Goal: Information Seeking & Learning: Learn about a topic

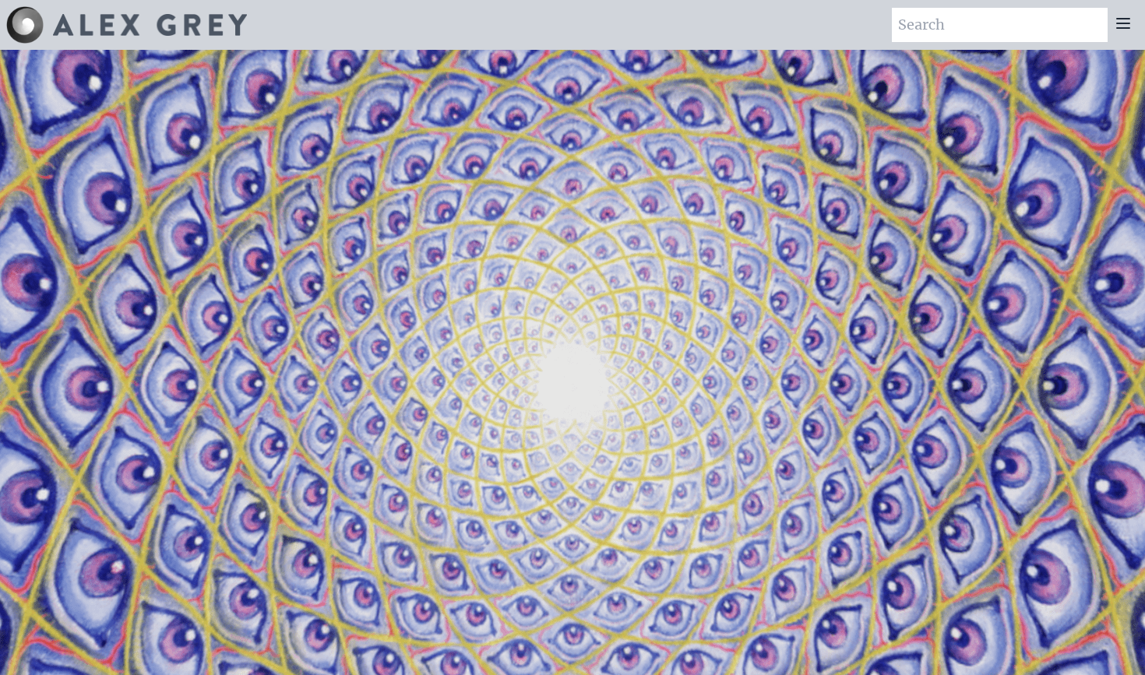
click at [1122, 30] on icon at bounding box center [1123, 23] width 19 height 19
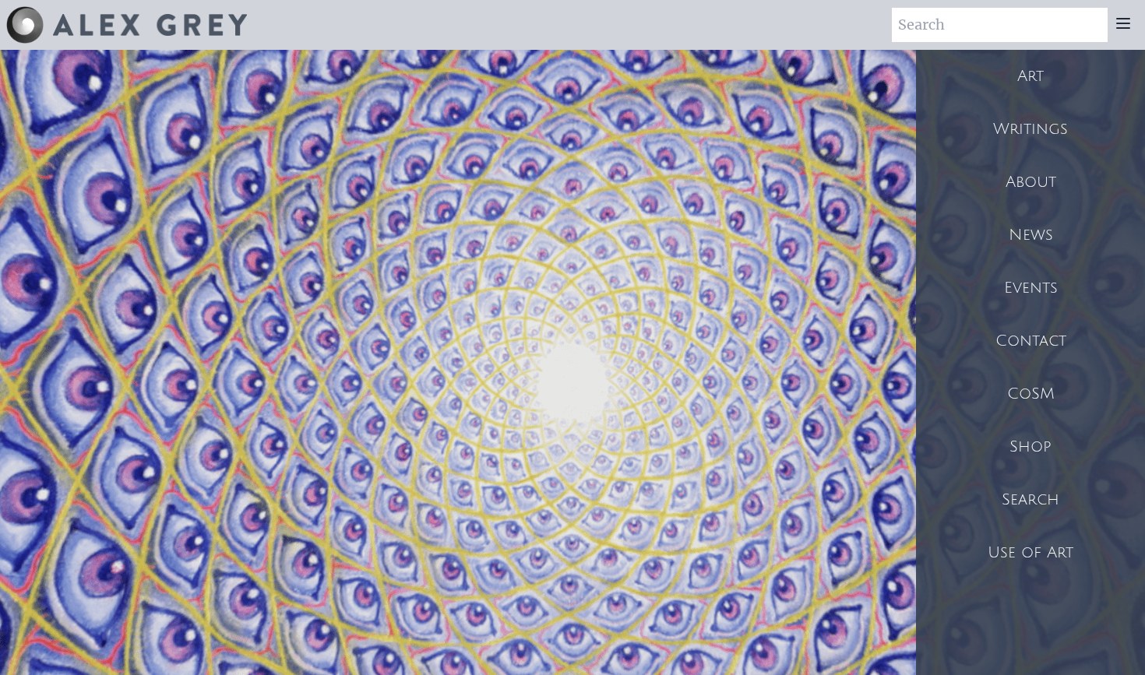
click at [1020, 83] on div "Art" at bounding box center [1030, 76] width 229 height 53
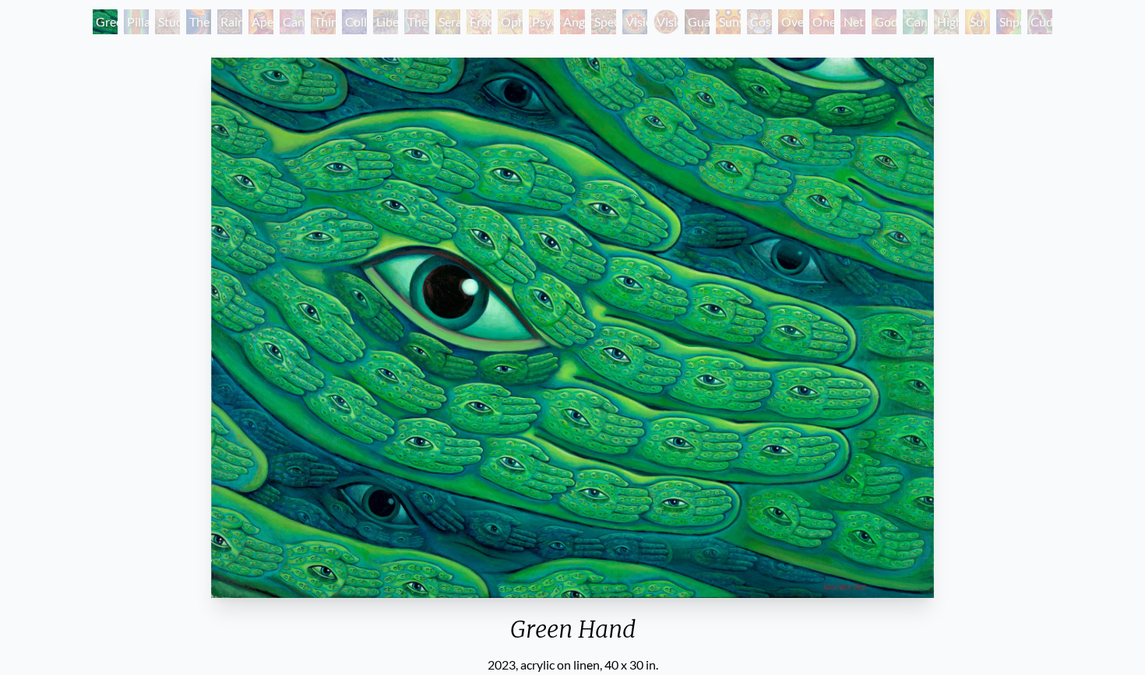
scroll to position [83, 0]
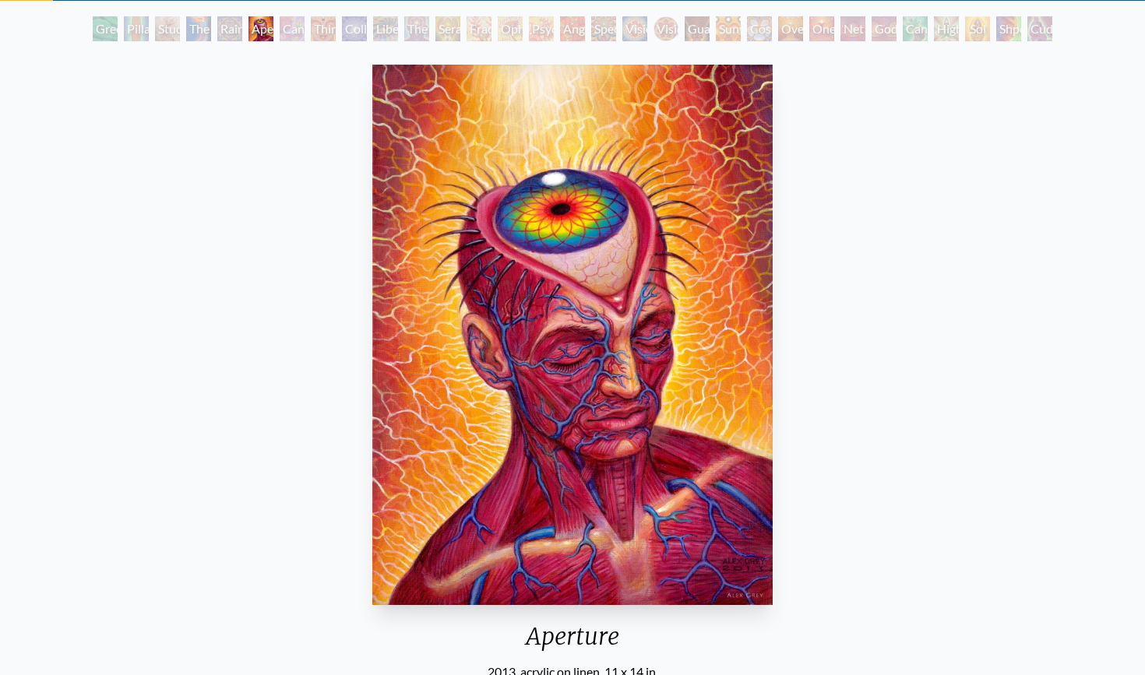
scroll to position [77, 0]
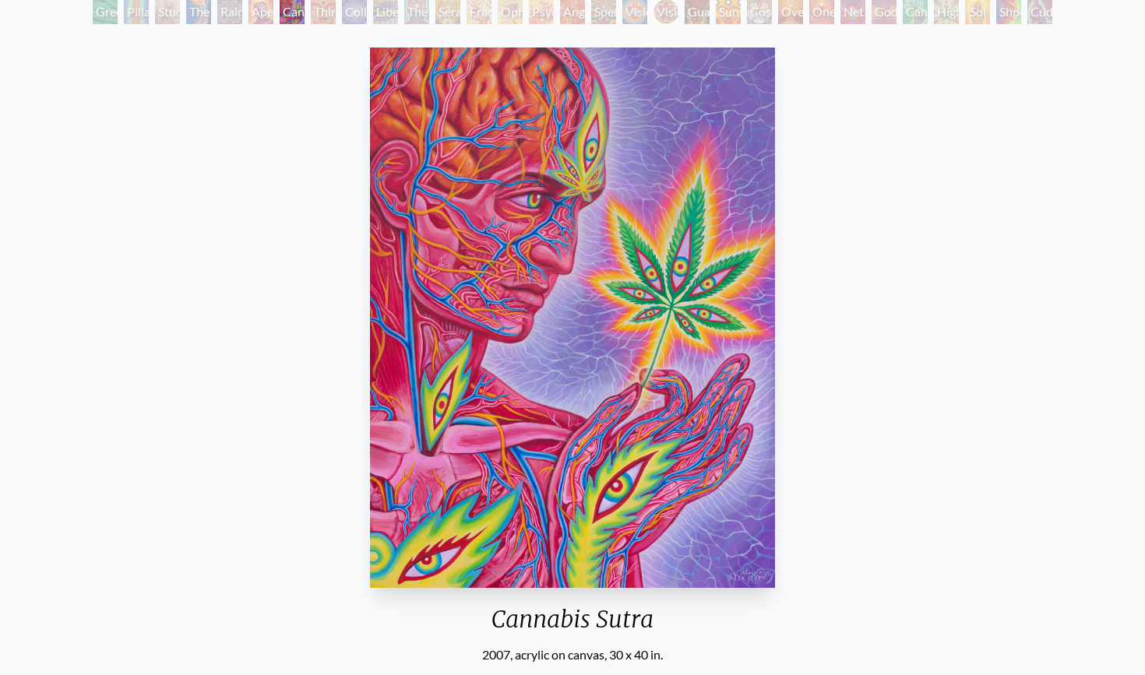
scroll to position [102, 0]
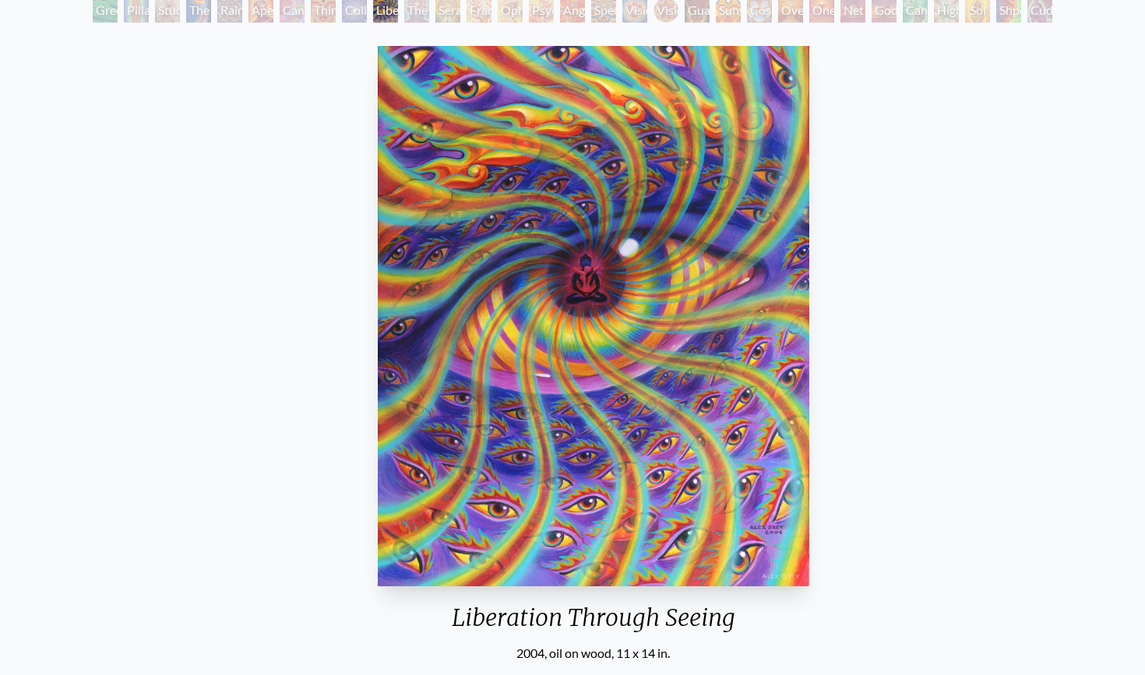
click at [440, 598] on div "Liberation Through Seeing 2004, oil on wood, 11 x 14 in." at bounding box center [593, 351] width 443 height 623
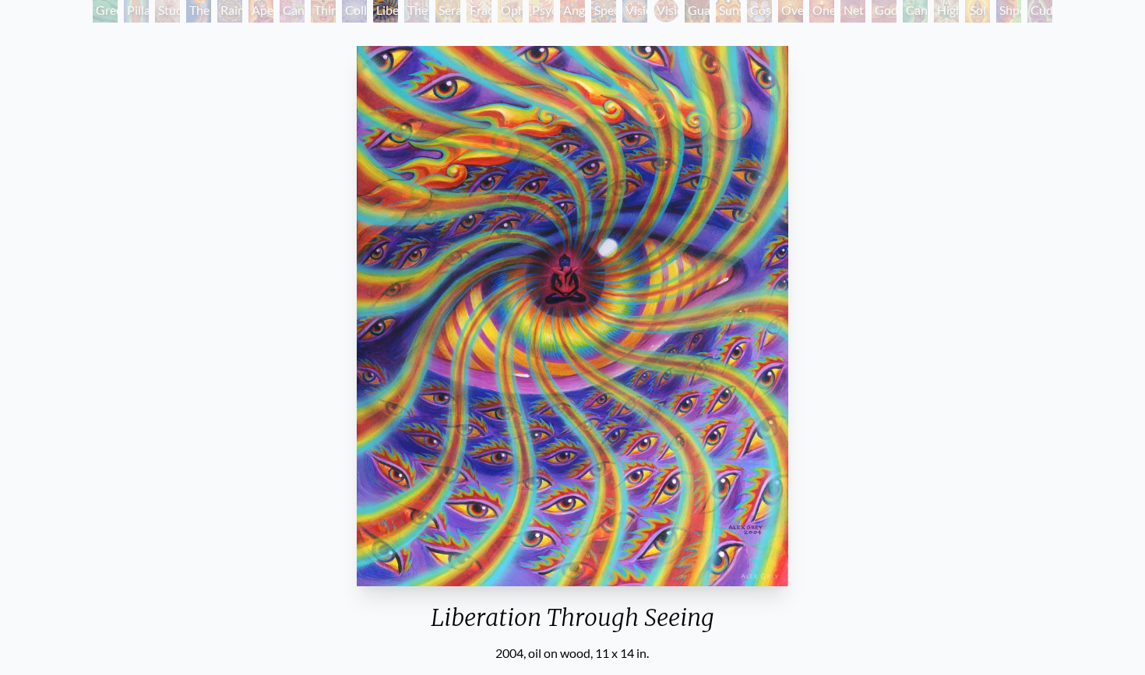
click at [466, 616] on div "Liberation Through Seeing" at bounding box center [572, 624] width 443 height 41
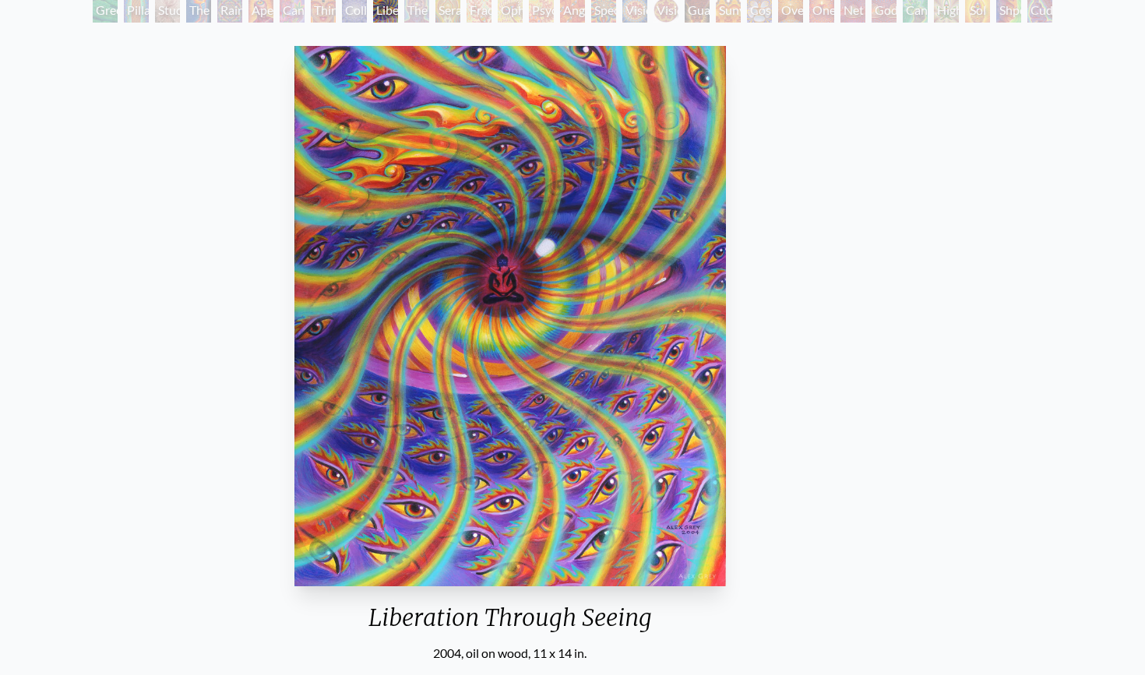
click at [653, 621] on div "Liberation Through Seeing" at bounding box center [509, 624] width 443 height 41
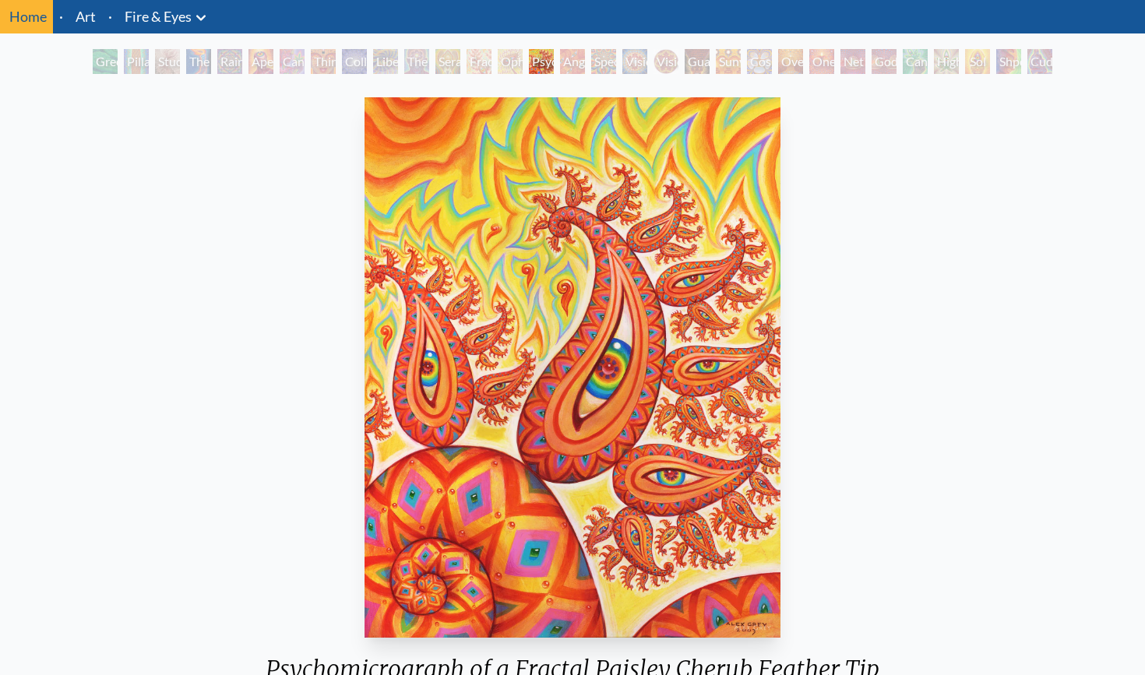
scroll to position [50, 0]
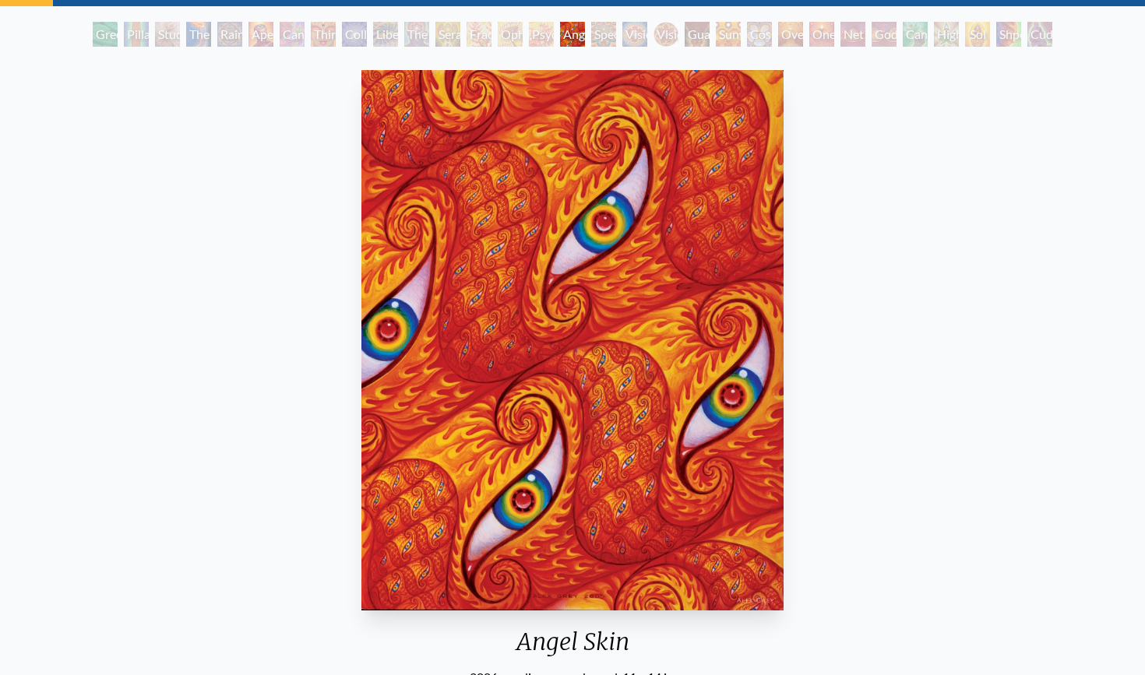
scroll to position [71, 0]
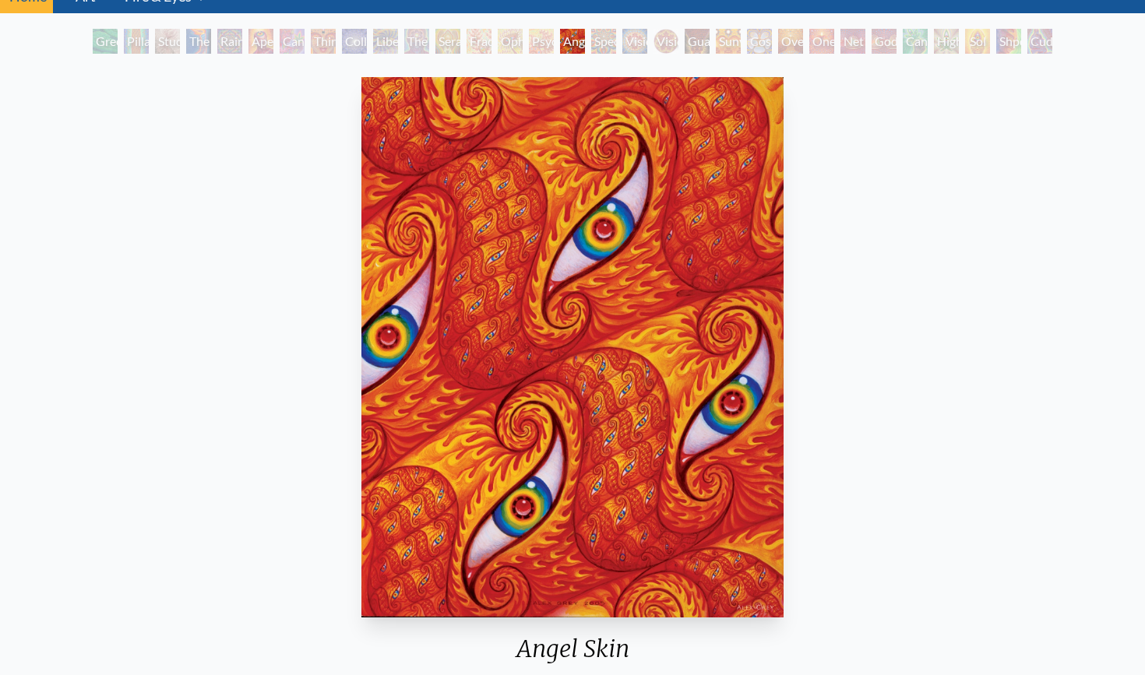
click at [510, 455] on img "16 / 31" at bounding box center [573, 347] width 422 height 541
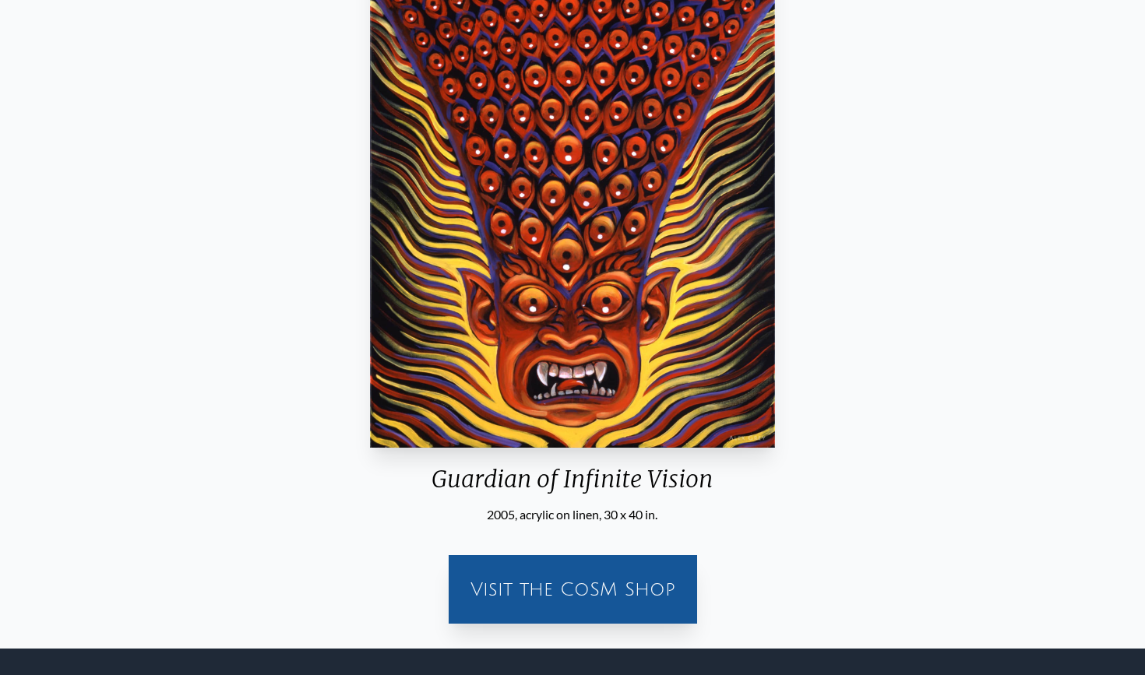
scroll to position [225, 0]
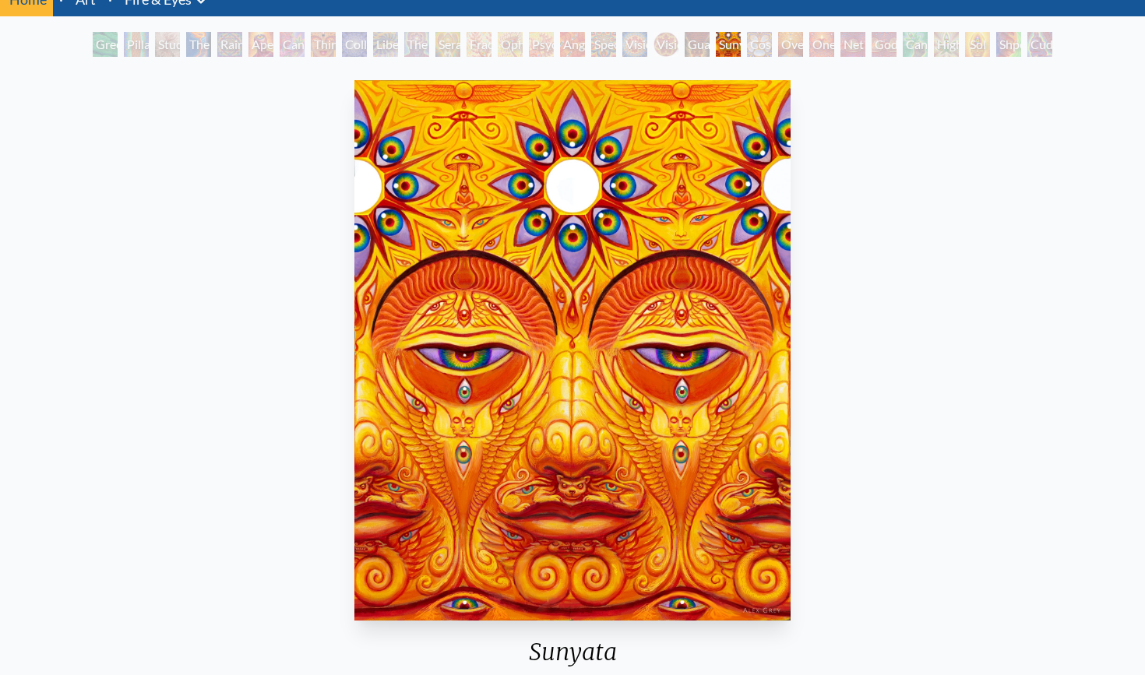
scroll to position [66, 0]
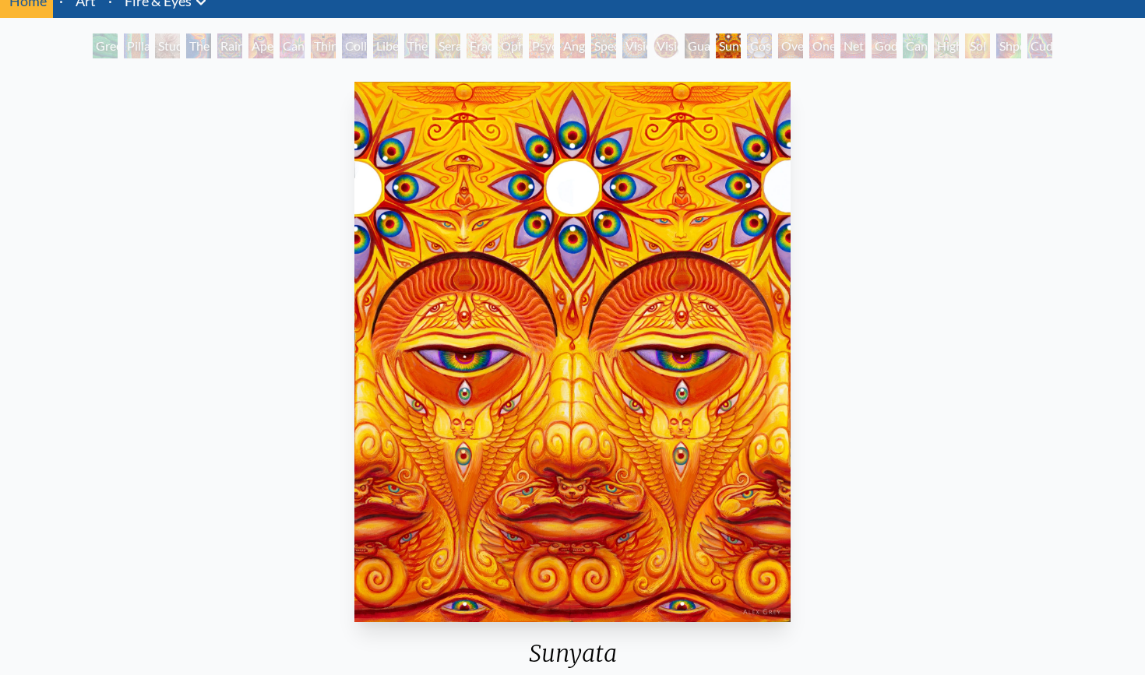
click at [841, 379] on div "Sunyata 2010, acrylic on canvas, 24 x 30 in. Visit the CoSM Shop Sunyata - Post…" at bounding box center [572, 618] width 1120 height 1085
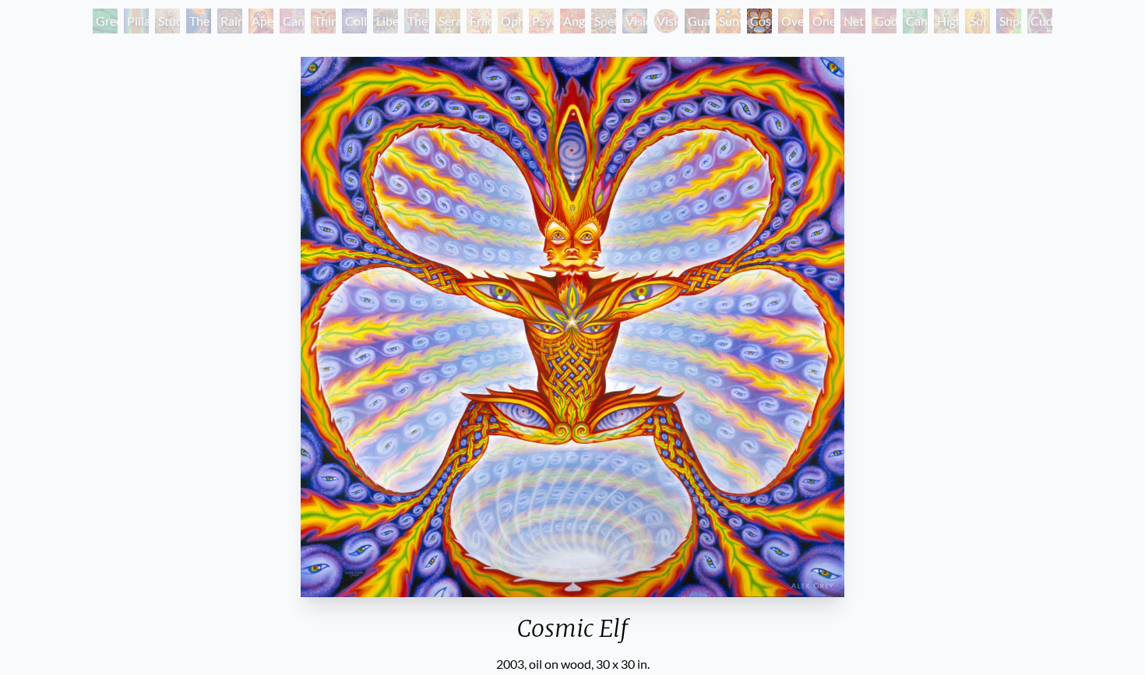
scroll to position [92, 0]
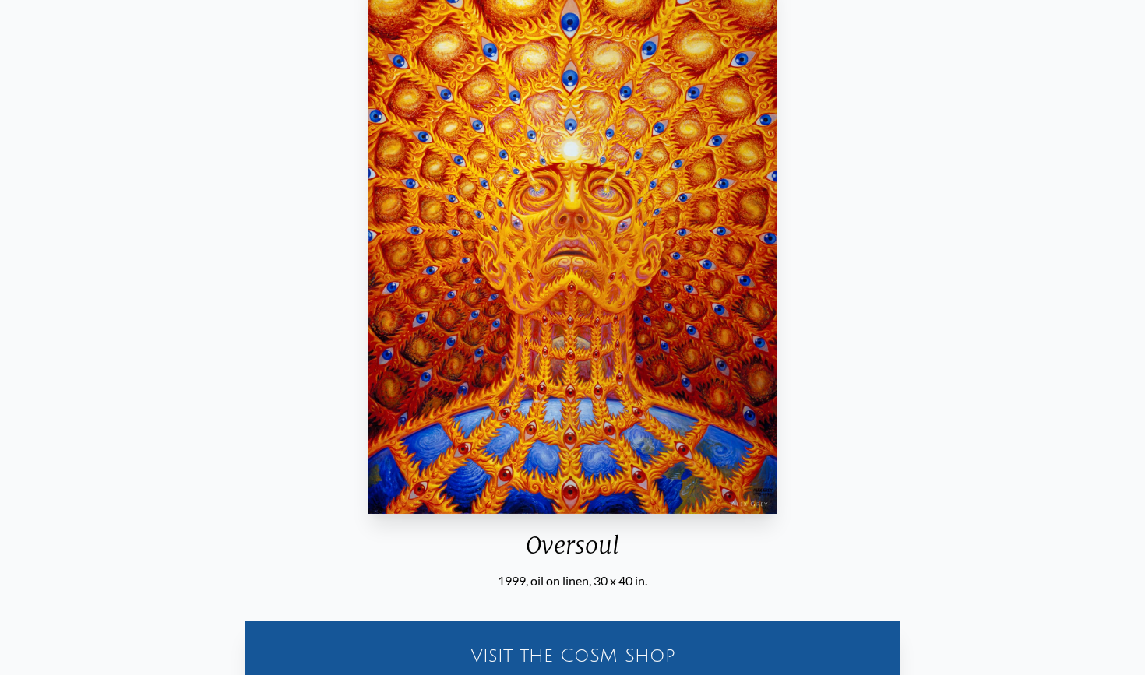
scroll to position [171, 0]
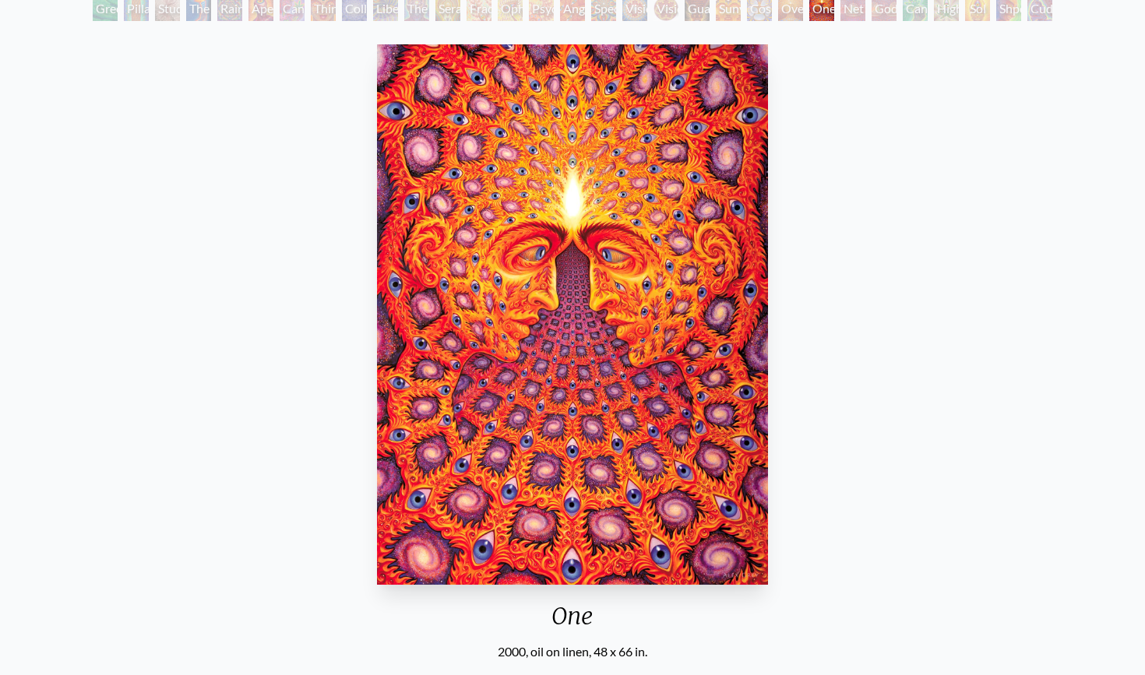
scroll to position [104, 0]
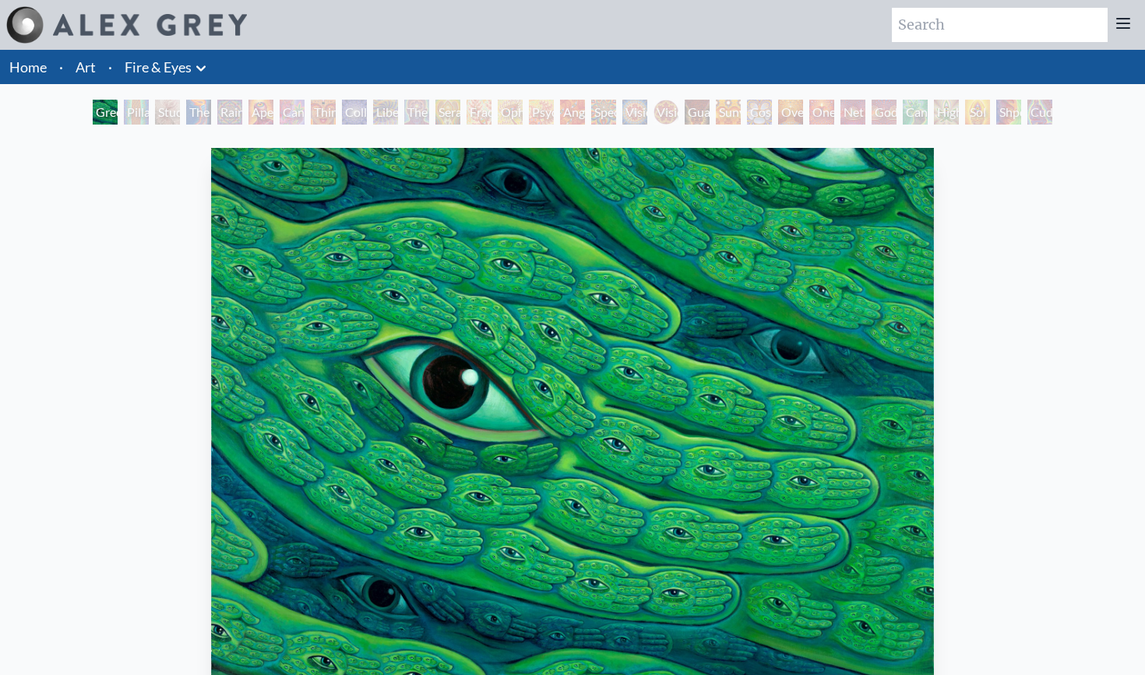
click at [1120, 12] on div at bounding box center [1123, 25] width 31 height 34
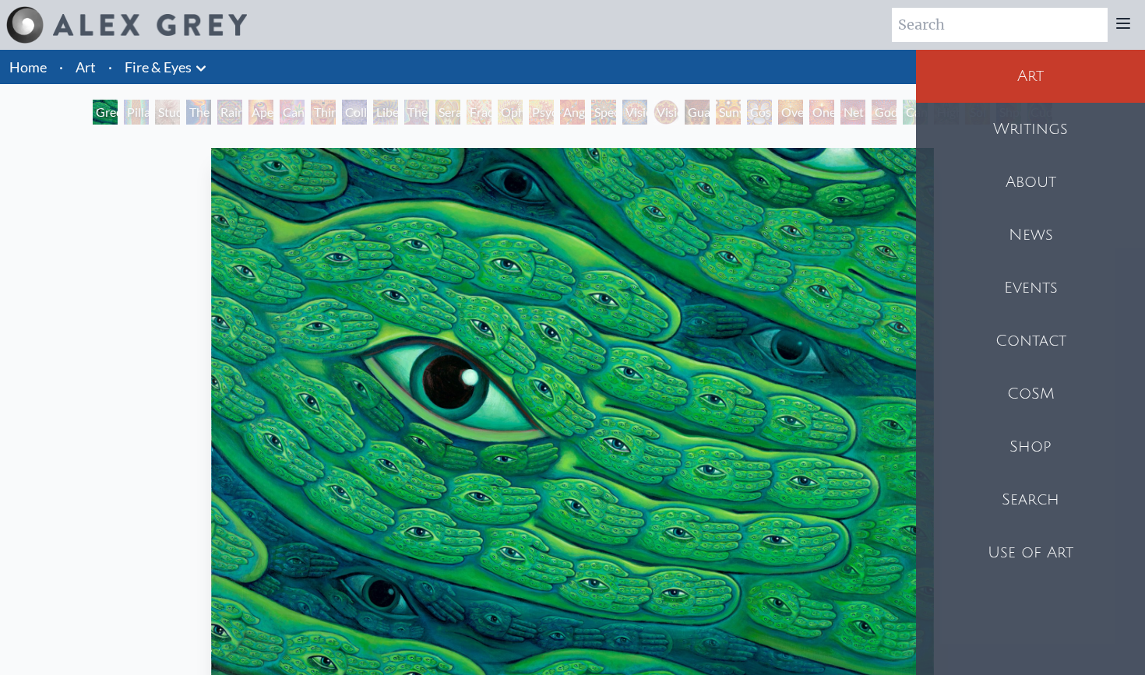
click at [178, 76] on link "Fire & Eyes" at bounding box center [158, 67] width 67 height 22
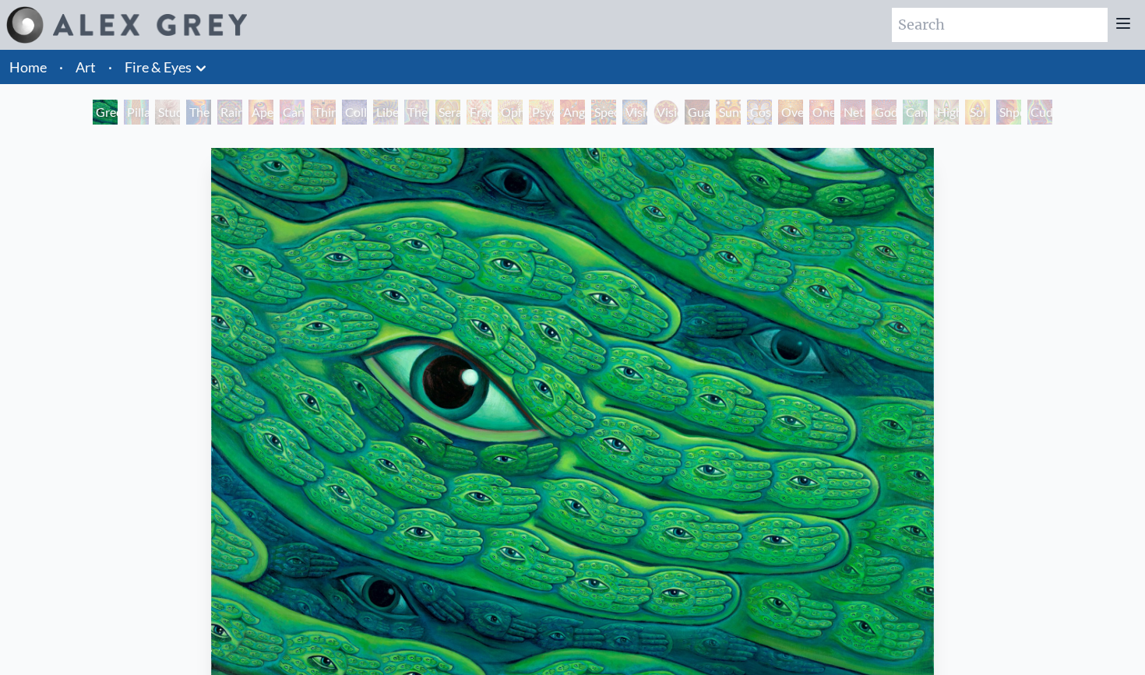
click at [207, 62] on icon at bounding box center [201, 68] width 19 height 19
click at [192, 76] on link "Fire & Eyes" at bounding box center [158, 67] width 67 height 22
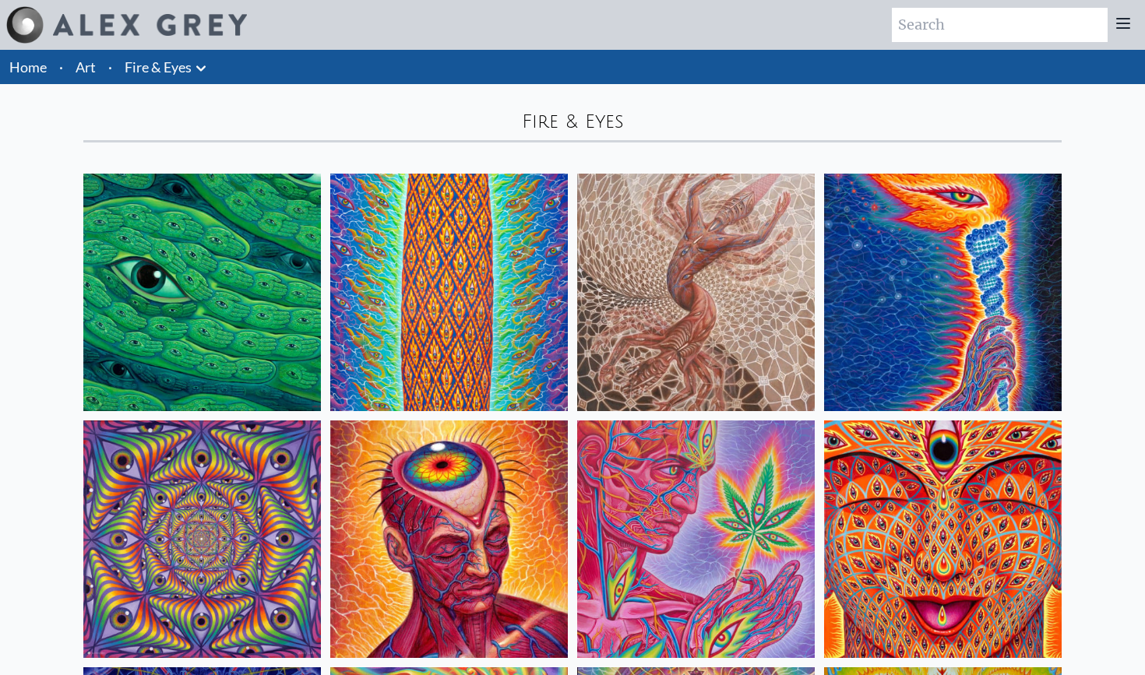
click at [144, 72] on link "Fire & Eyes" at bounding box center [158, 67] width 67 height 22
click at [186, 83] on li "Fire & Eyes Anatomical Drawings" at bounding box center [167, 67] width 98 height 34
click at [173, 75] on link "Fire & Eyes" at bounding box center [158, 67] width 67 height 22
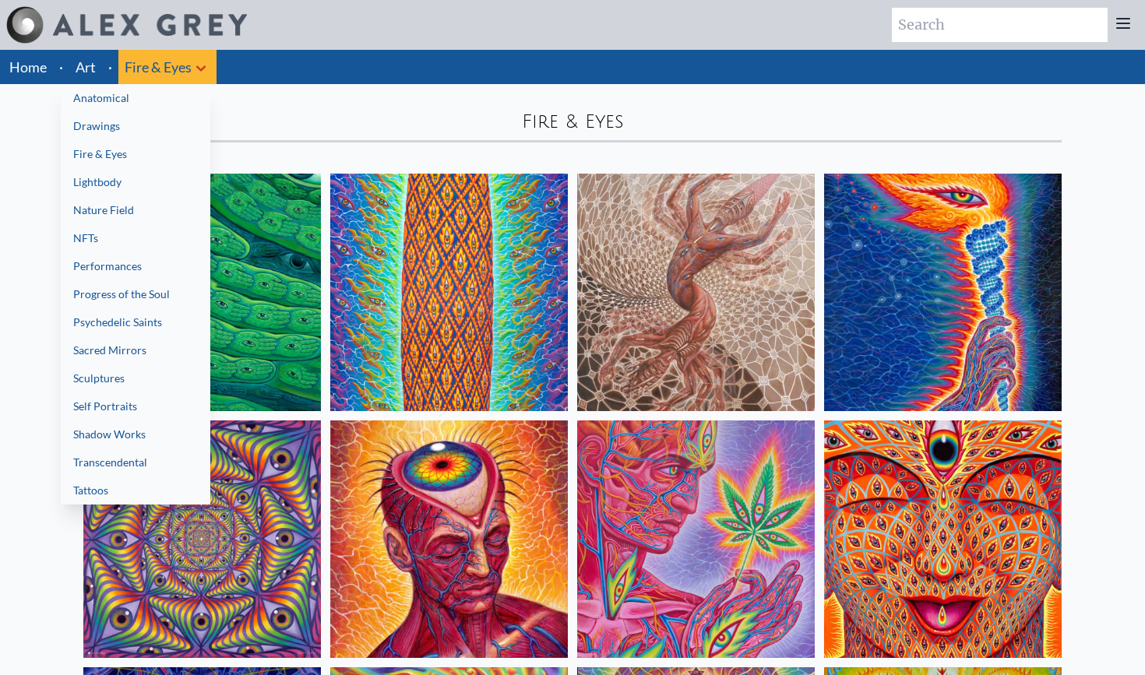
click at [172, 126] on link "Drawings" at bounding box center [136, 126] width 150 height 28
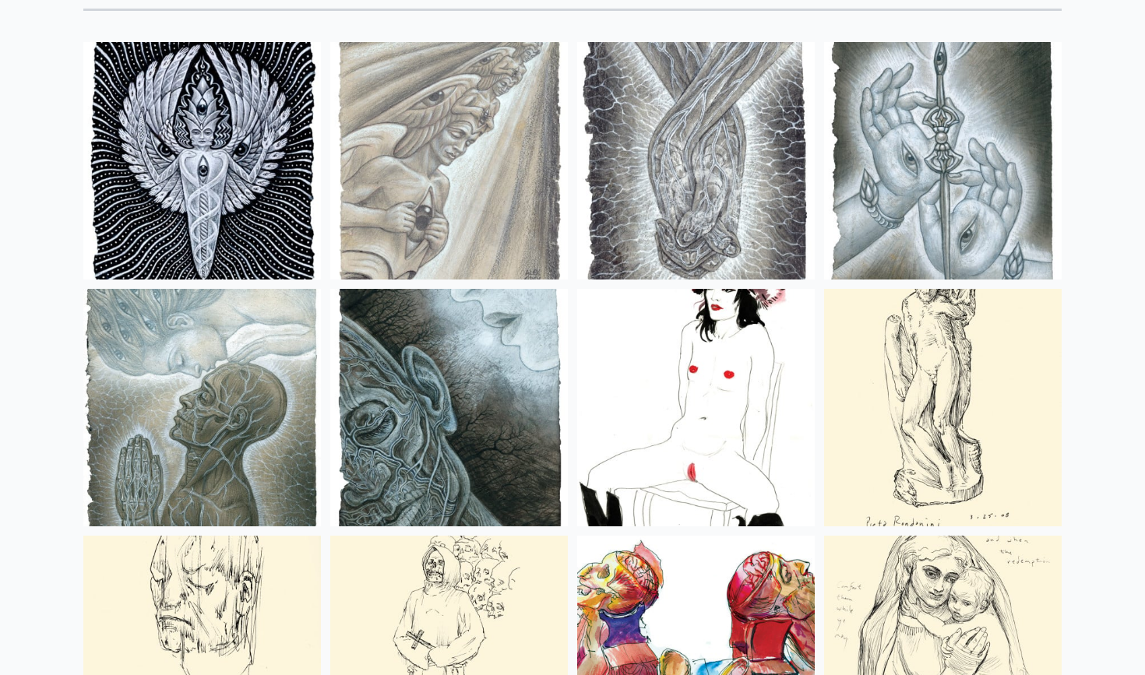
scroll to position [132, 0]
click at [901, 187] on img at bounding box center [943, 161] width 238 height 238
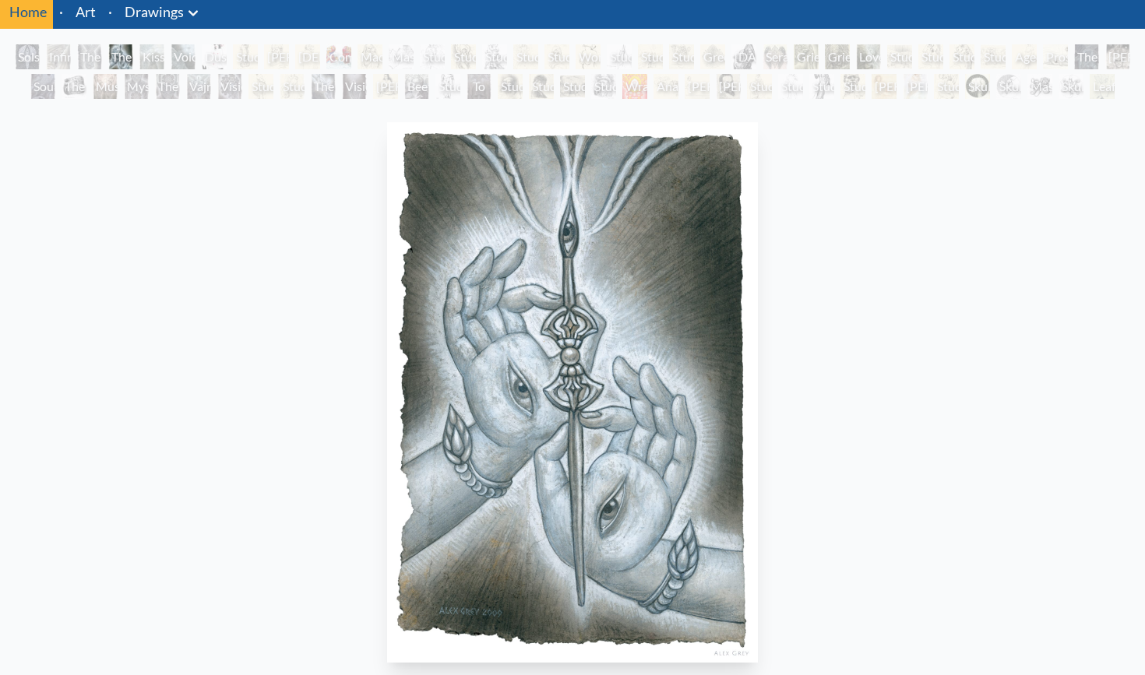
scroll to position [55, 0]
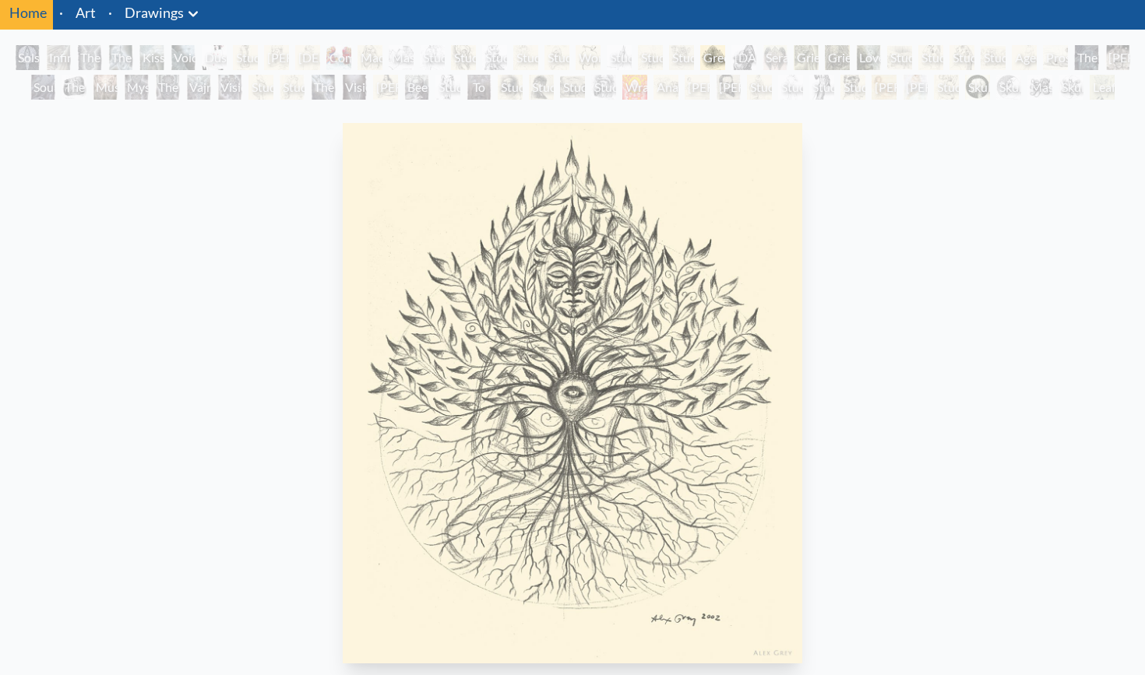
click at [199, 16] on icon at bounding box center [193, 14] width 19 height 19
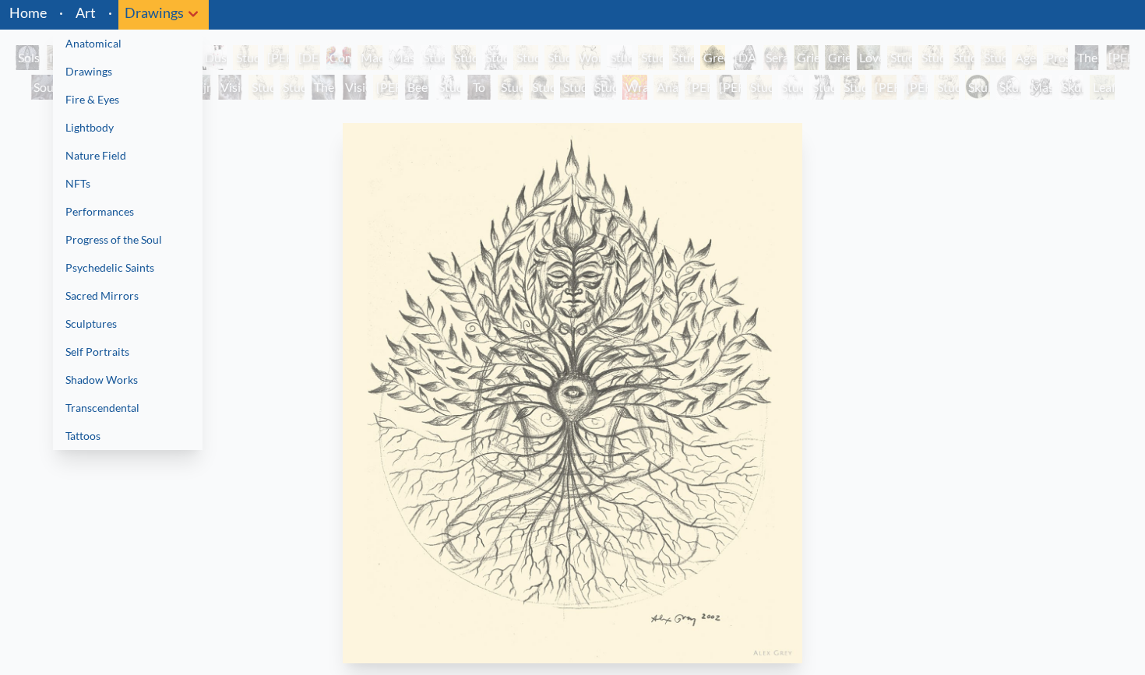
click at [159, 37] on link "Anatomical" at bounding box center [128, 44] width 150 height 28
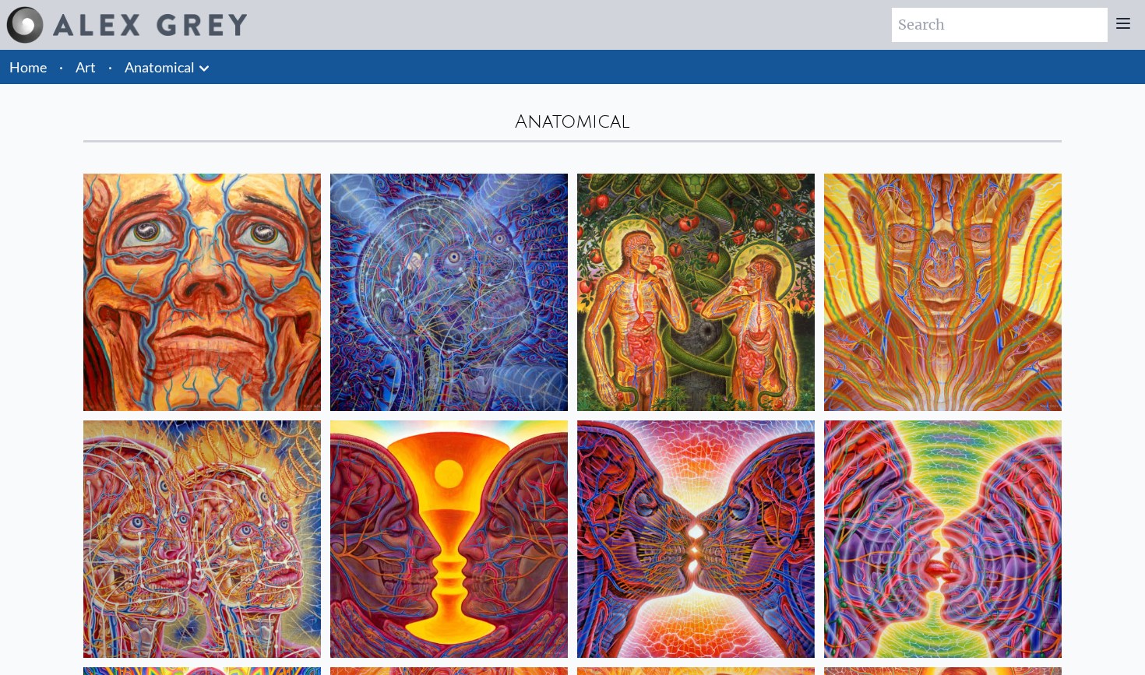
click at [244, 261] on img at bounding box center [202, 293] width 238 height 238
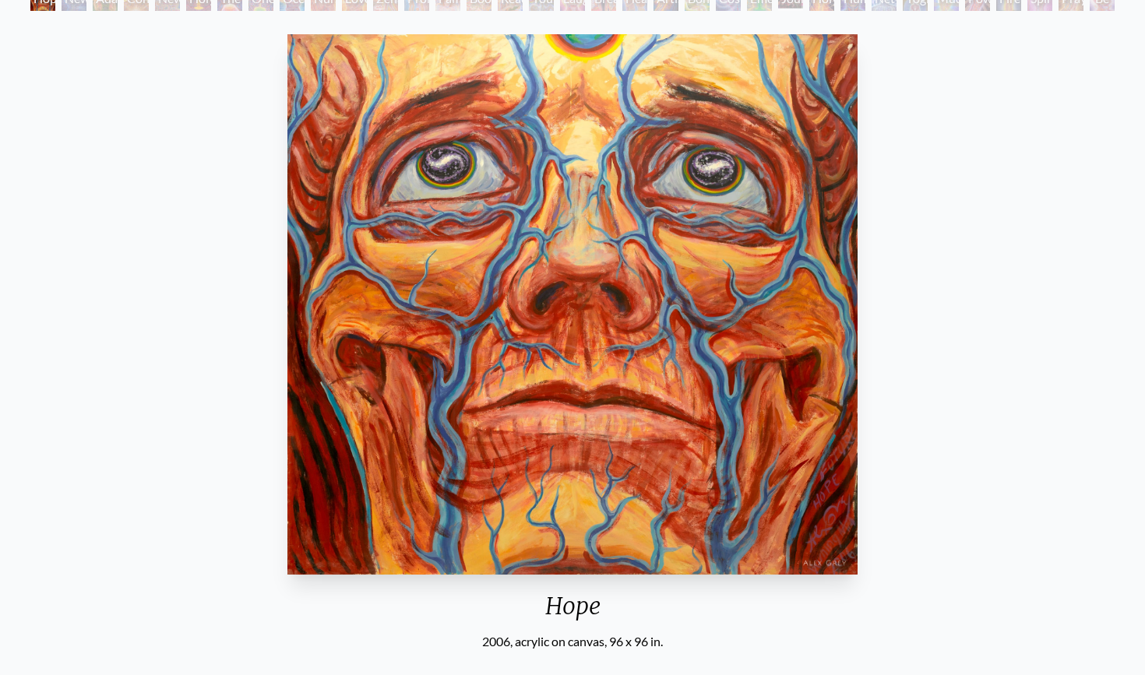
scroll to position [108, 0]
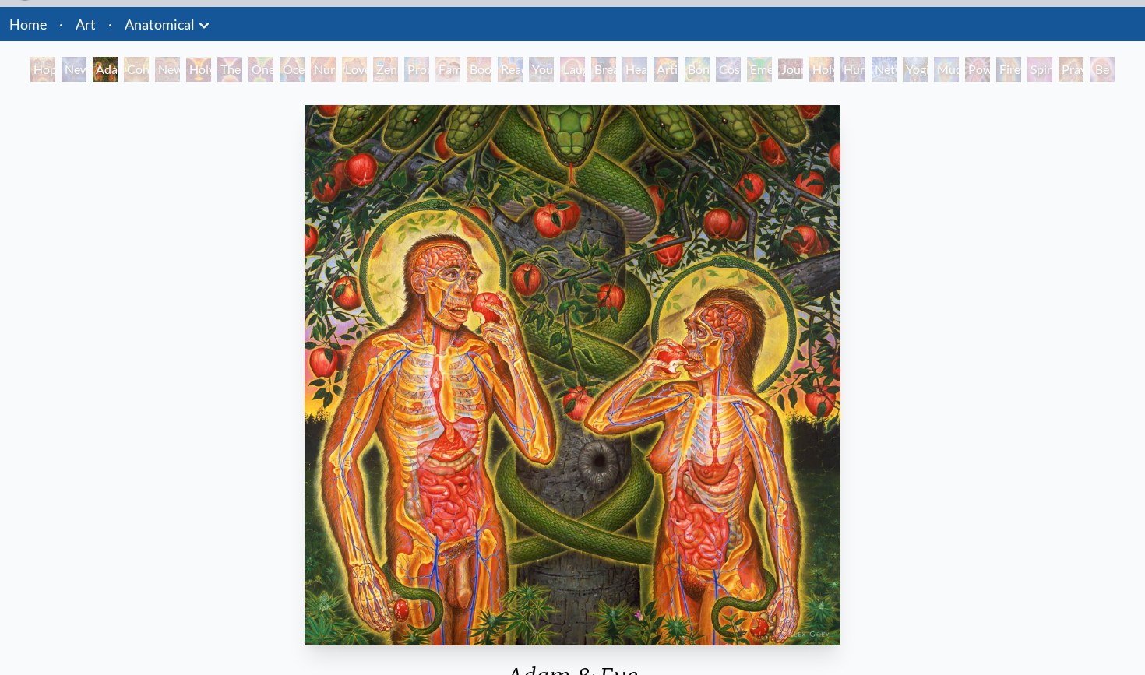
scroll to position [38, 0]
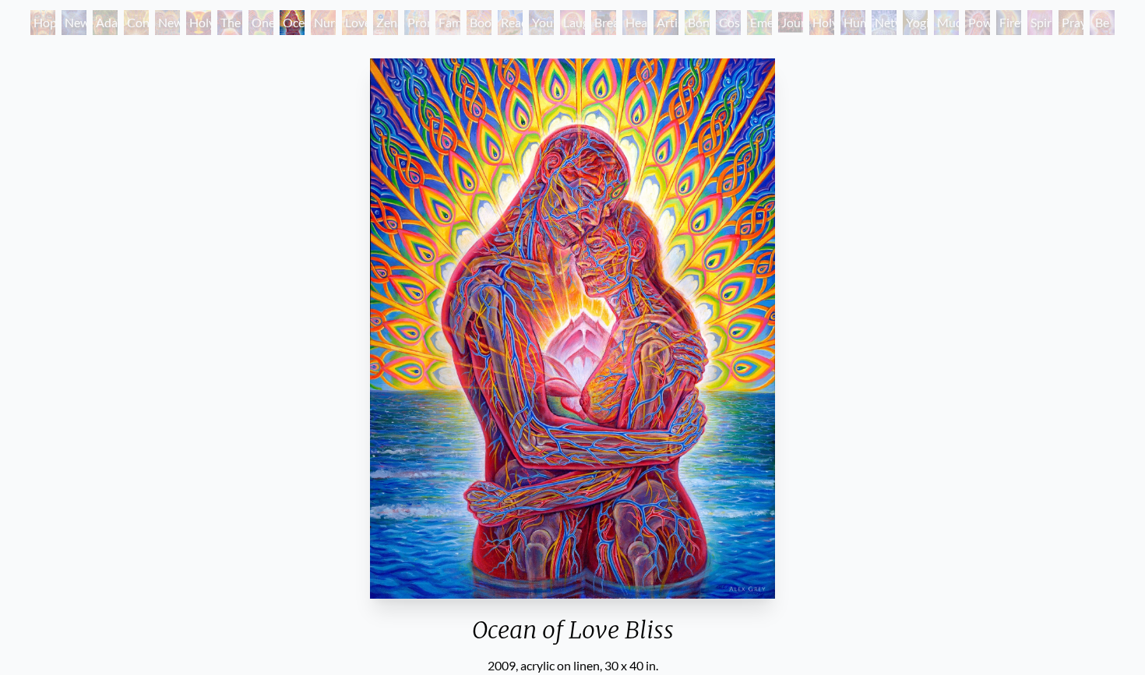
scroll to position [87, 0]
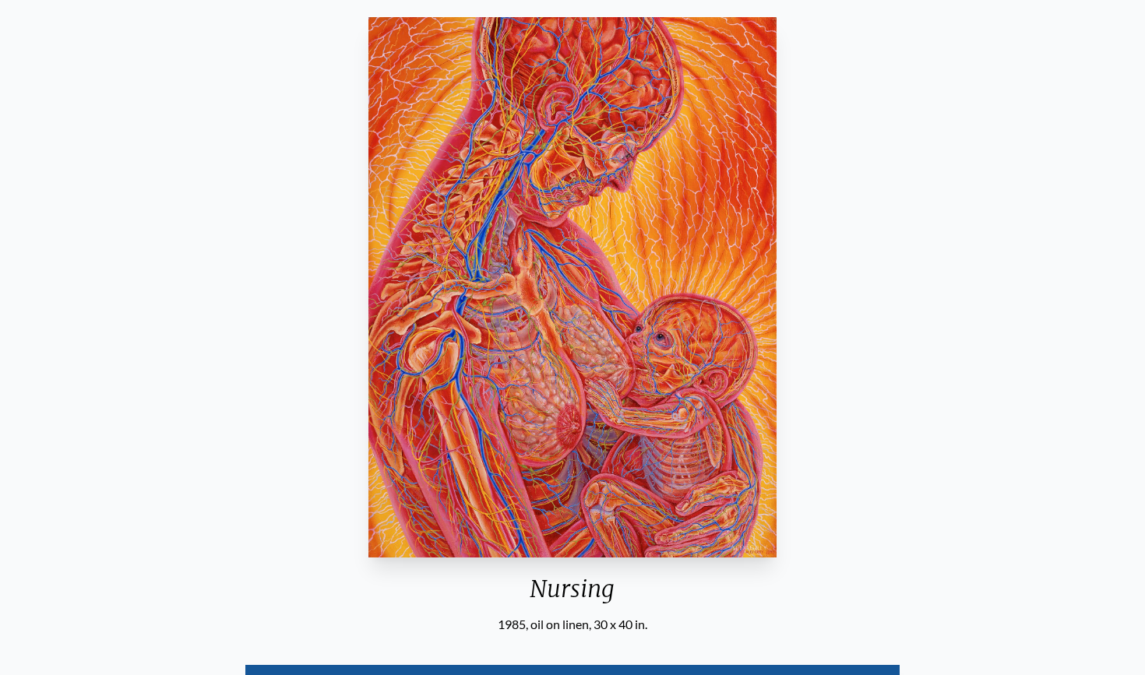
scroll to position [129, 0]
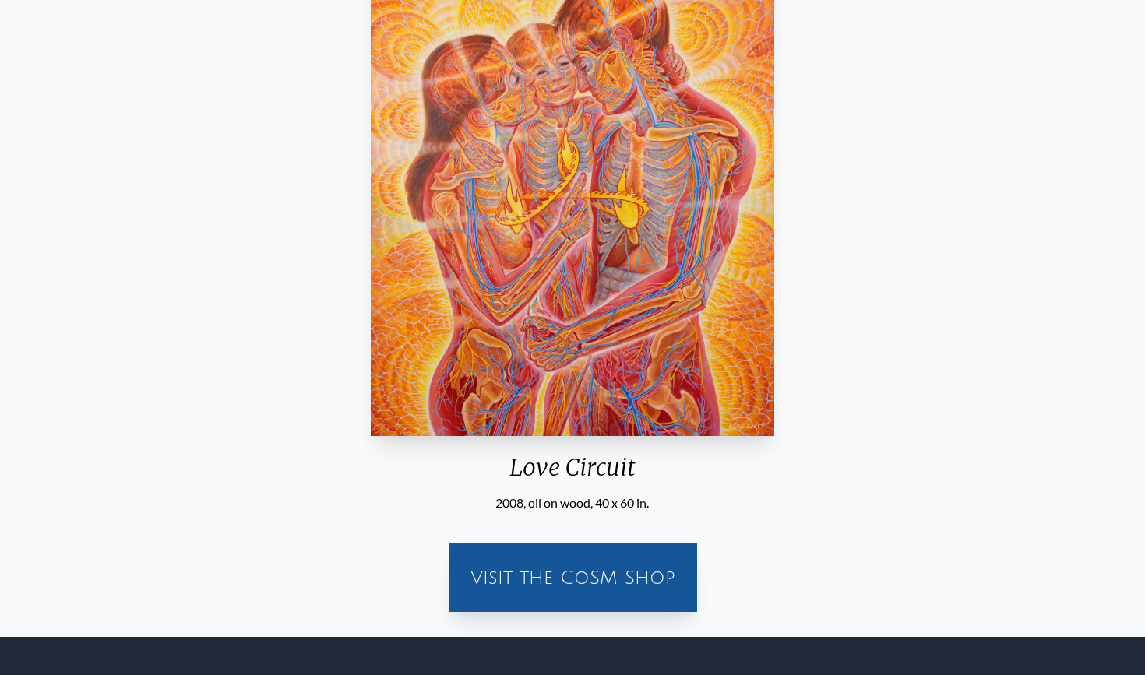
scroll to position [262, 0]
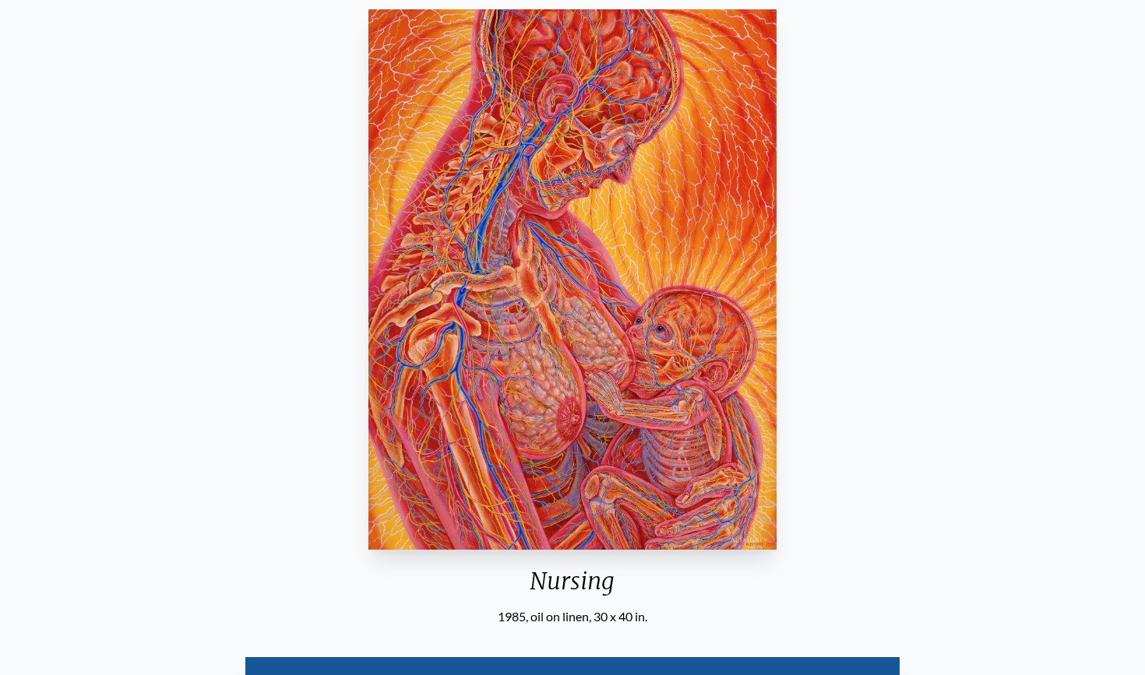
scroll to position [139, 0]
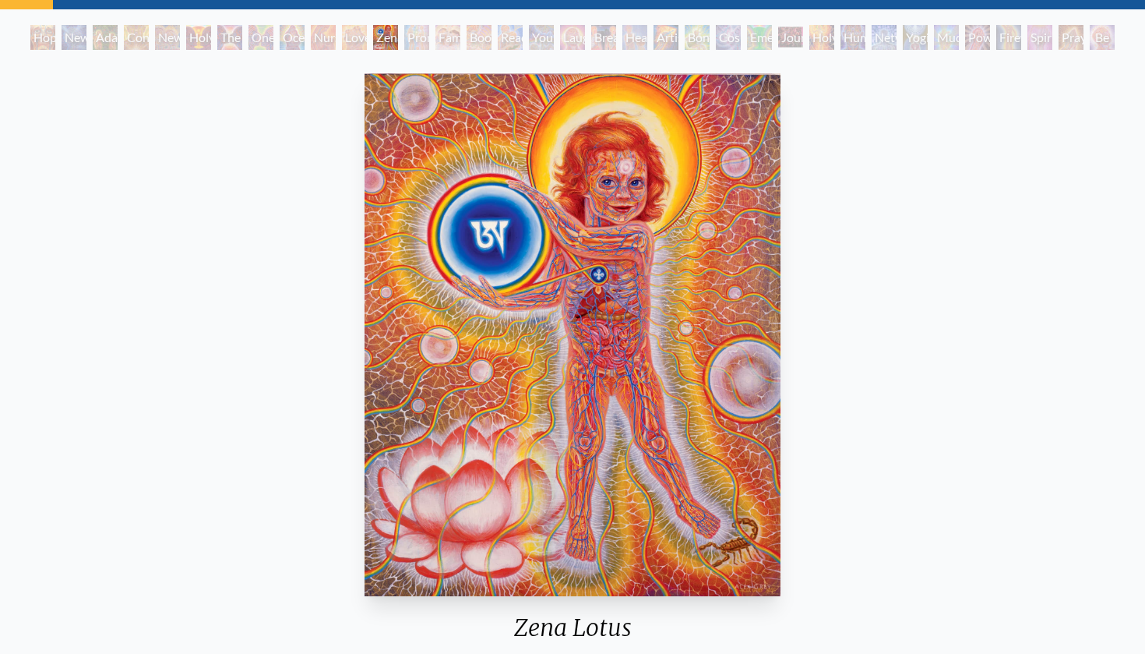
scroll to position [72, 0]
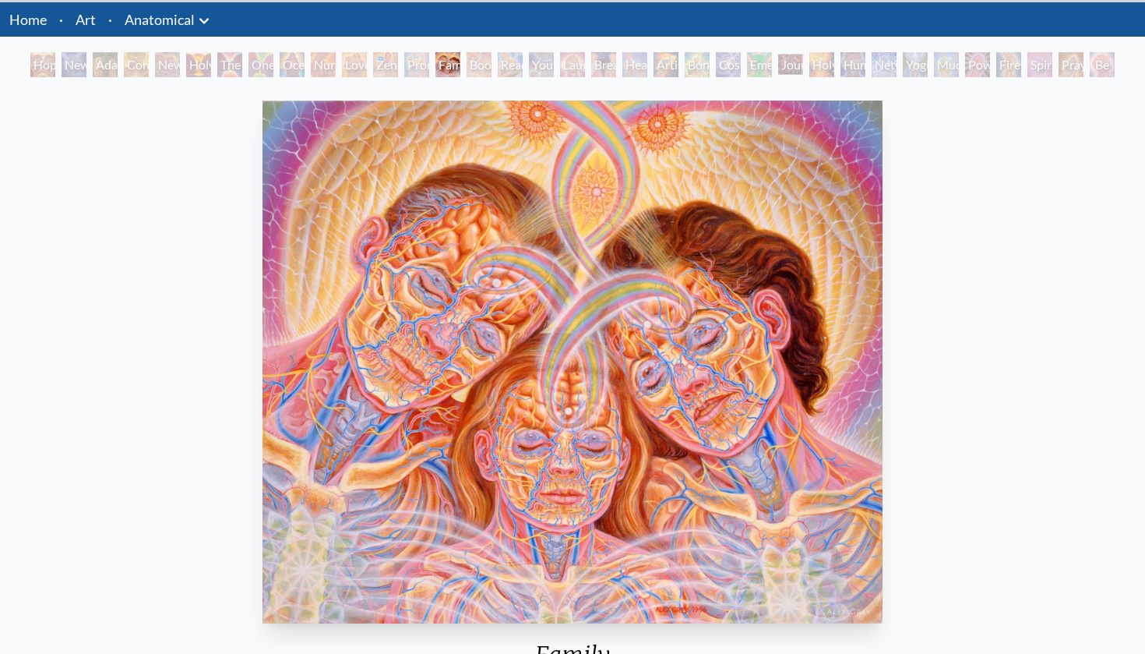
scroll to position [48, 0]
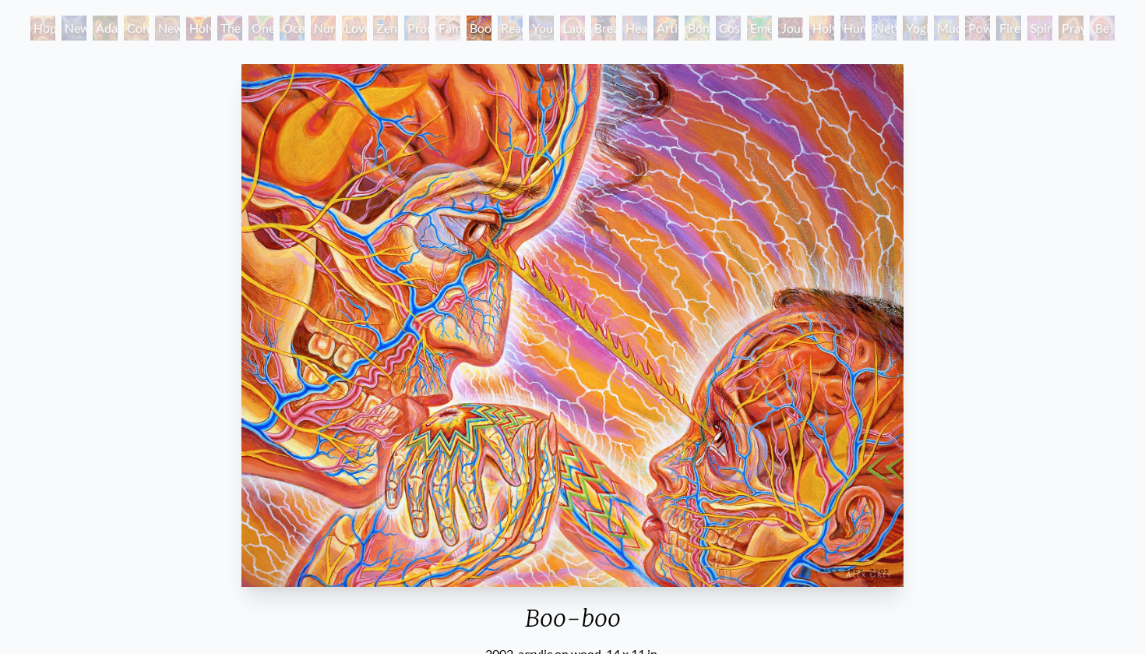
scroll to position [84, 0]
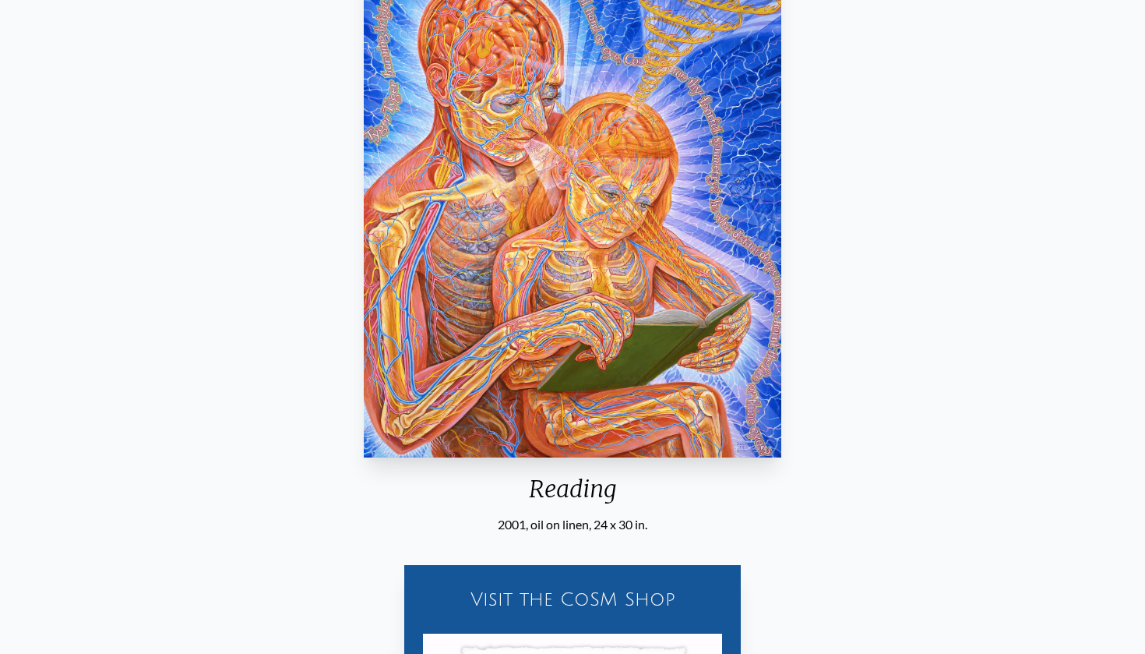
scroll to position [210, 0]
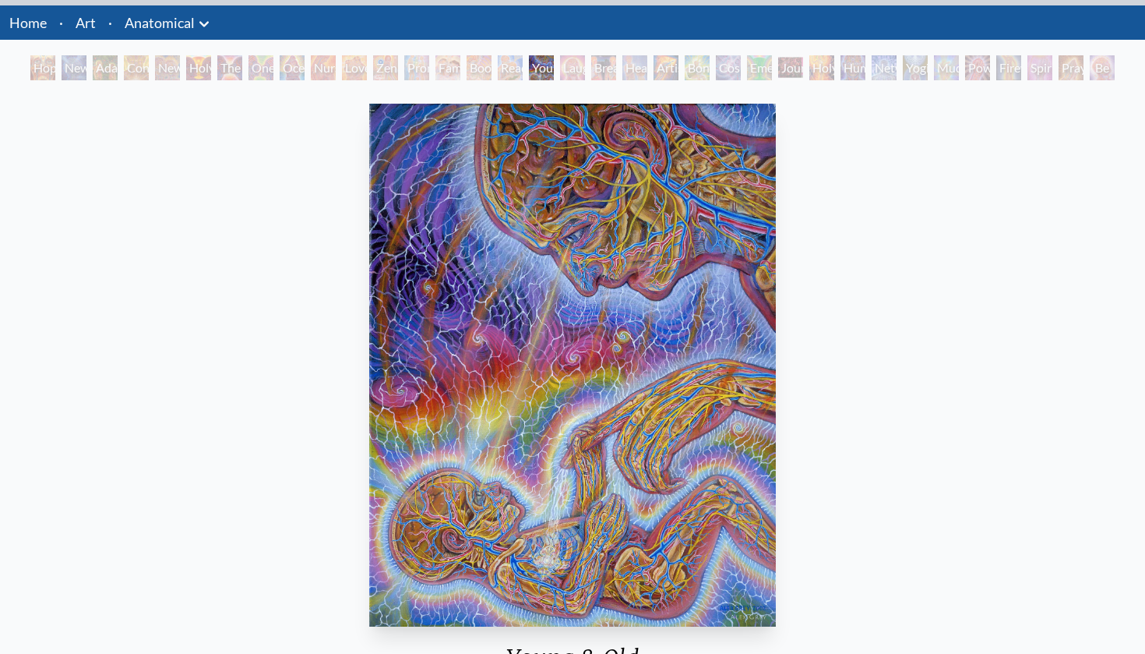
scroll to position [44, 0]
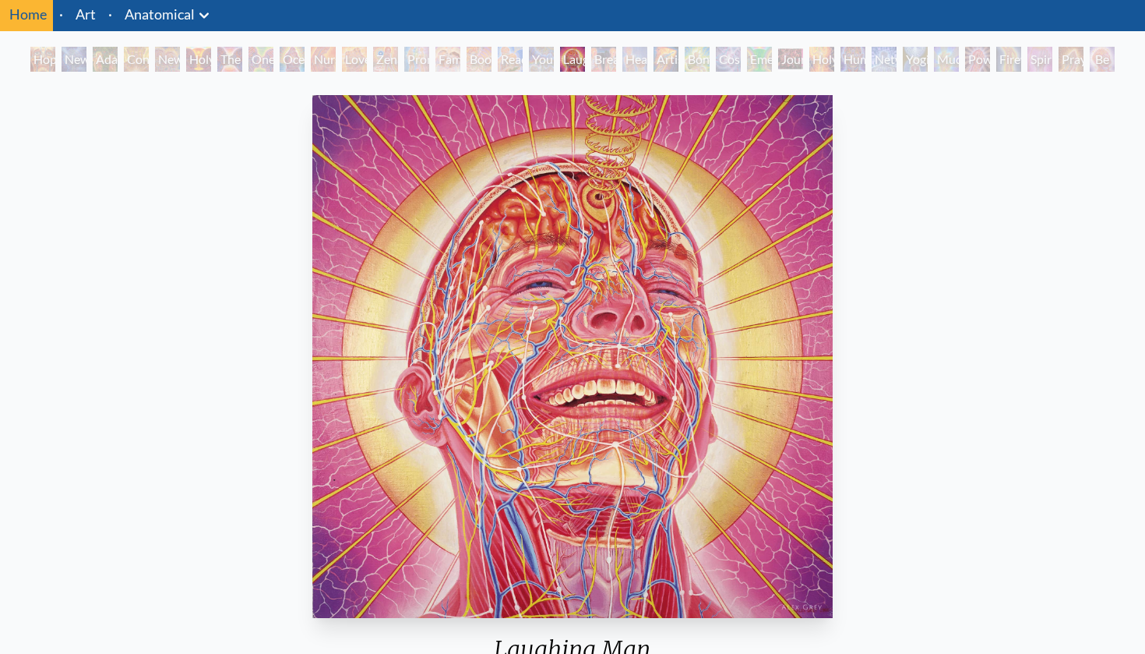
scroll to position [52, 0]
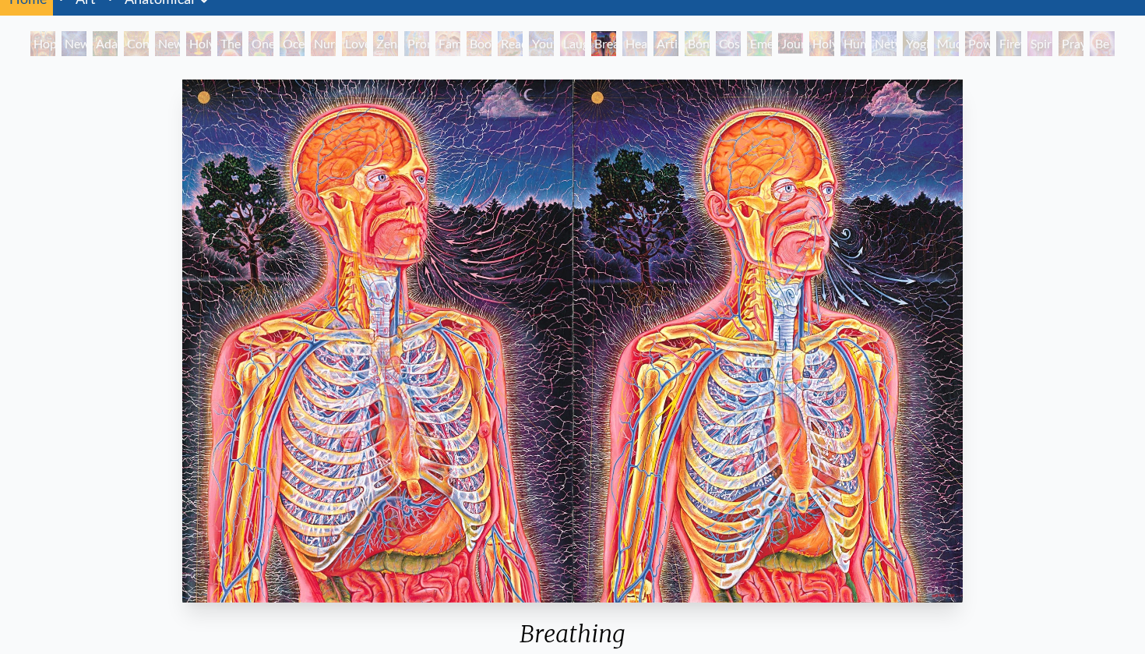
scroll to position [68, 0]
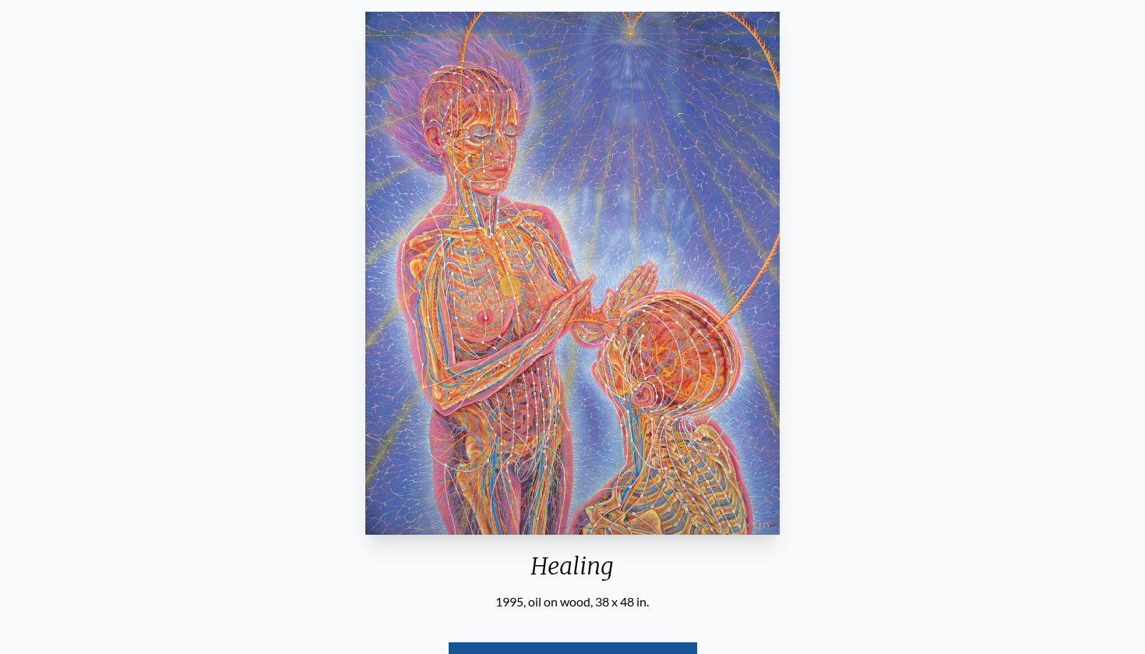
scroll to position [143, 0]
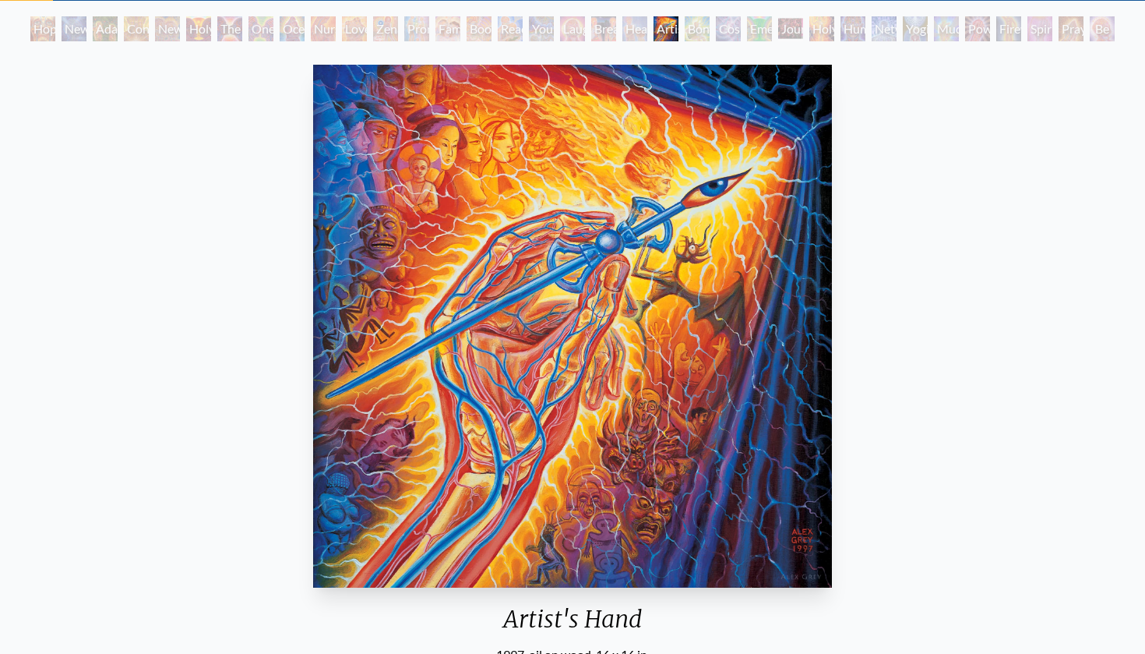
scroll to position [73, 0]
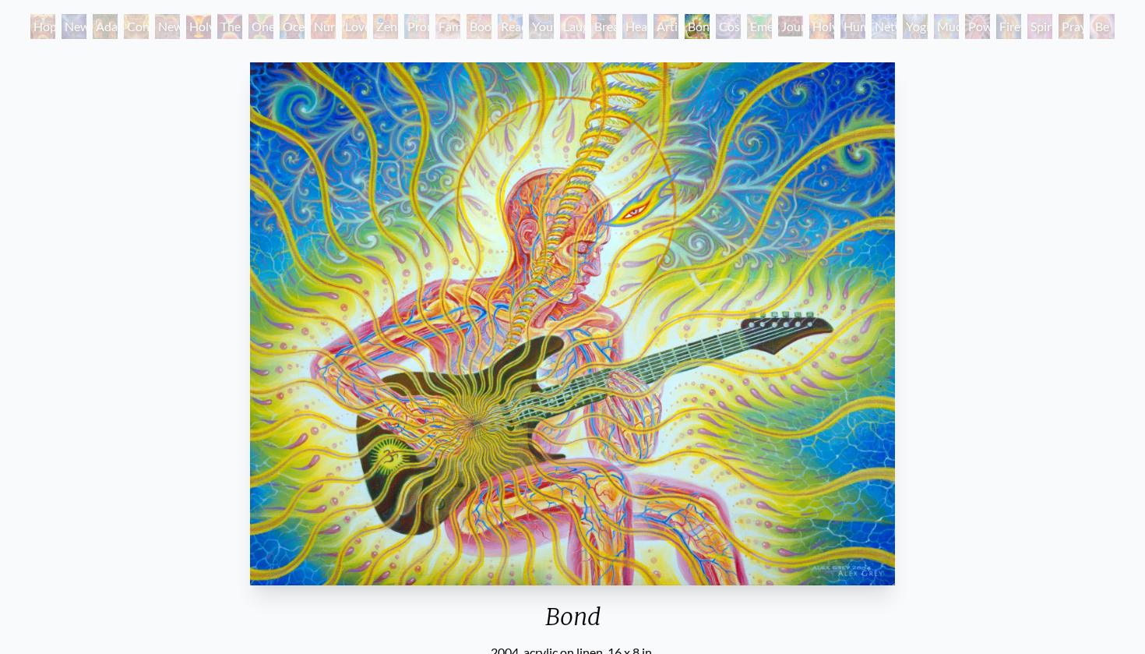
scroll to position [86, 0]
click at [930, 300] on div "Bond 2004, acrylic on linen, 16 x 8 in. Visit the CoSM Shop Bond - Paper Print" at bounding box center [572, 589] width 1120 height 1067
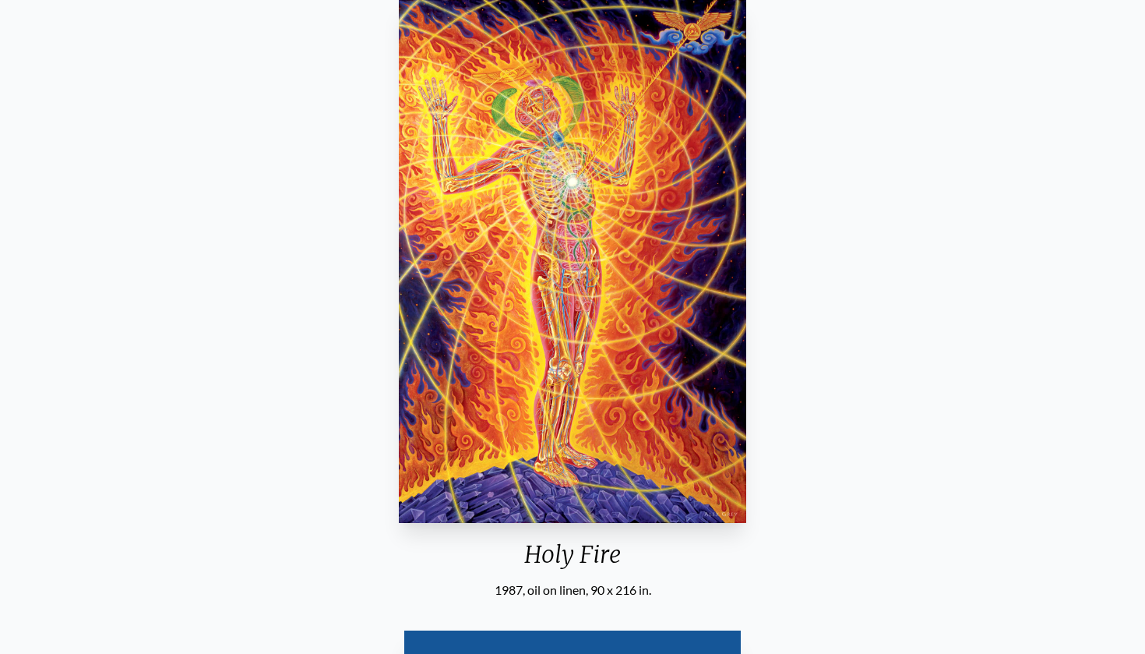
scroll to position [146, 0]
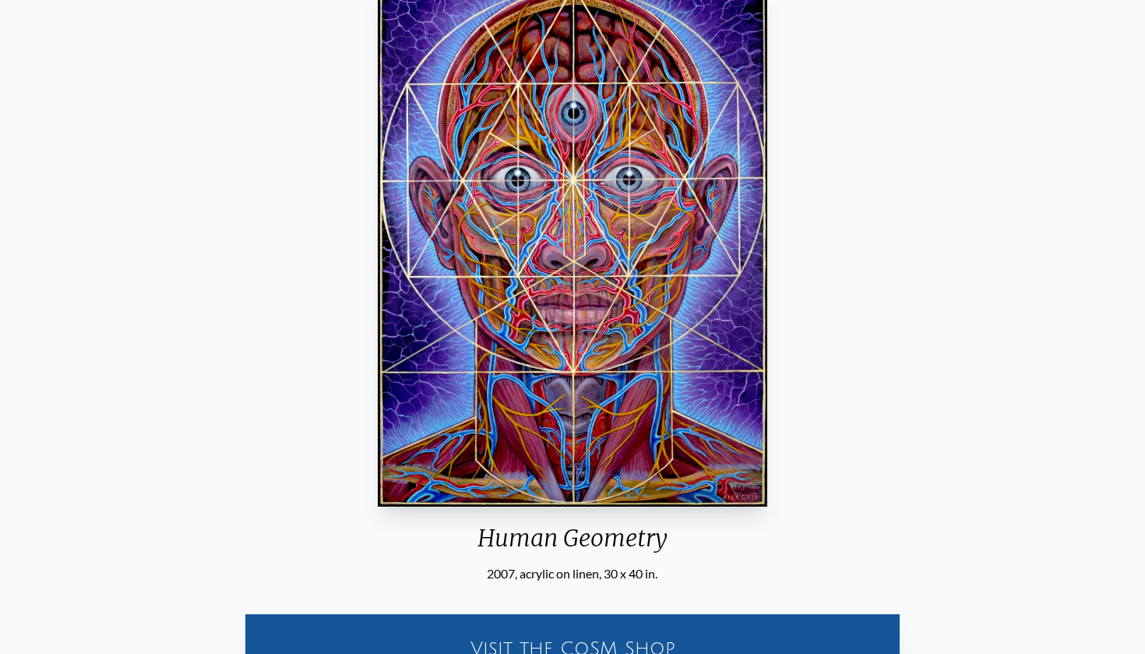
scroll to position [160, 0]
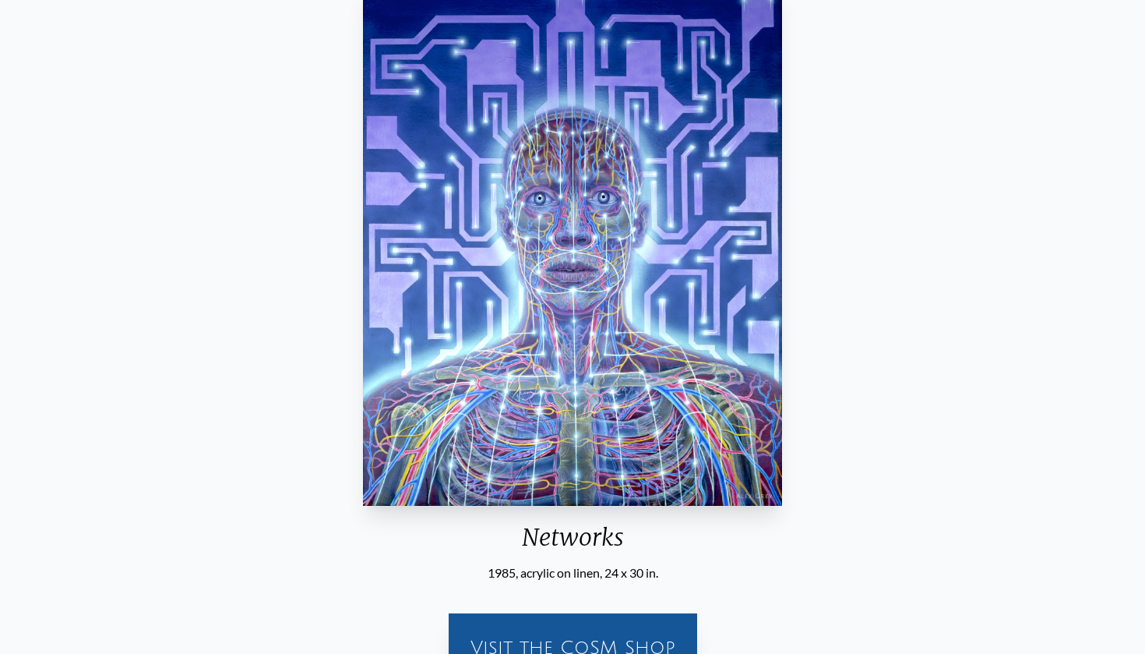
scroll to position [158, 0]
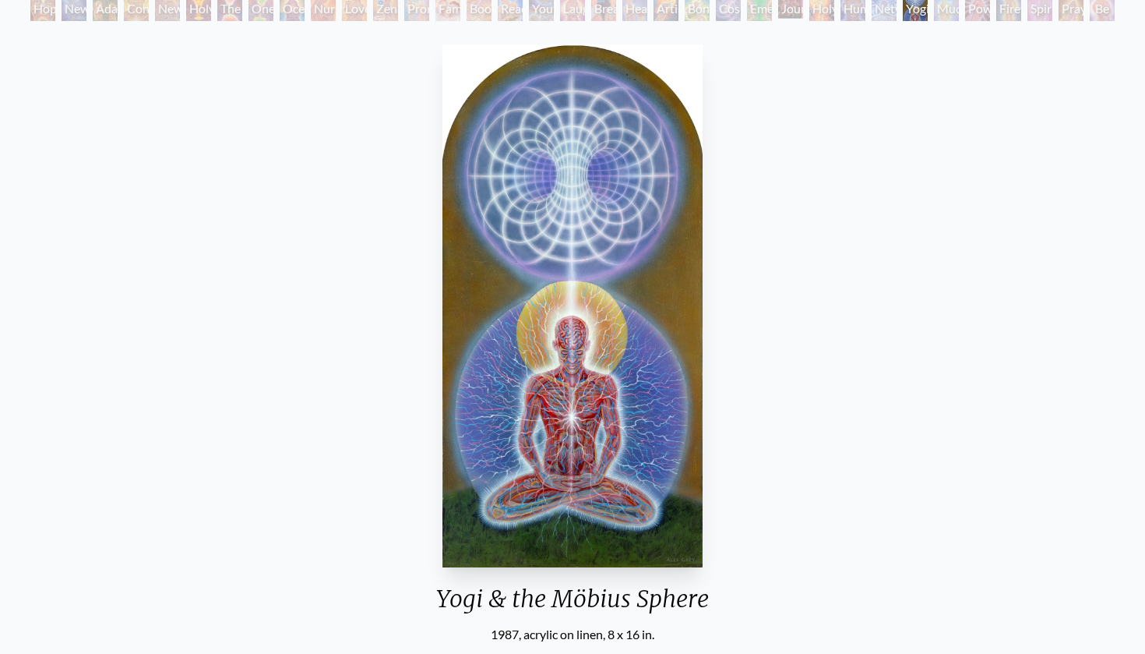
scroll to position [100, 0]
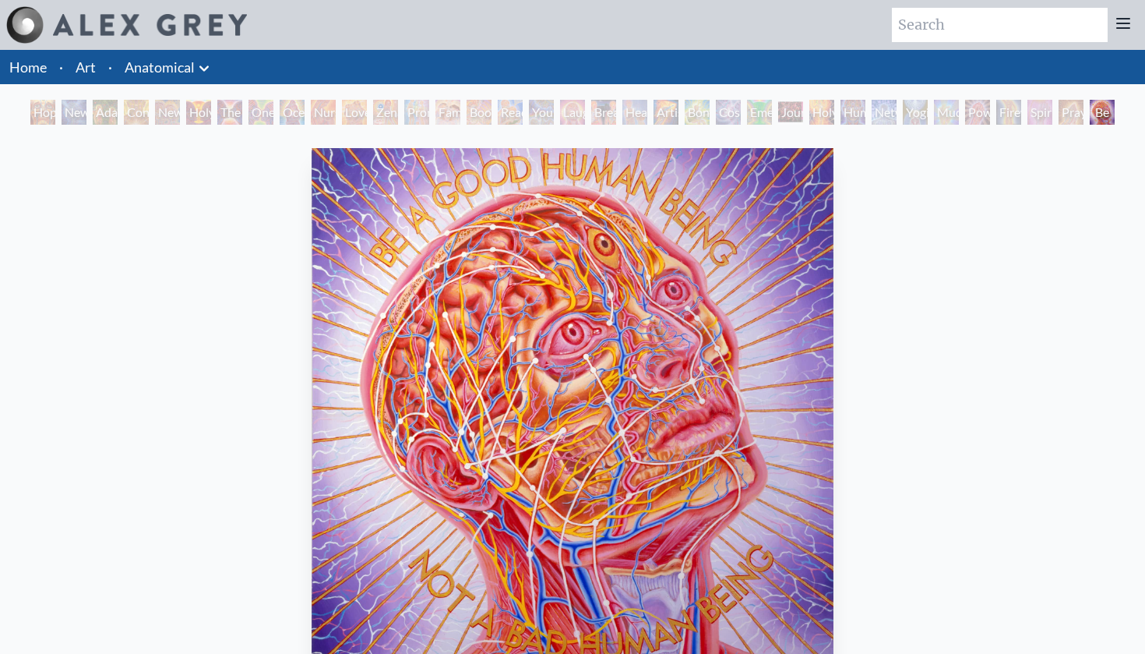
click at [201, 63] on icon at bounding box center [204, 68] width 19 height 19
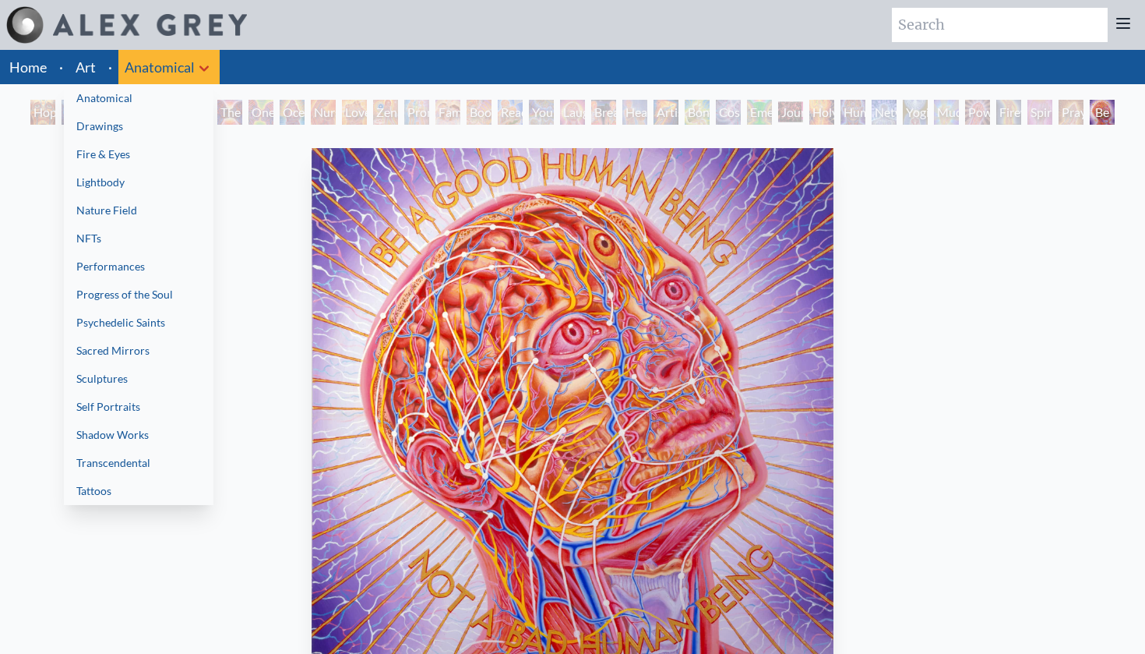
click at [143, 324] on link "Psychedelic Saints" at bounding box center [139, 323] width 150 height 28
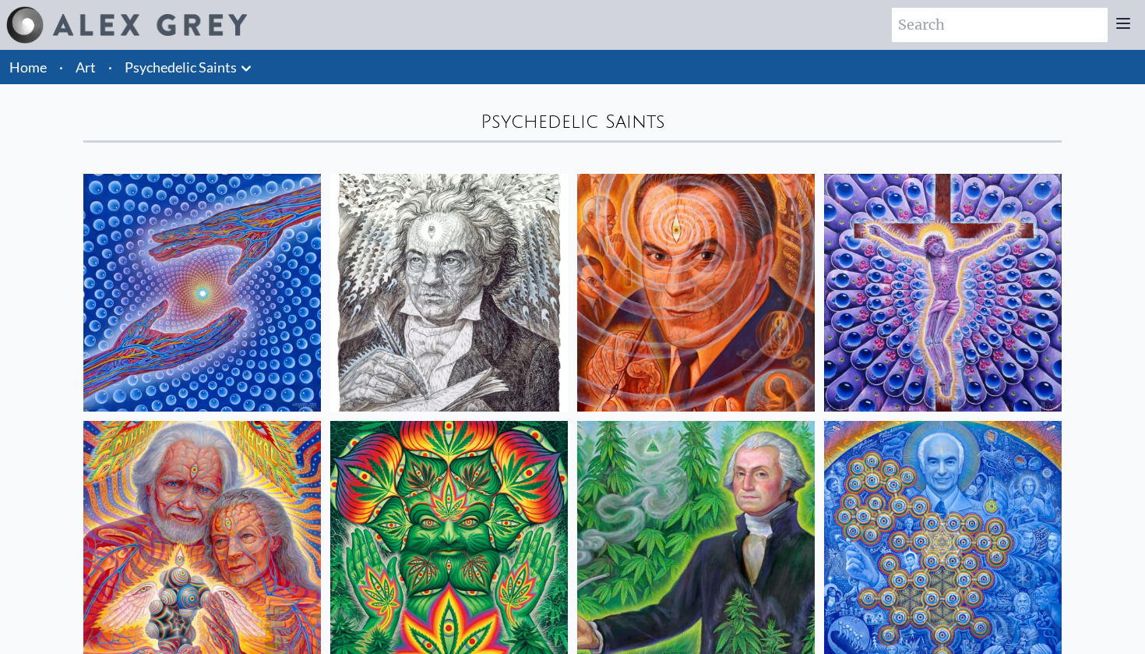
click at [140, 291] on img at bounding box center [202, 293] width 238 height 238
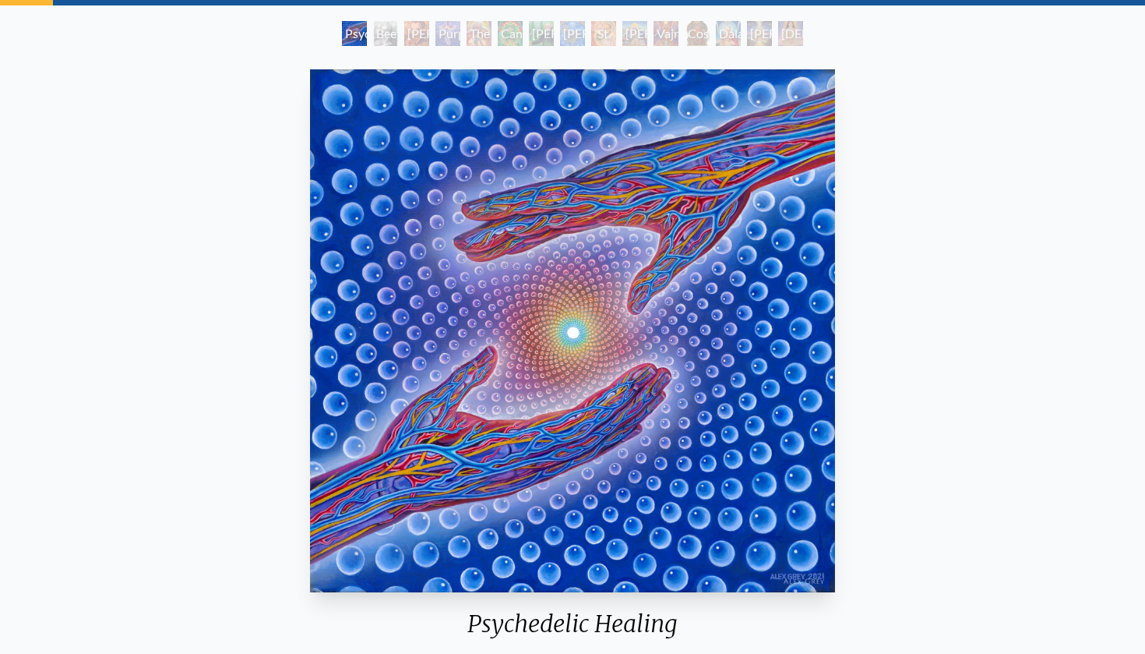
scroll to position [76, 0]
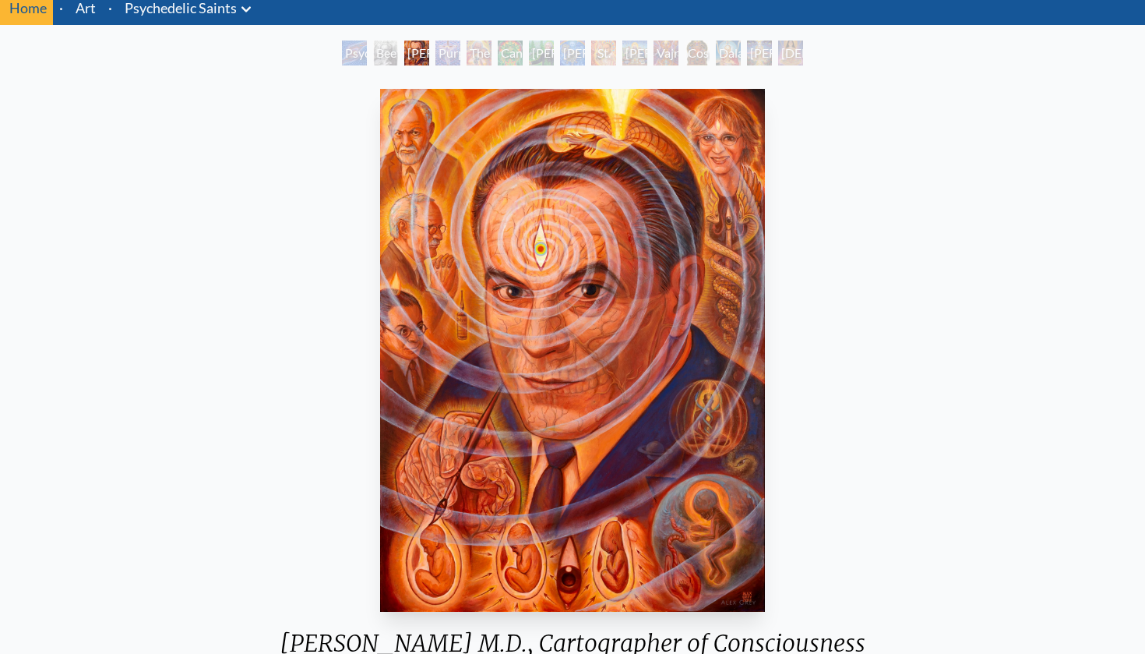
scroll to position [59, 0]
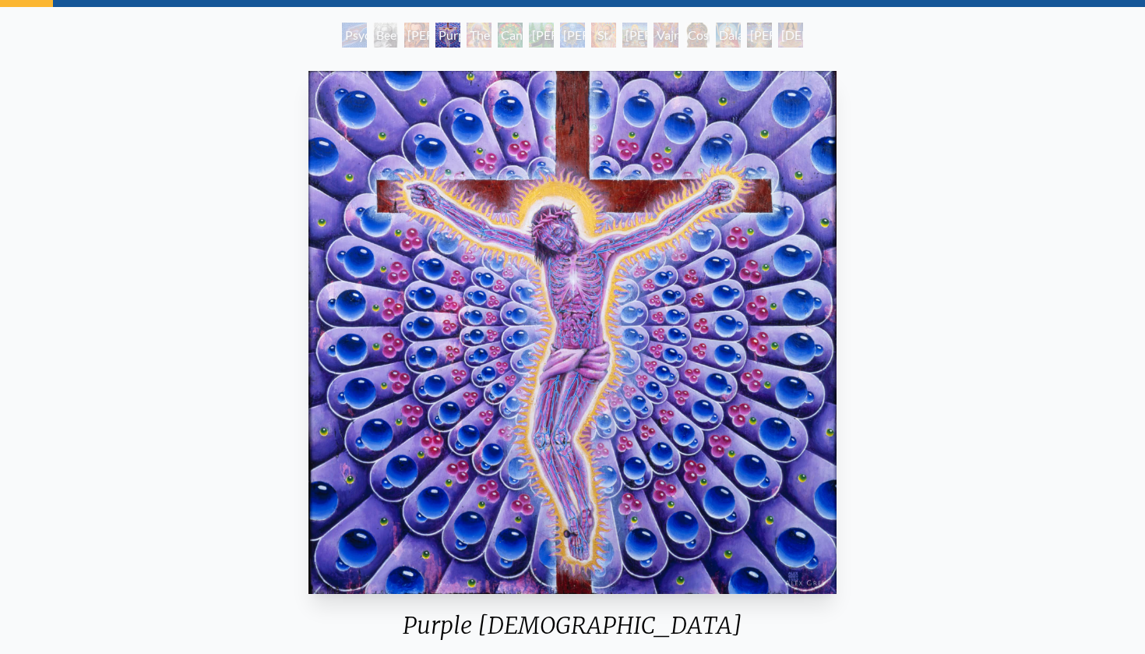
scroll to position [86, 0]
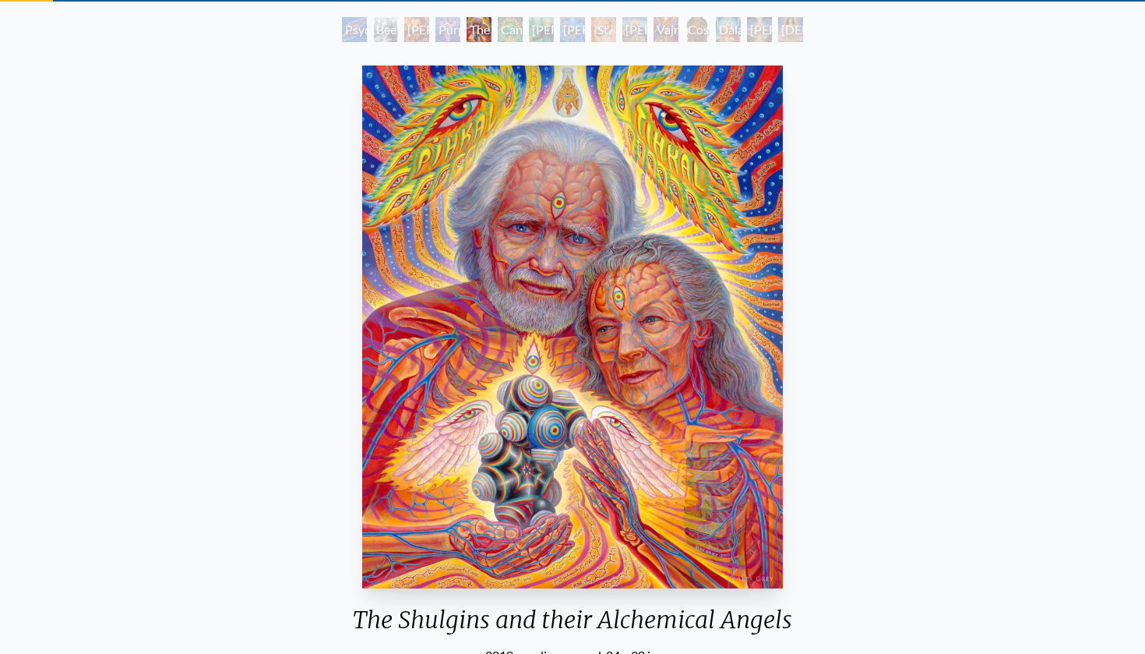
scroll to position [91, 0]
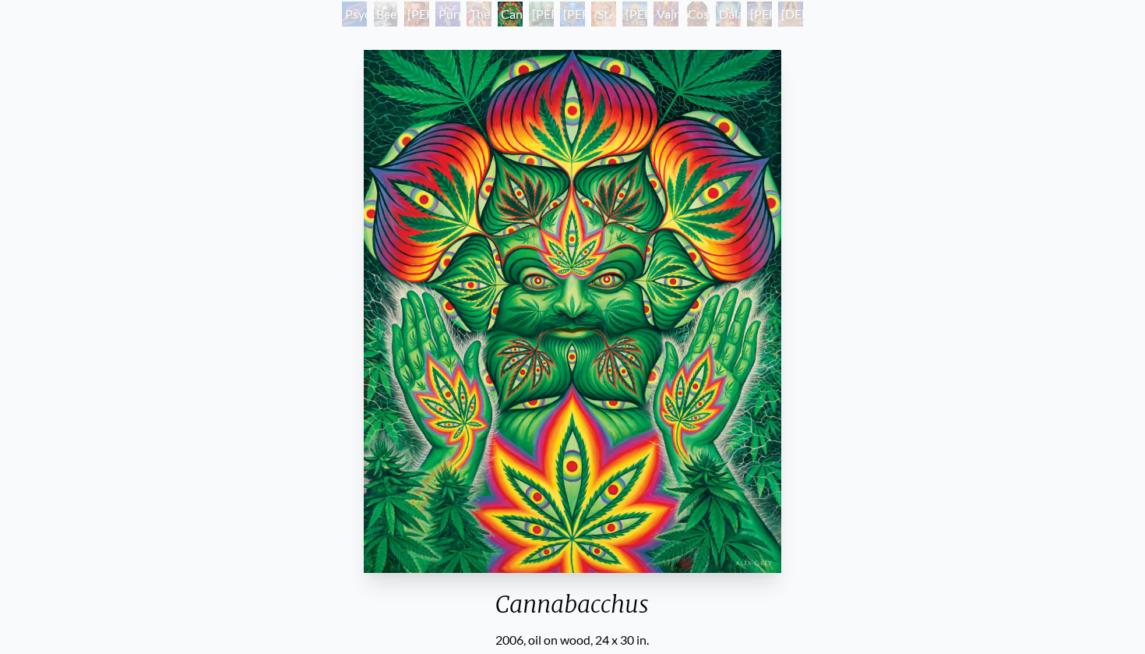
scroll to position [102, 0]
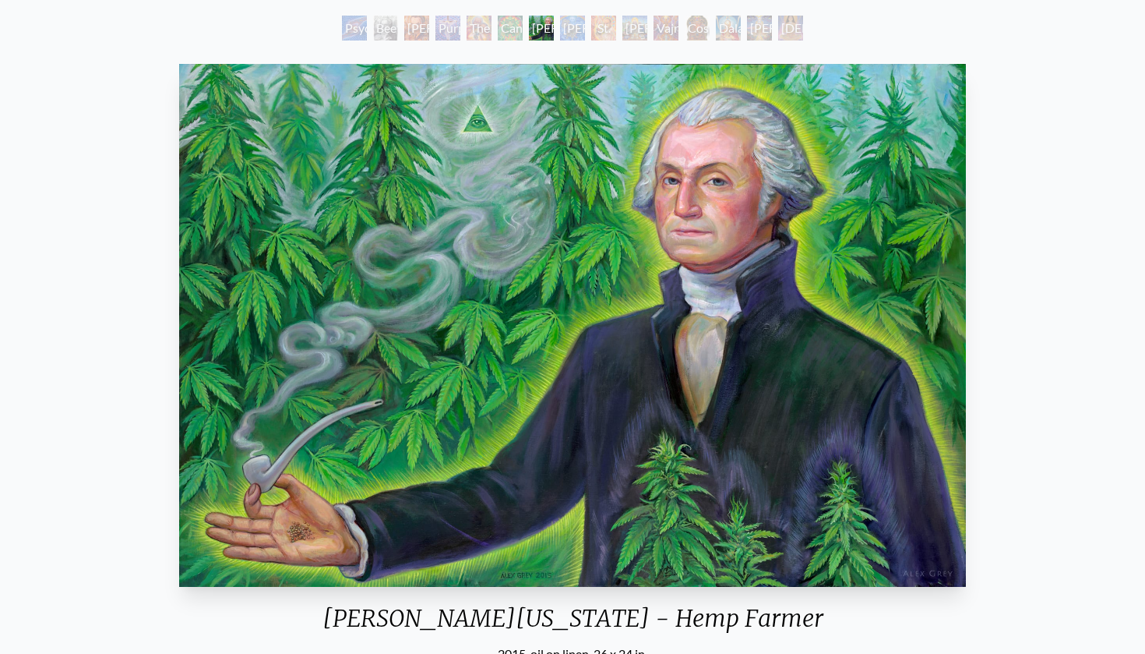
scroll to position [83, 0]
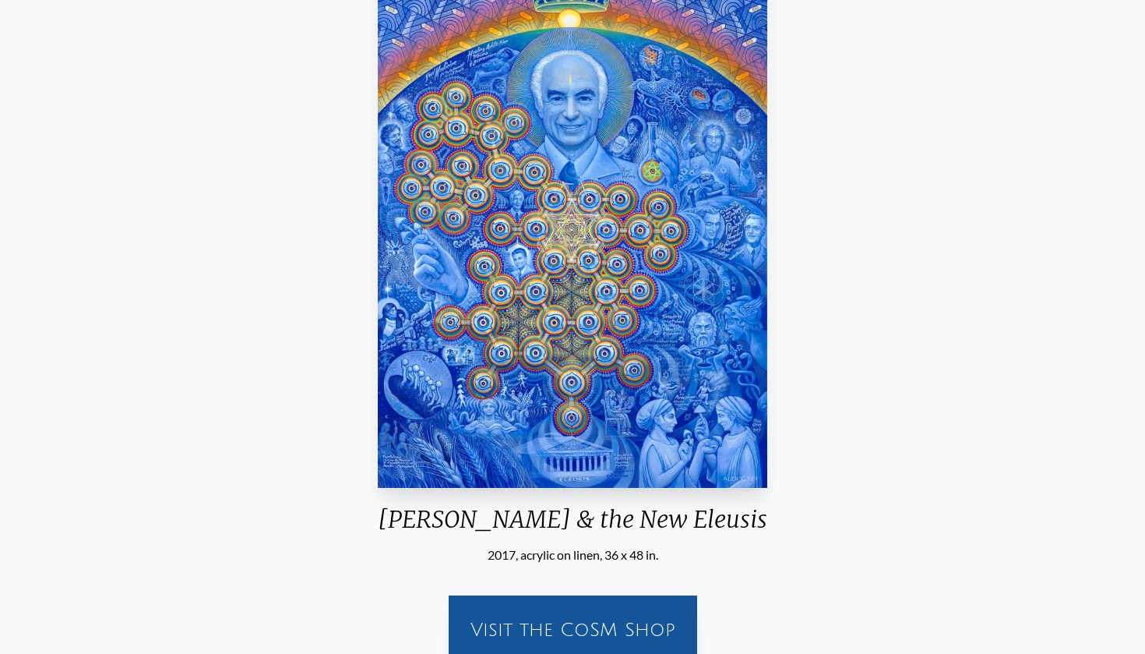
scroll to position [210, 0]
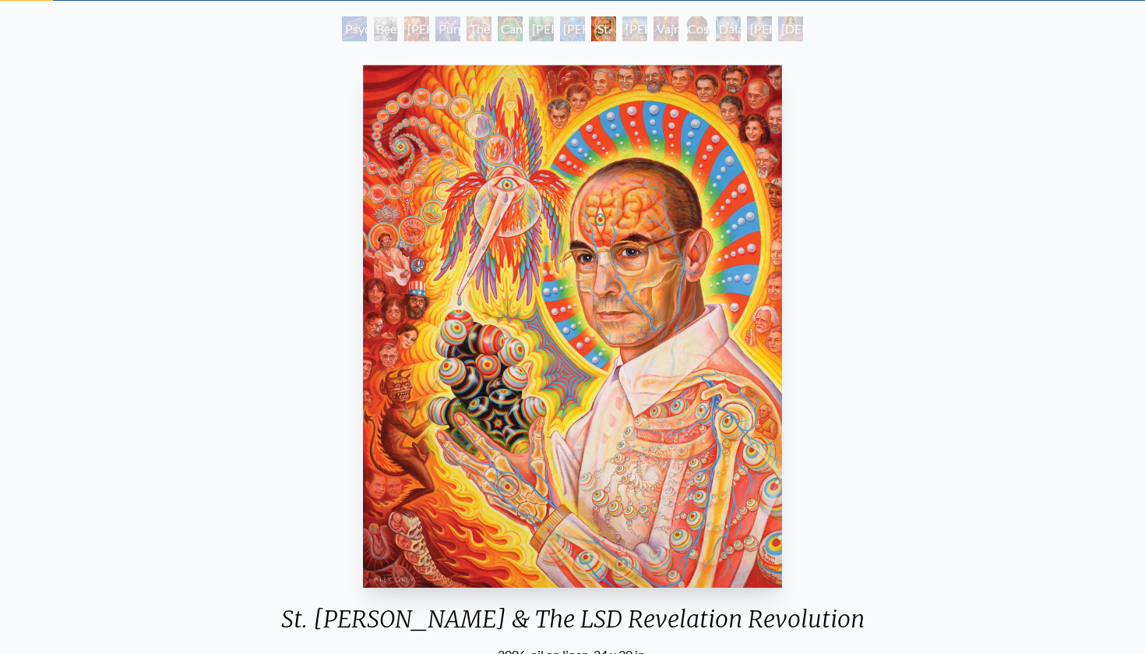
scroll to position [83, 0]
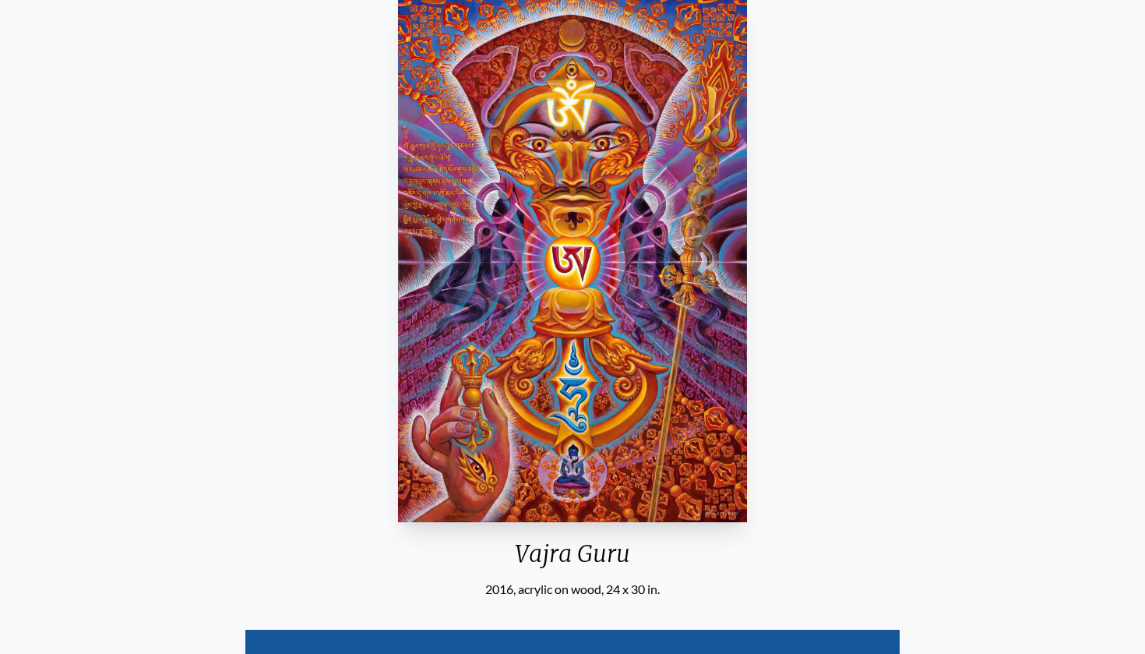
scroll to position [146, 0]
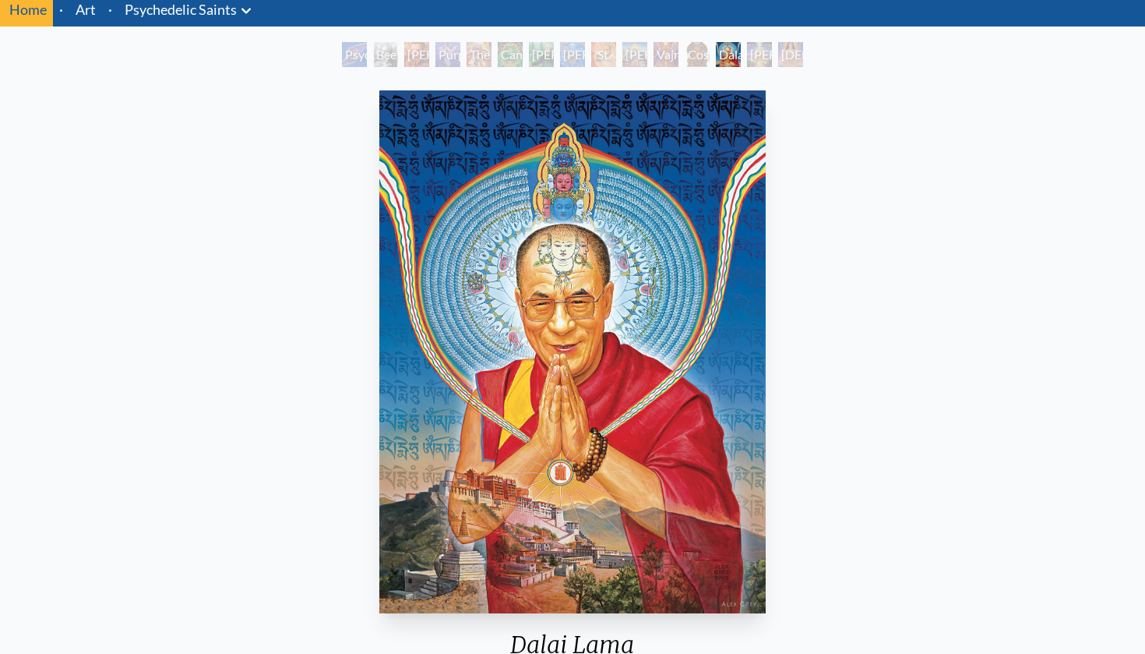
scroll to position [62, 0]
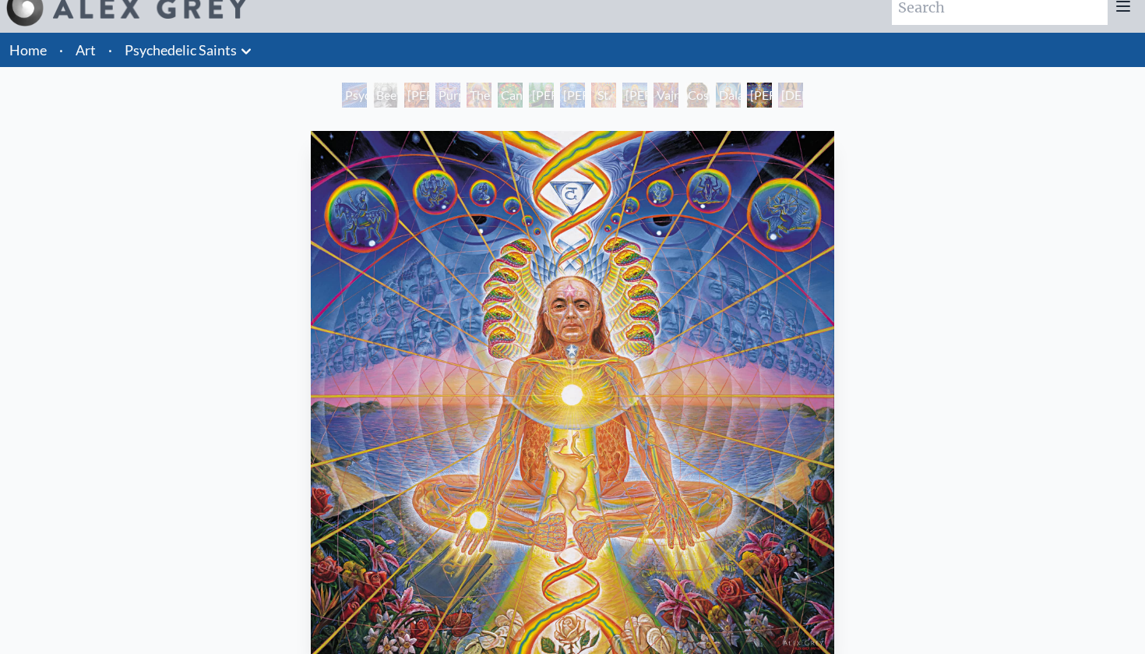
scroll to position [2, 0]
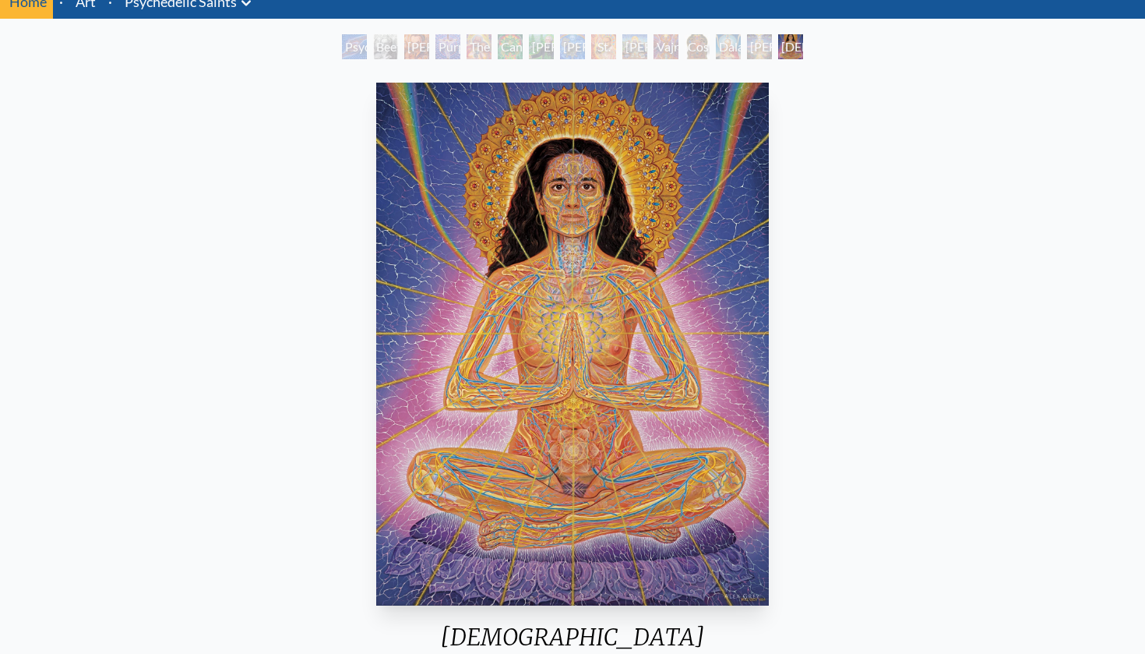
scroll to position [72, 0]
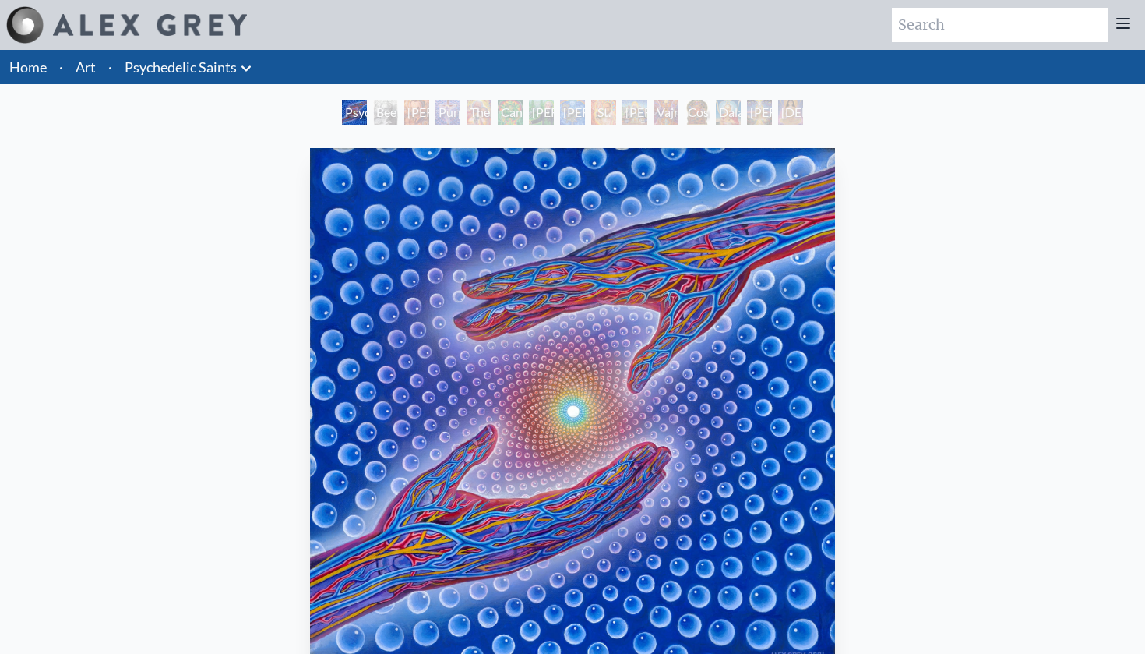
click at [247, 74] on icon at bounding box center [246, 68] width 19 height 19
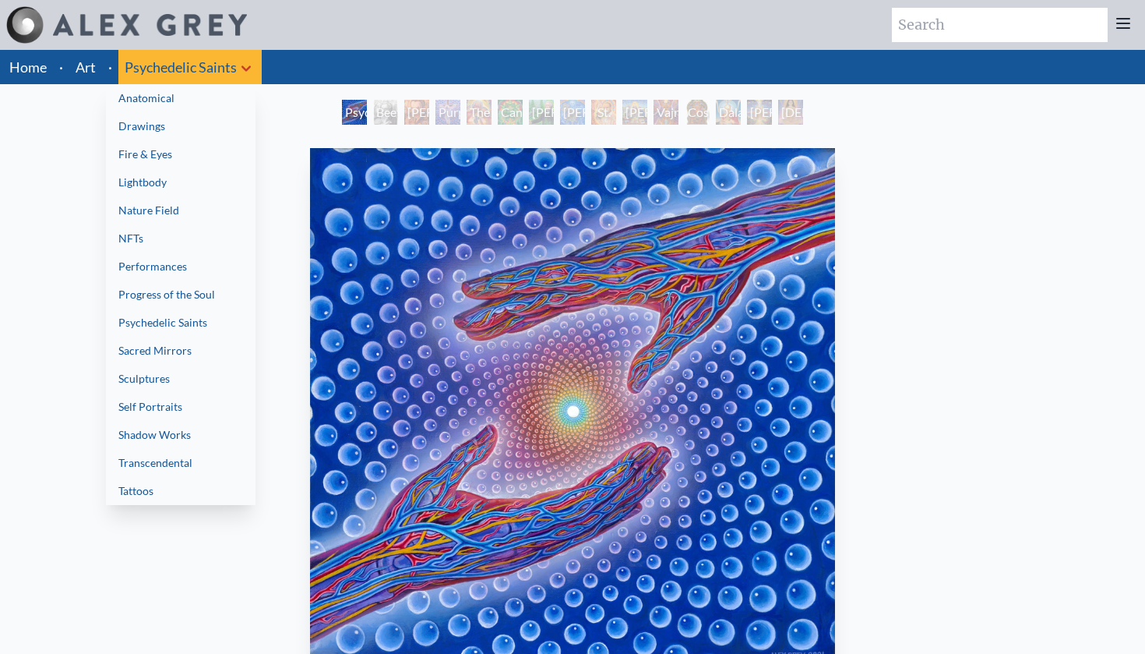
click at [177, 189] on link "Lightbody" at bounding box center [181, 182] width 150 height 28
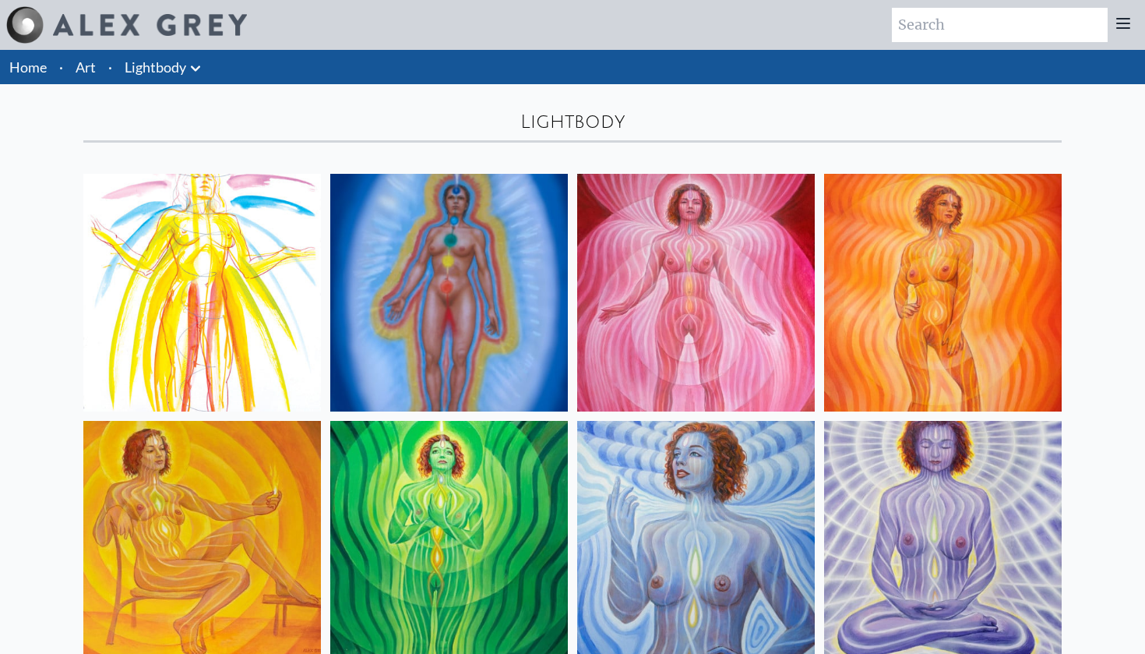
click at [197, 72] on icon at bounding box center [195, 68] width 19 height 19
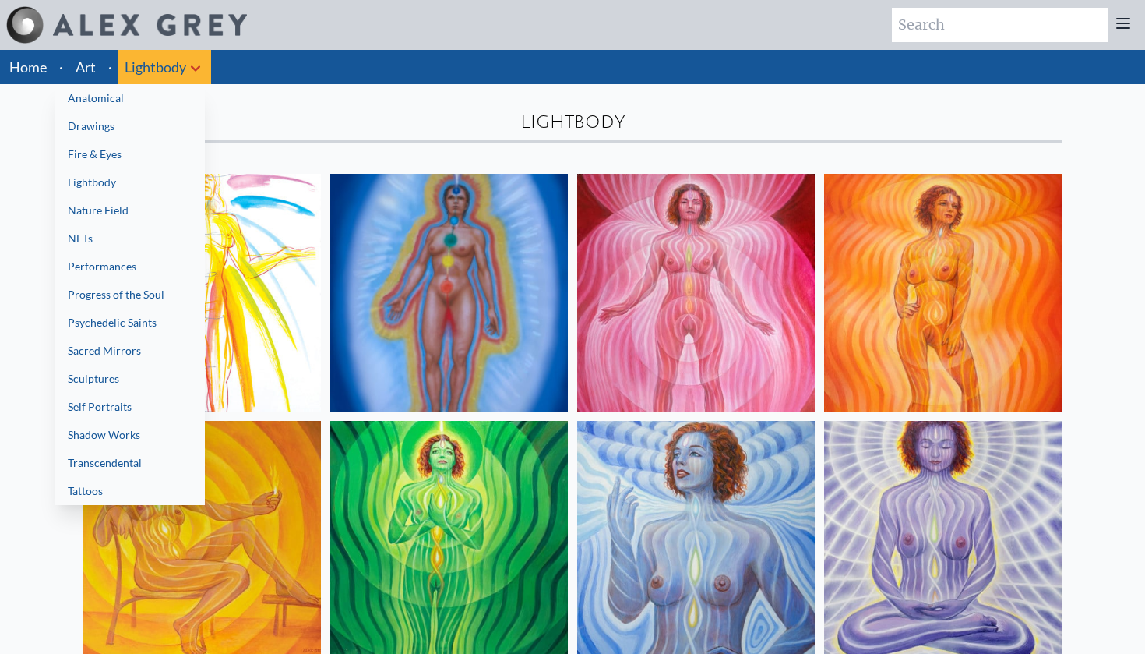
click at [143, 209] on link "Nature Field" at bounding box center [130, 210] width 150 height 28
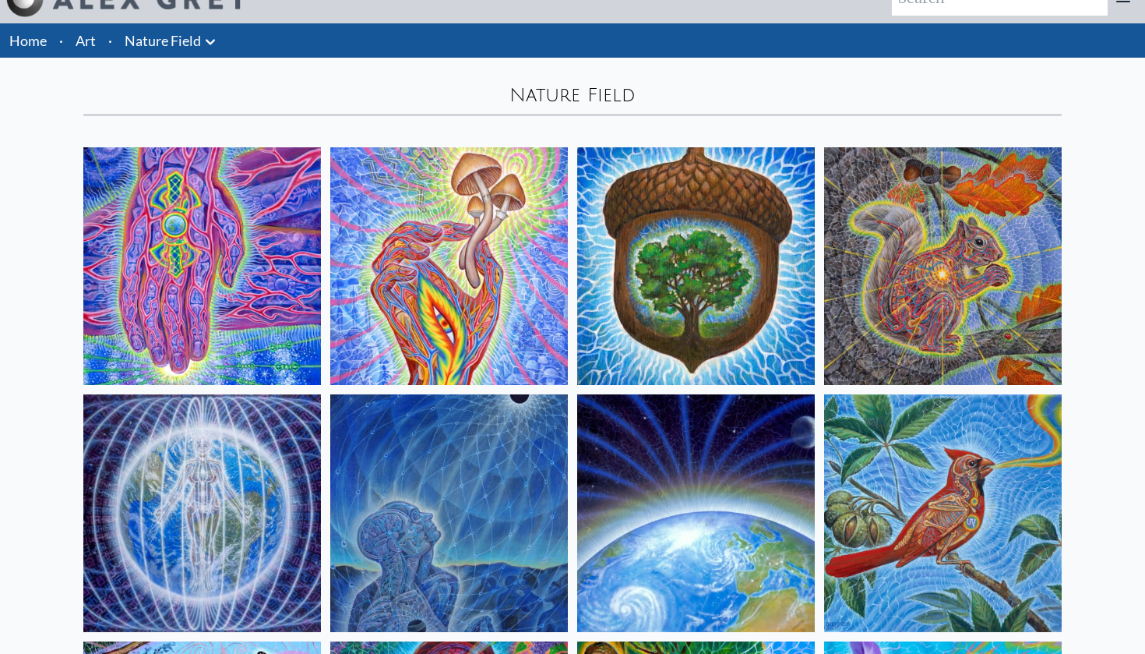
scroll to position [32, 0]
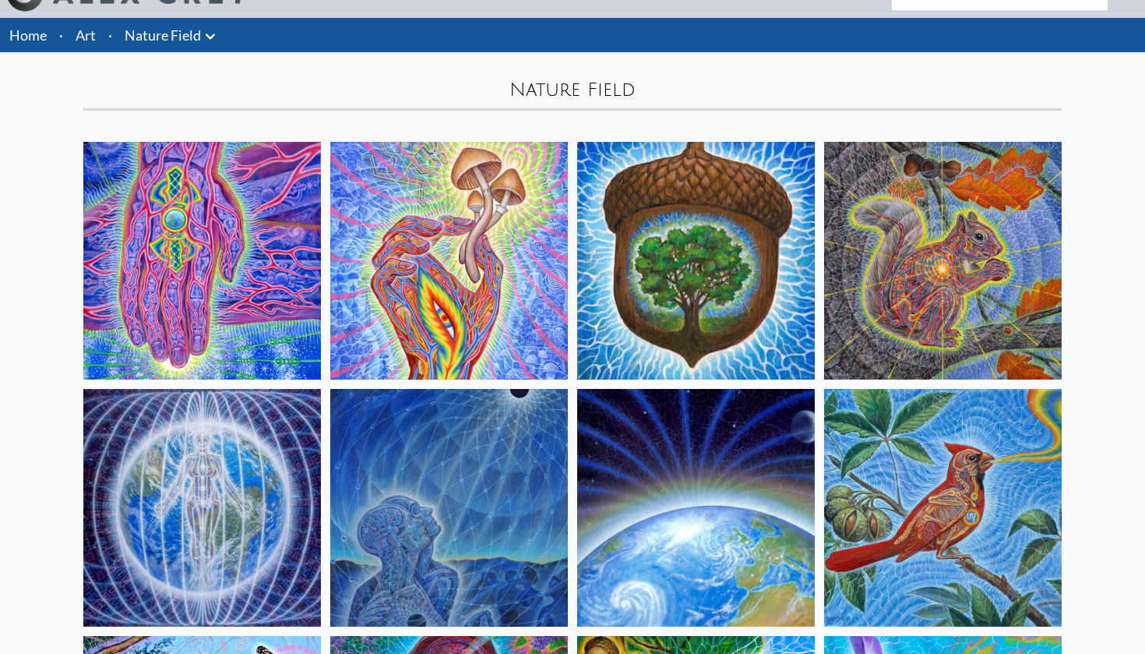
click at [450, 291] on img at bounding box center [449, 261] width 238 height 238
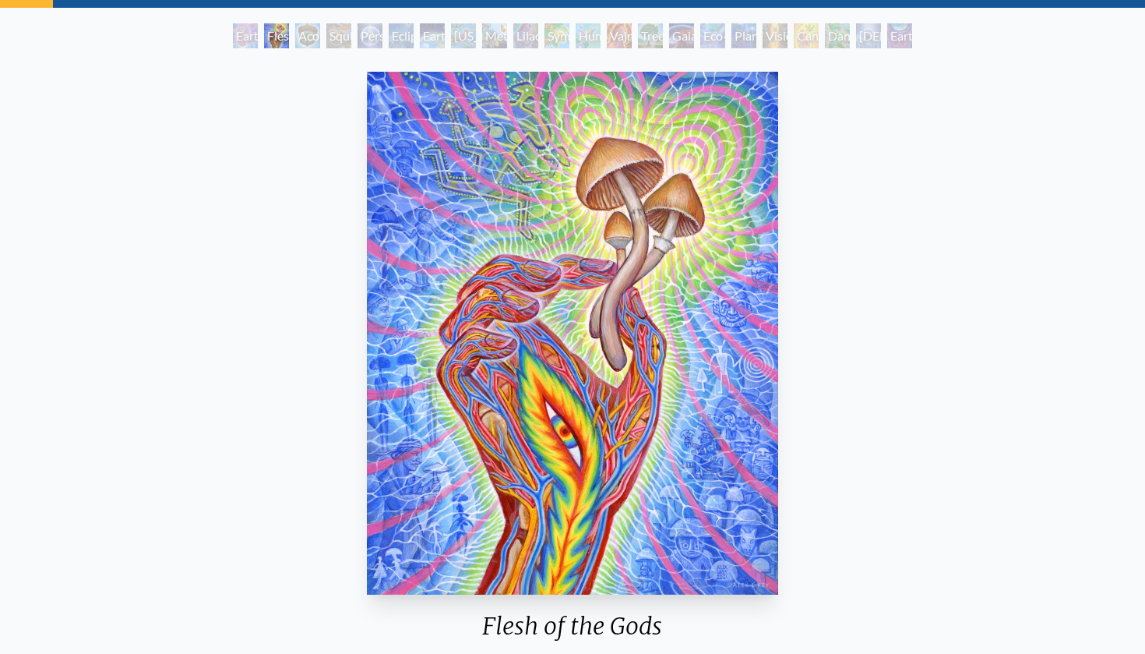
scroll to position [72, 0]
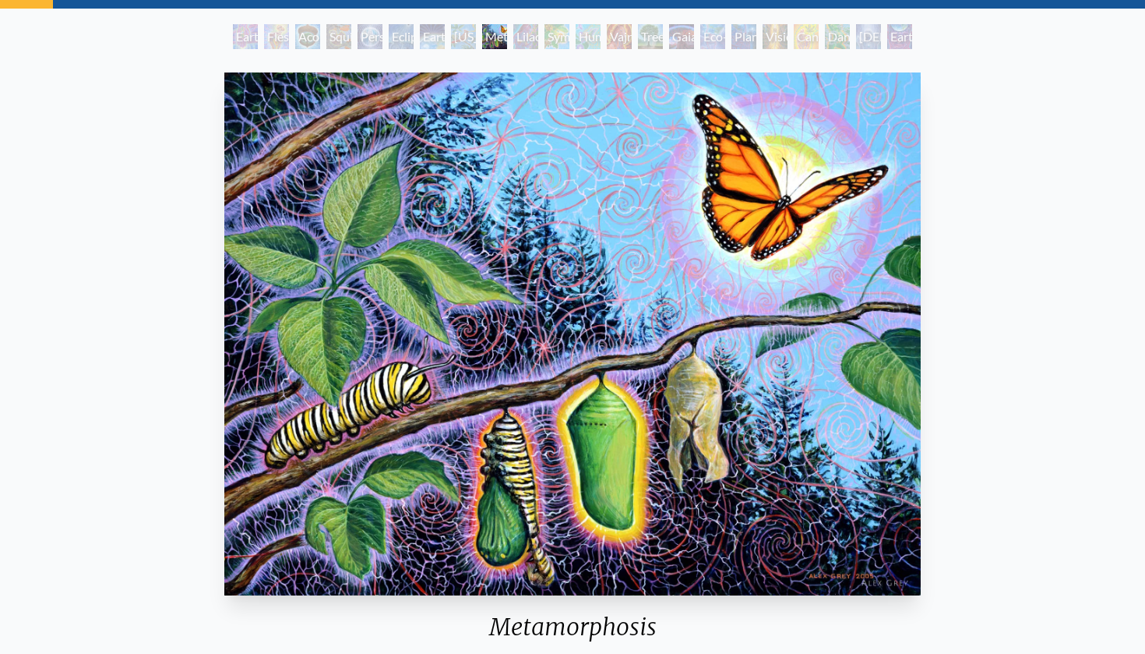
scroll to position [66, 0]
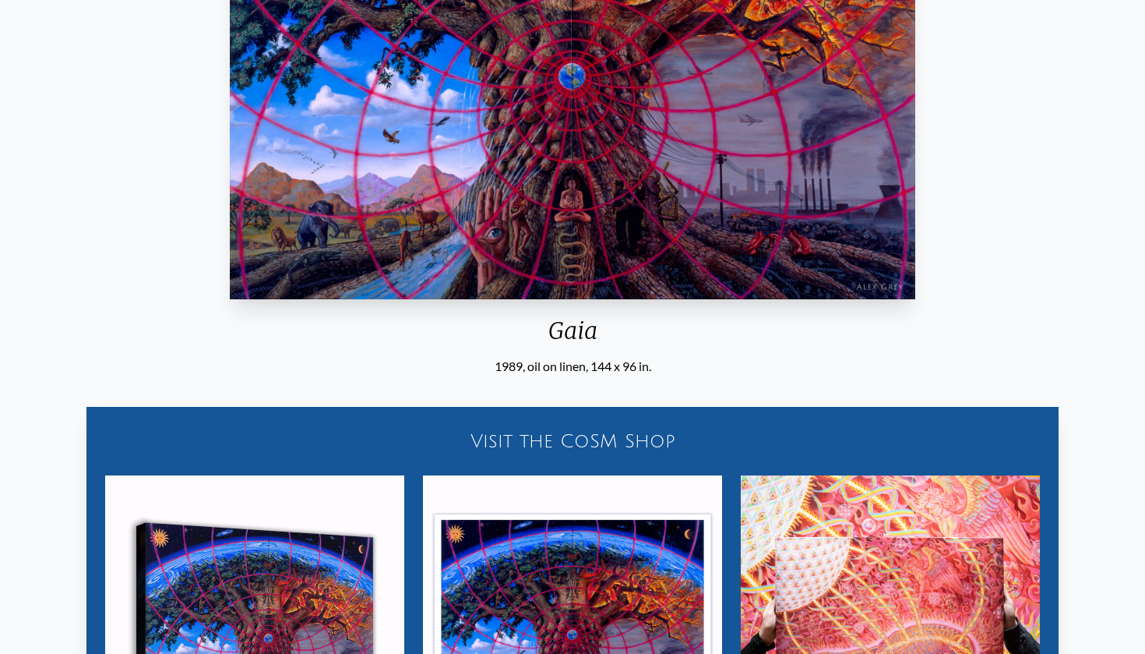
scroll to position [368, 0]
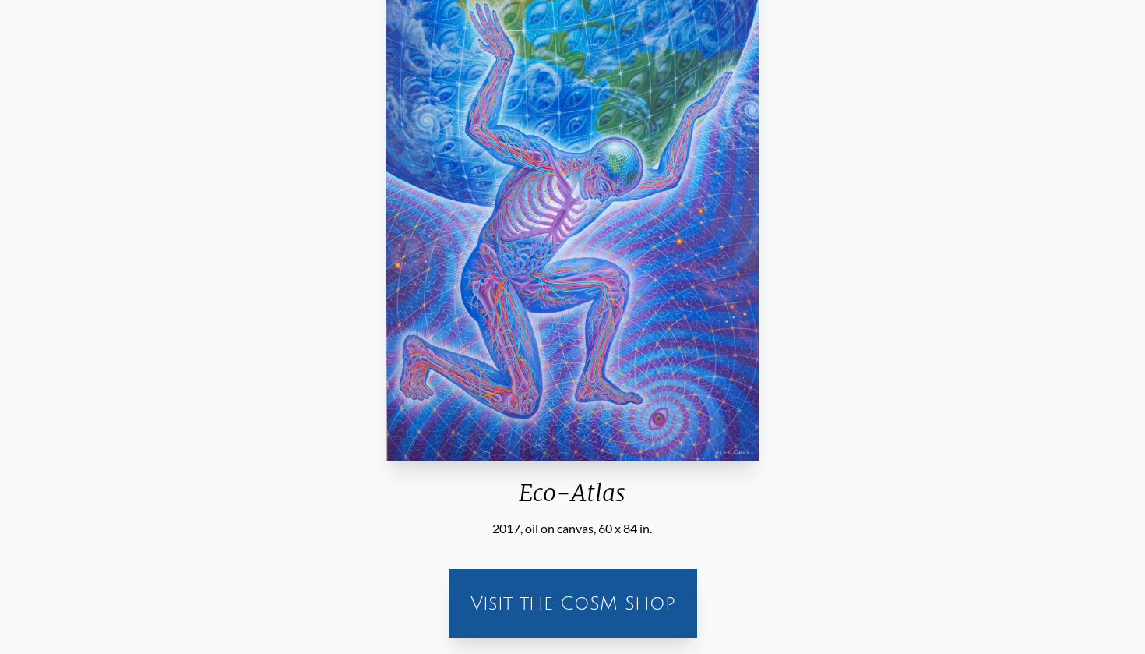
scroll to position [93, 0]
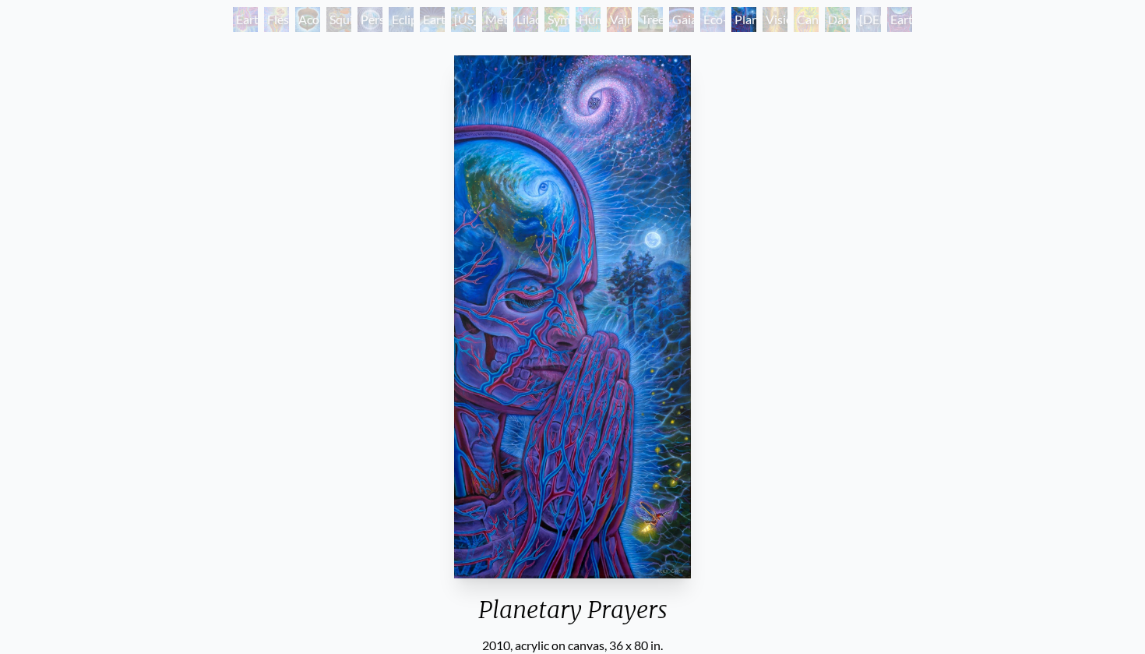
scroll to position [63, 0]
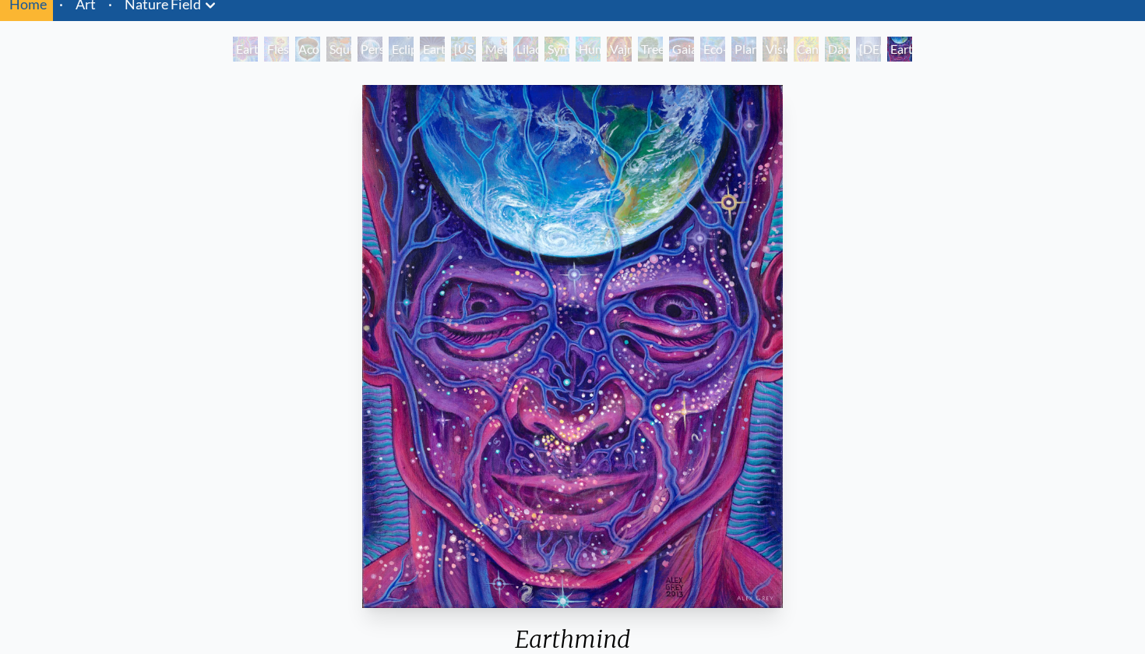
click at [212, 8] on icon at bounding box center [210, 5] width 19 height 19
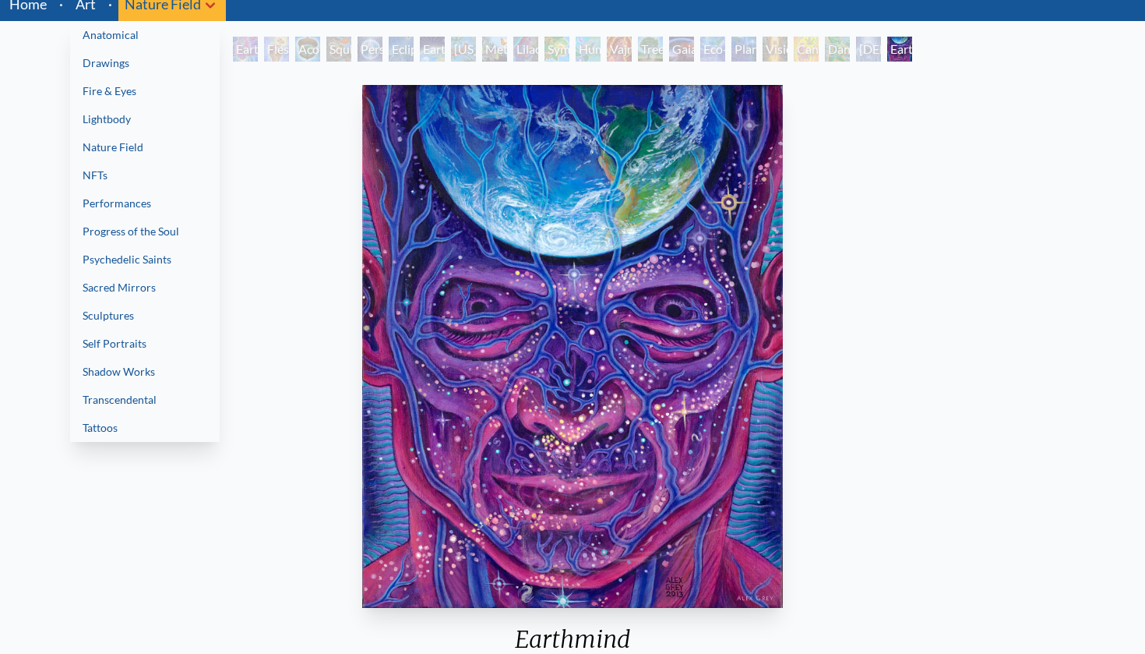
click at [164, 227] on link "Progress of the Soul" at bounding box center [145, 231] width 150 height 28
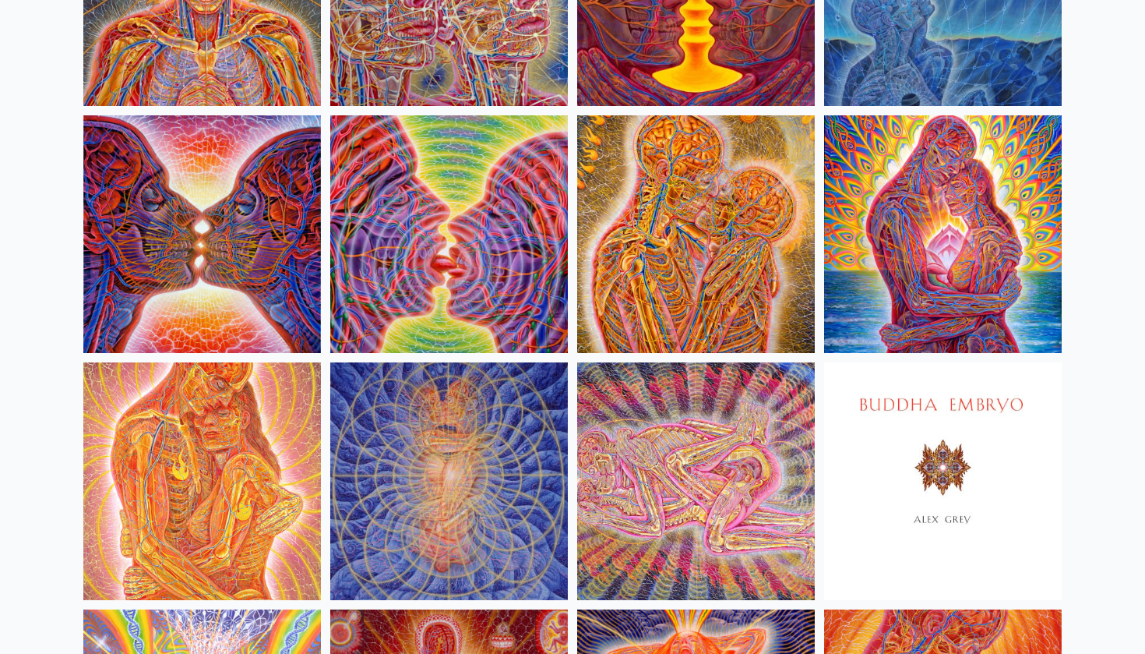
scroll to position [633, 0]
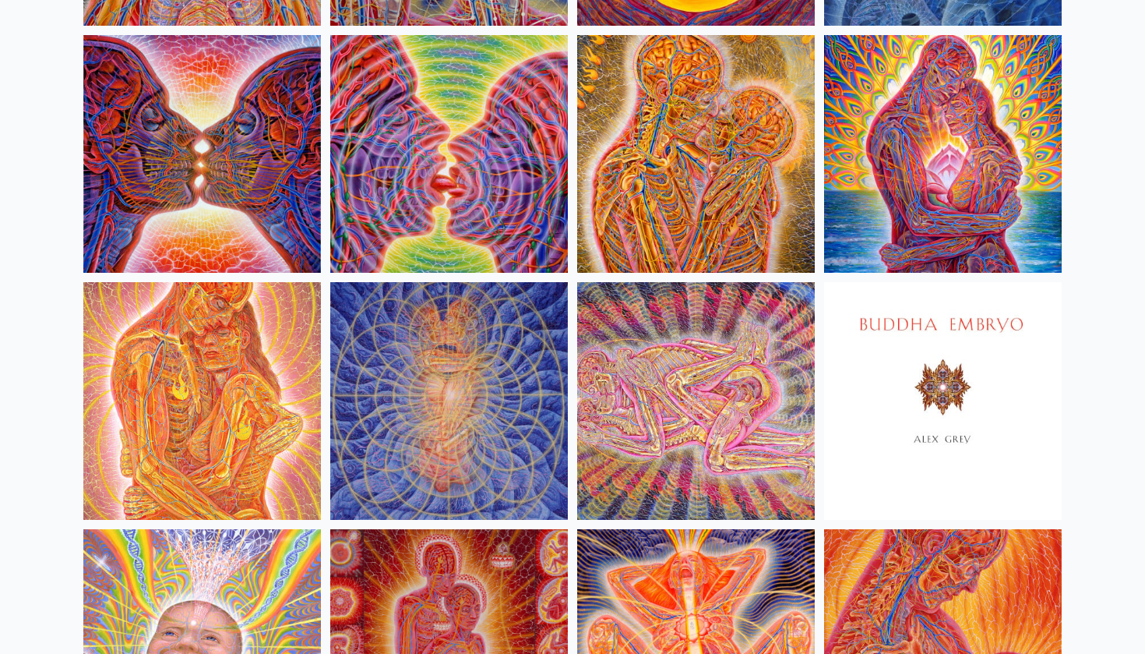
click at [679, 446] on img at bounding box center [696, 401] width 238 height 238
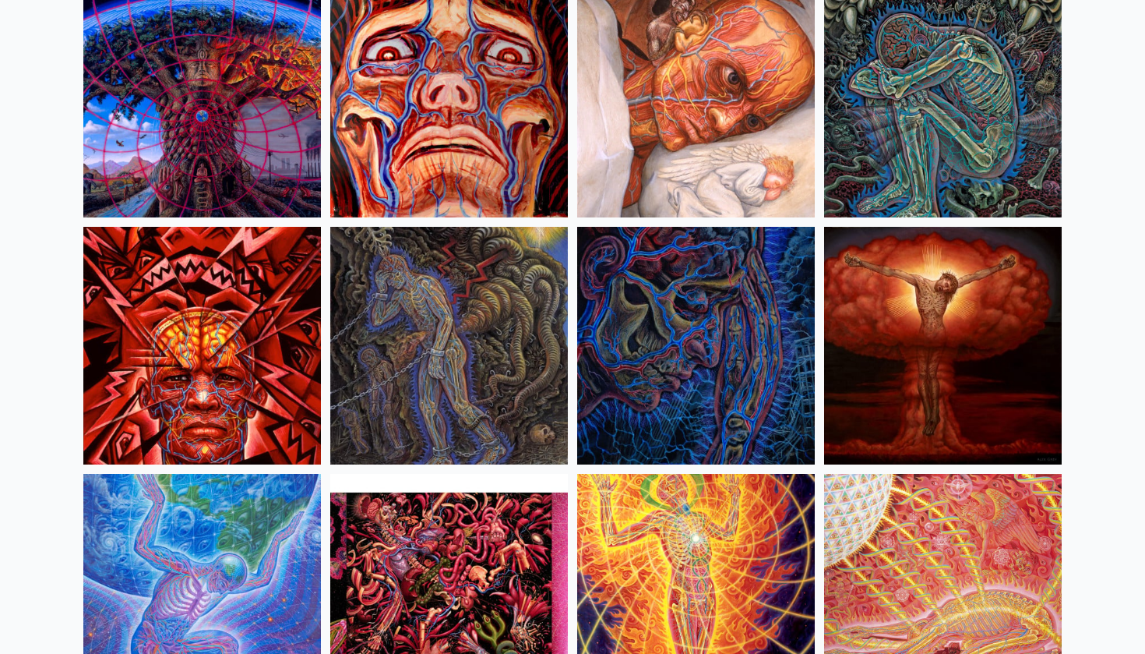
scroll to position [3407, 0]
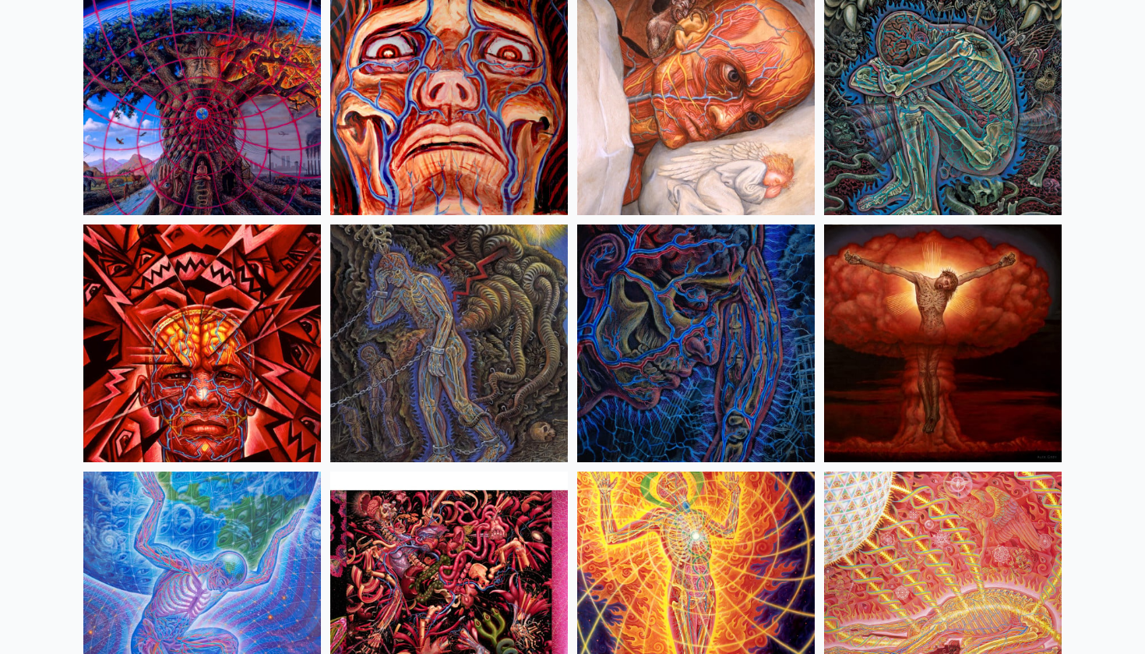
click at [477, 369] on img at bounding box center [449, 343] width 238 height 238
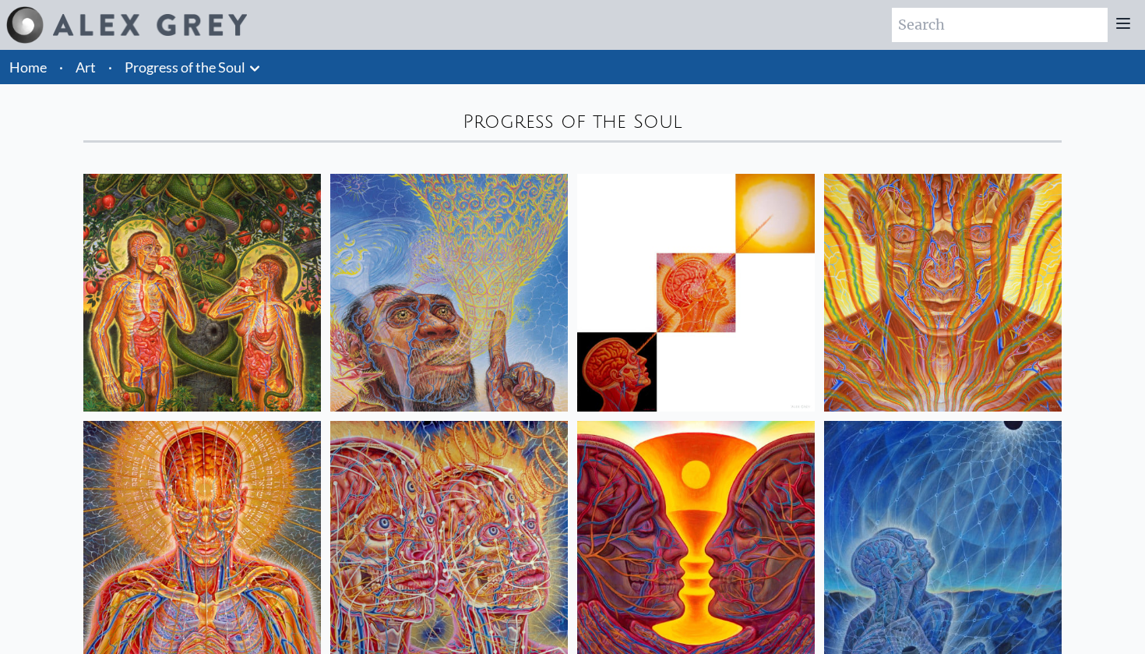
scroll to position [0, 0]
click at [255, 64] on icon at bounding box center [254, 68] width 19 height 19
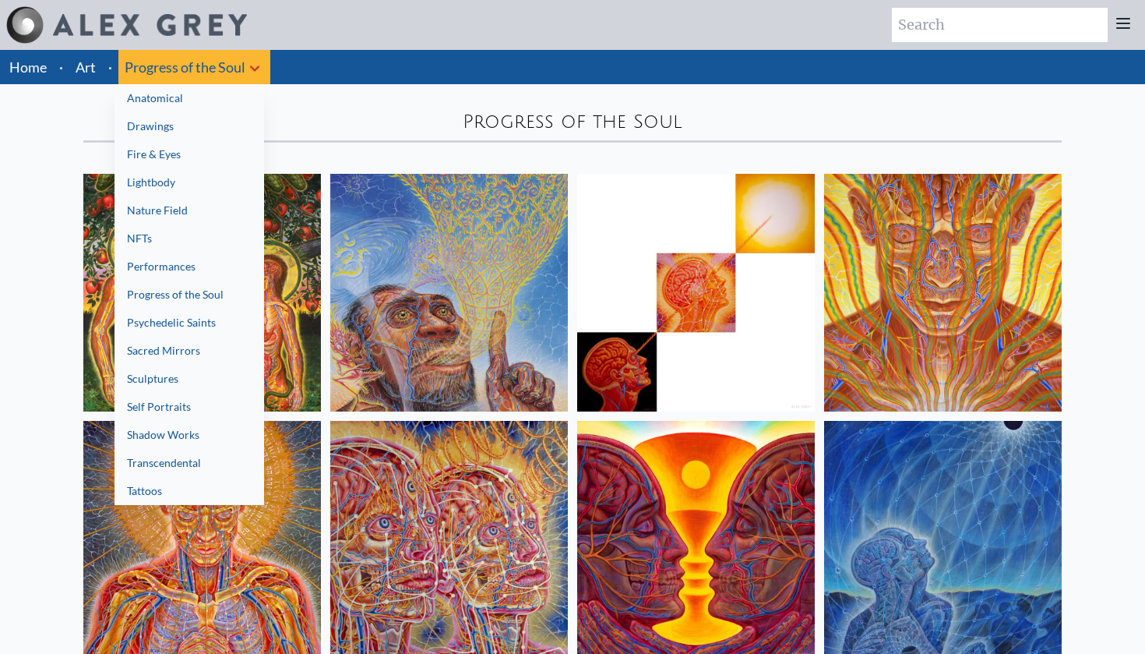
click at [192, 267] on link "Performances" at bounding box center [190, 266] width 150 height 28
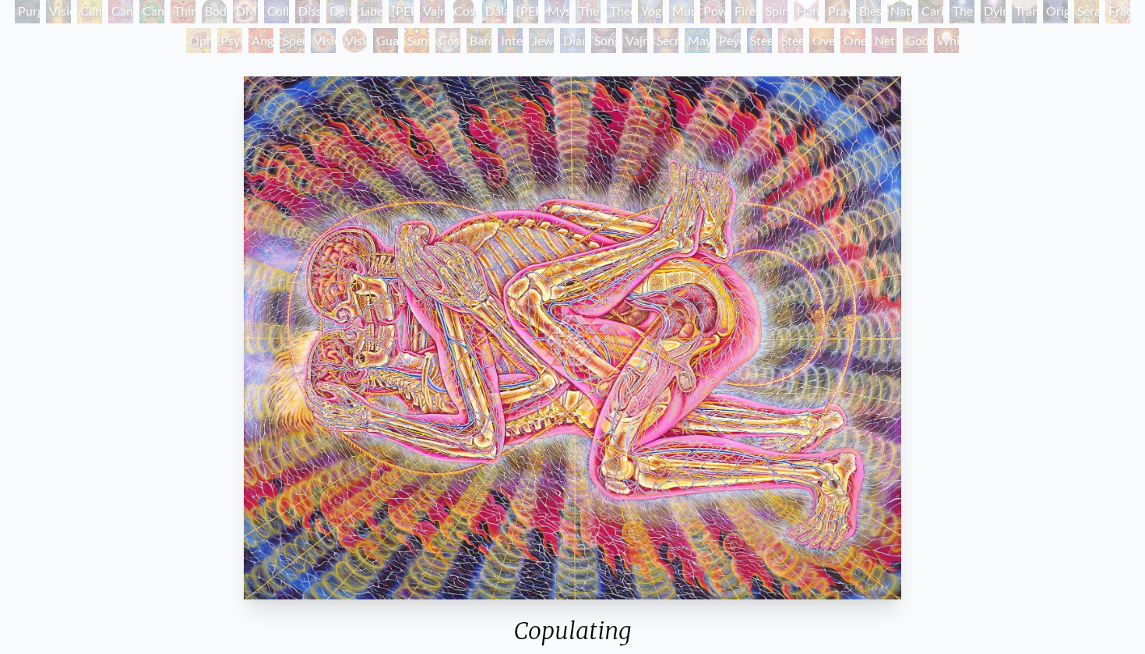
scroll to position [164, 0]
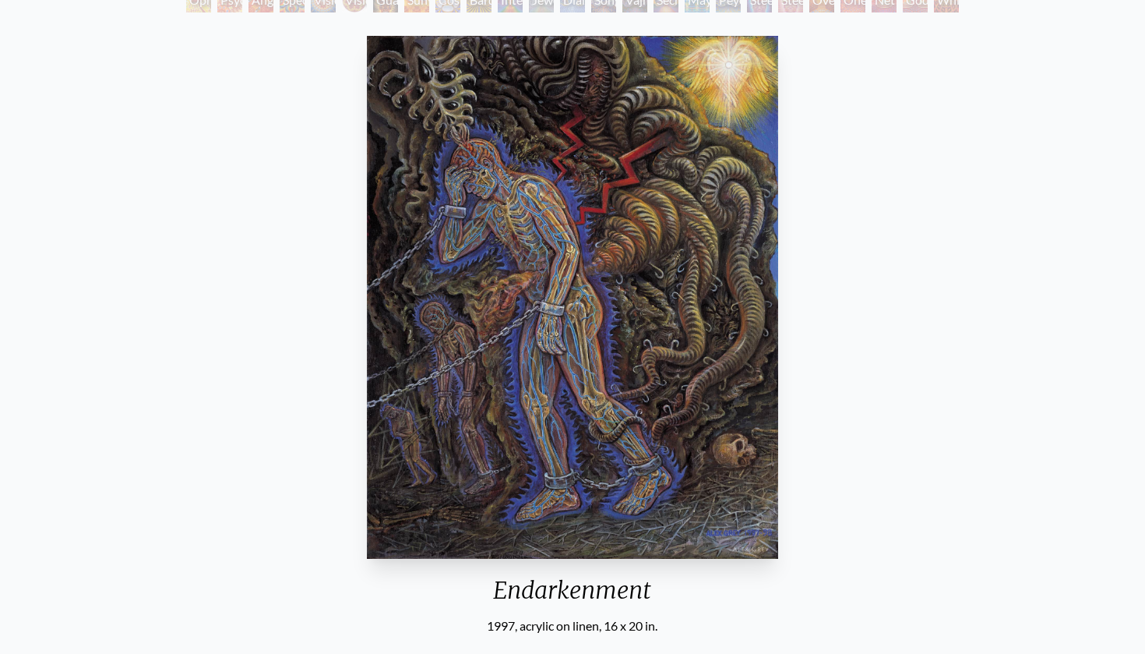
scroll to position [203, 0]
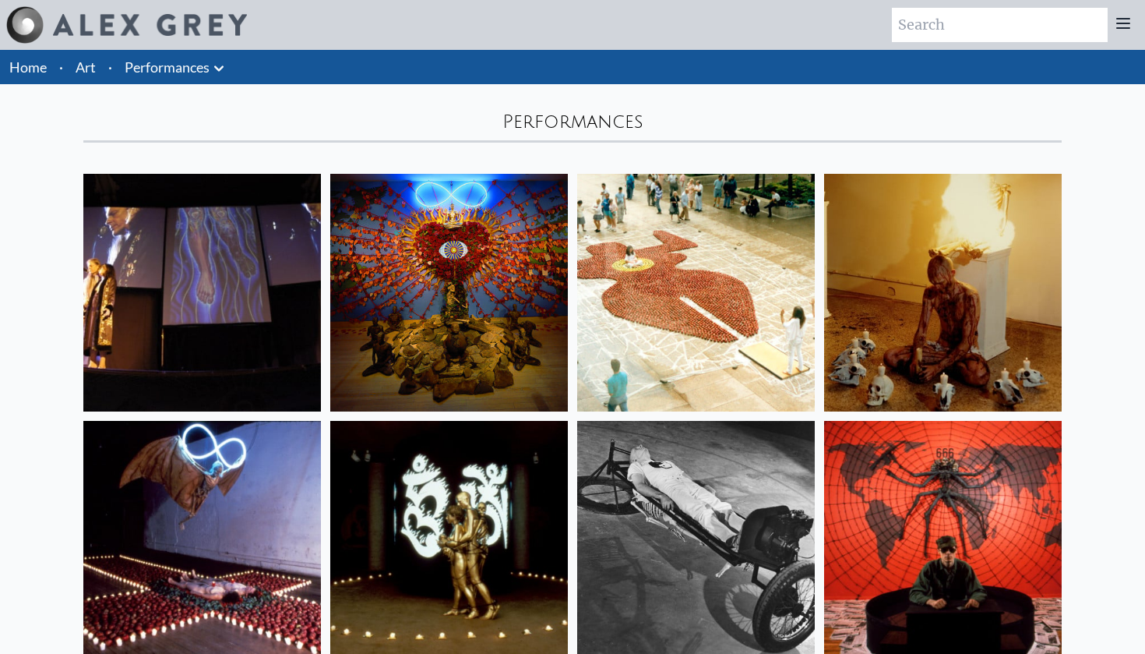
click at [220, 65] on icon at bounding box center [219, 68] width 19 height 19
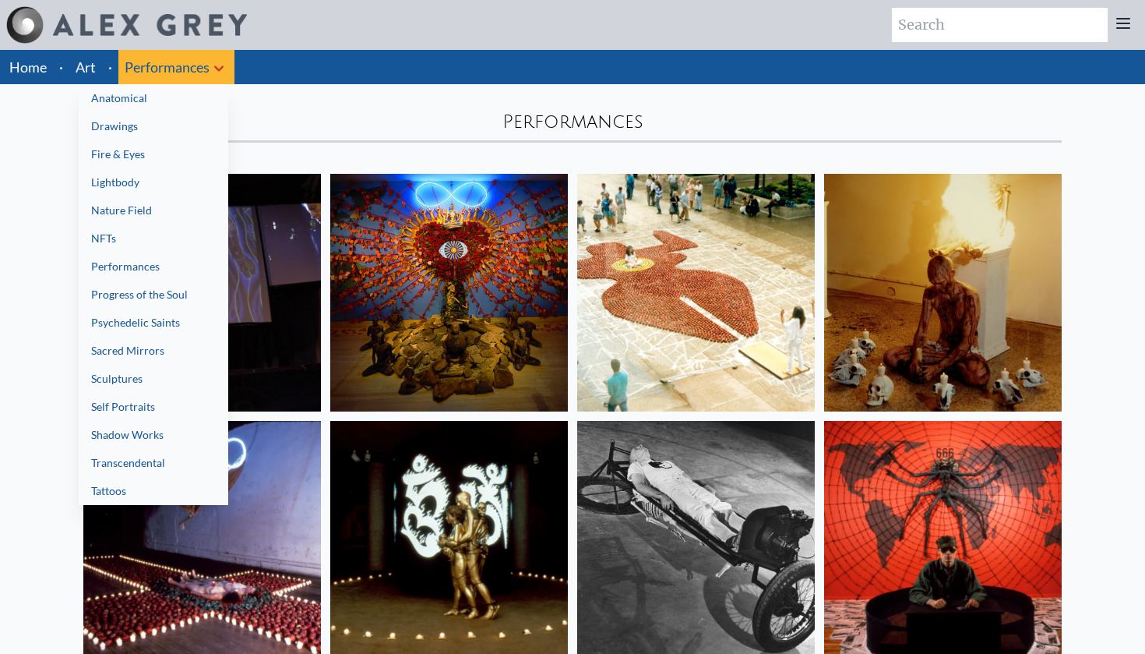
click at [168, 351] on link "Sacred Mirrors" at bounding box center [154, 351] width 150 height 28
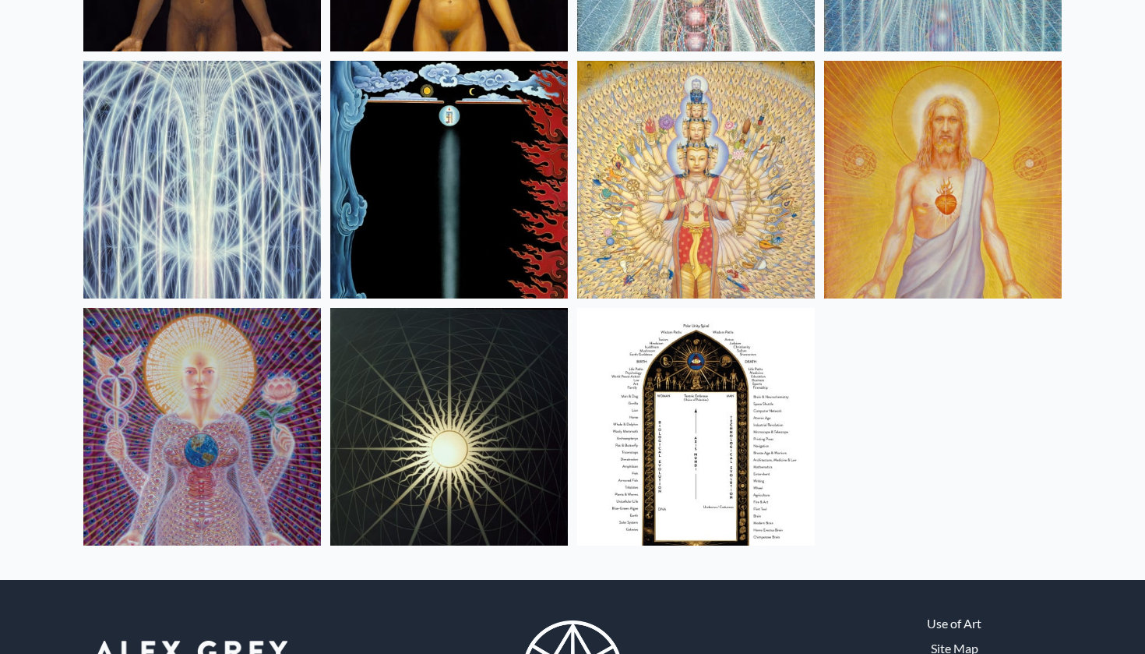
scroll to position [1097, 0]
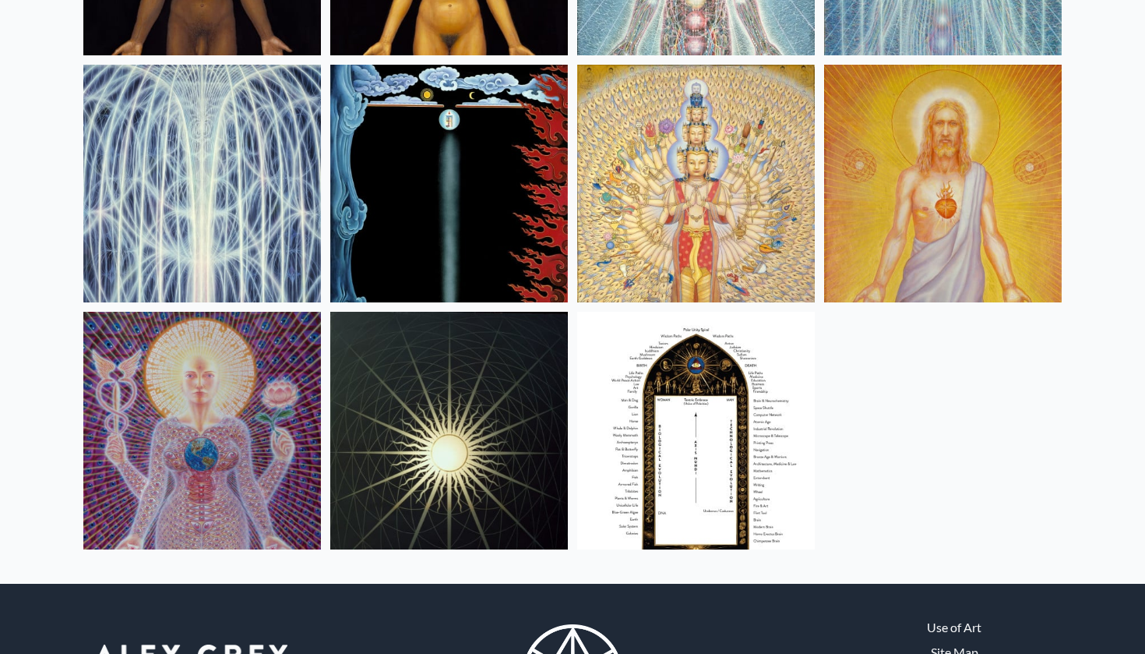
click at [911, 185] on img at bounding box center [943, 184] width 238 height 238
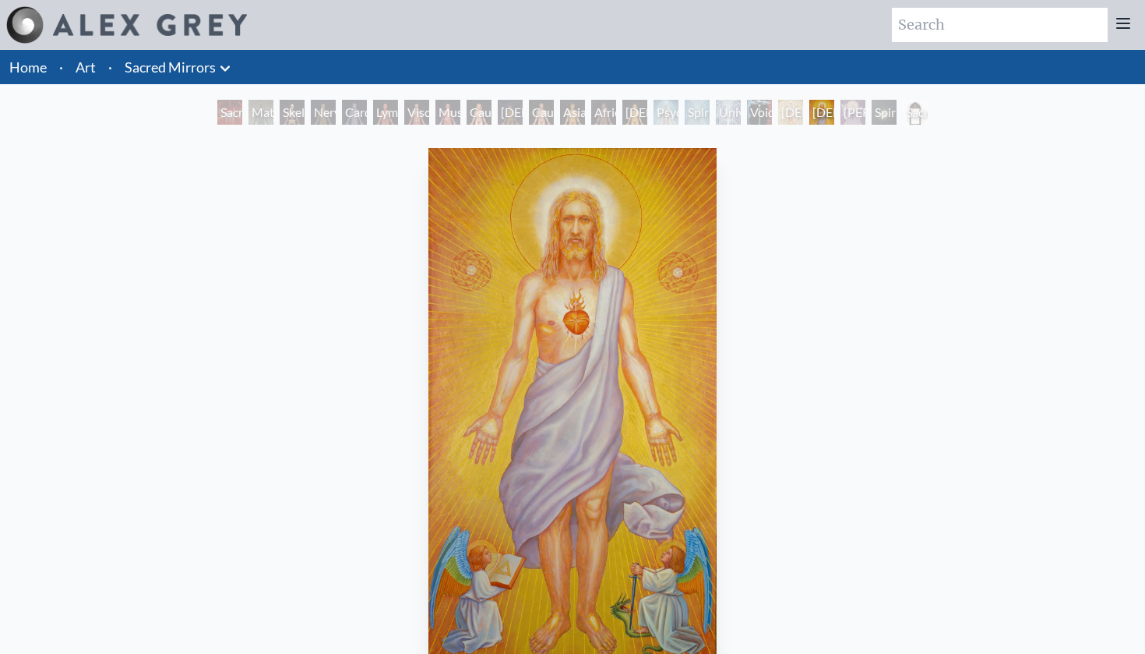
click at [229, 76] on icon at bounding box center [225, 68] width 19 height 19
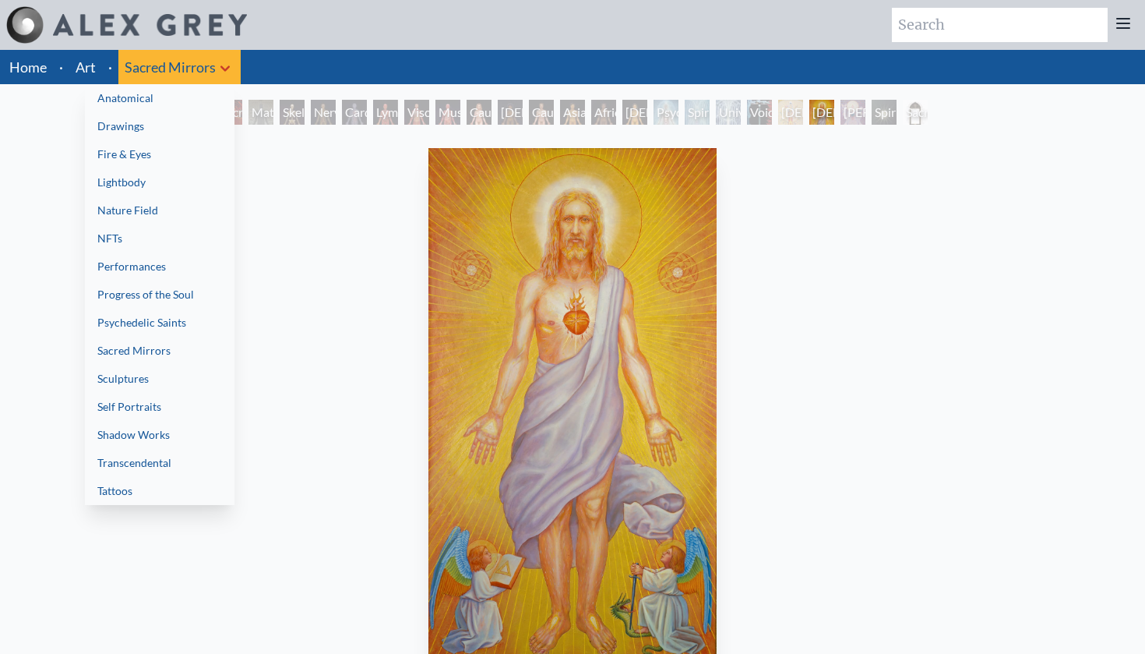
click at [168, 379] on link "Sculptures" at bounding box center [160, 379] width 150 height 28
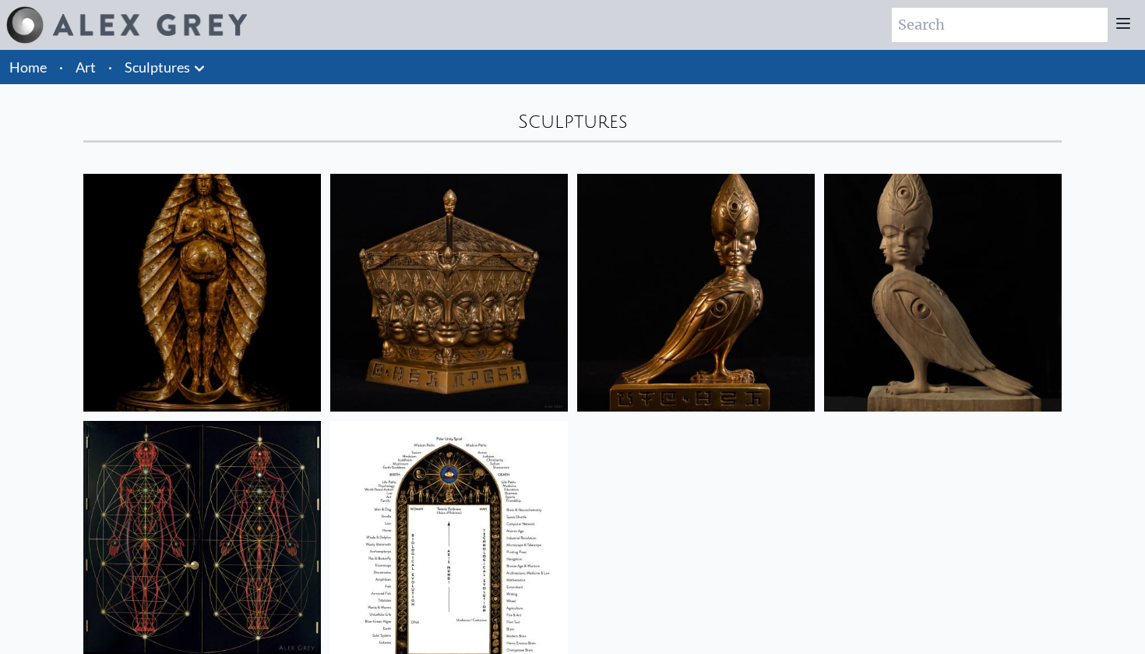
click at [207, 66] on icon at bounding box center [199, 68] width 19 height 19
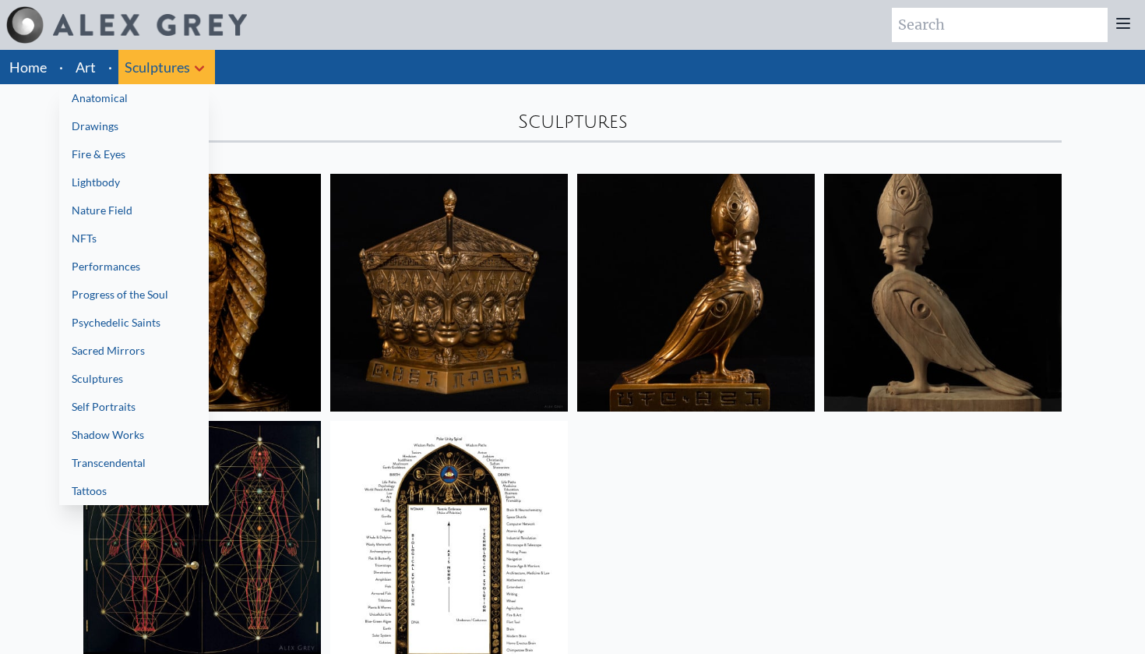
click at [138, 414] on link "Self Portraits" at bounding box center [134, 407] width 150 height 28
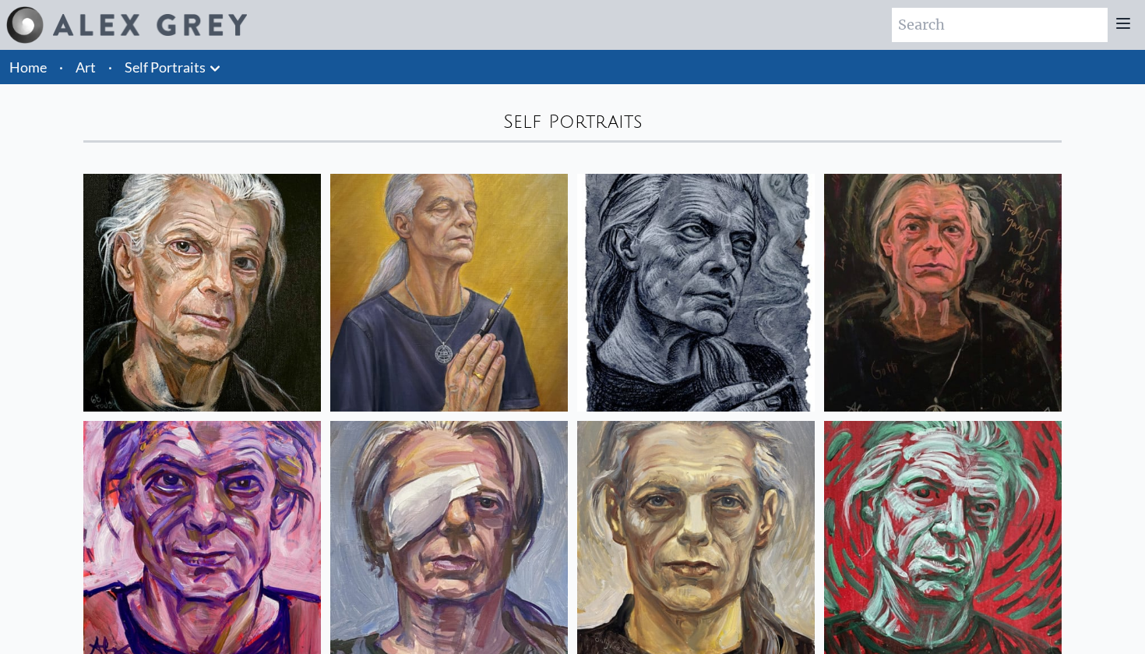
click at [213, 64] on icon at bounding box center [215, 68] width 19 height 19
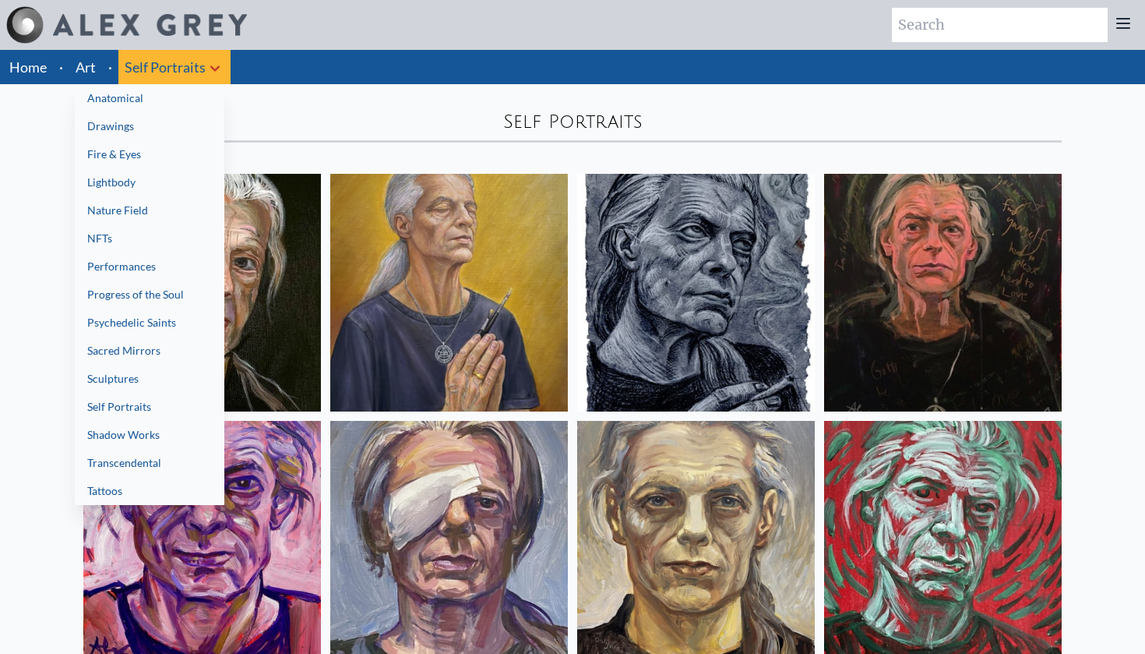
click at [151, 458] on link "Transcendental" at bounding box center [150, 463] width 150 height 28
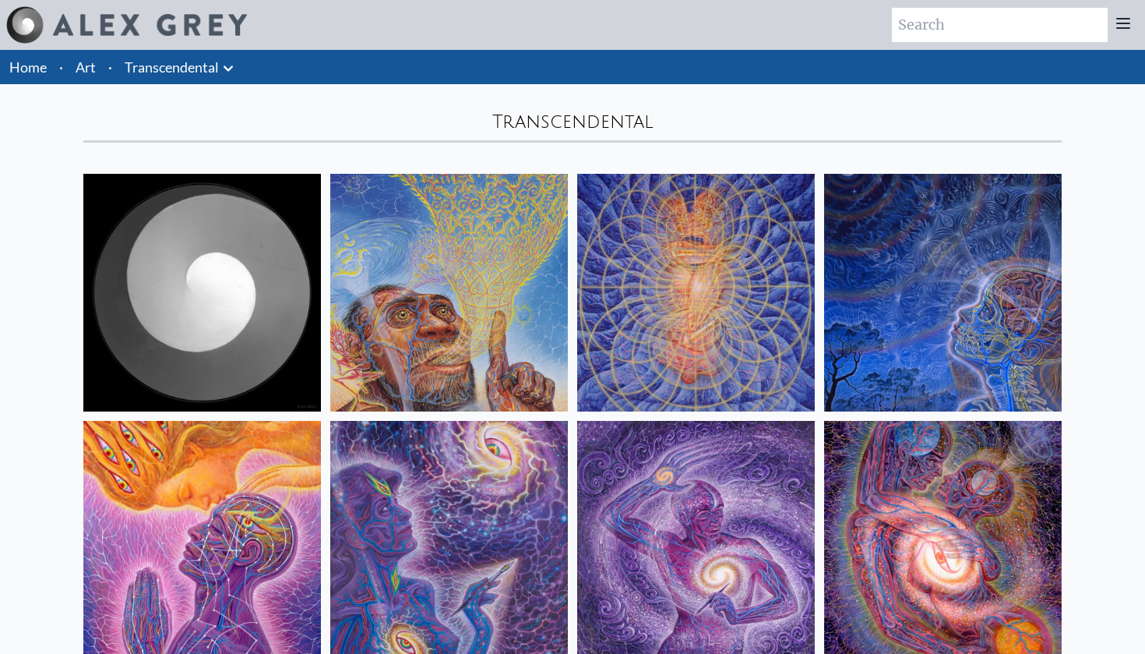
click at [225, 72] on icon at bounding box center [228, 68] width 19 height 19
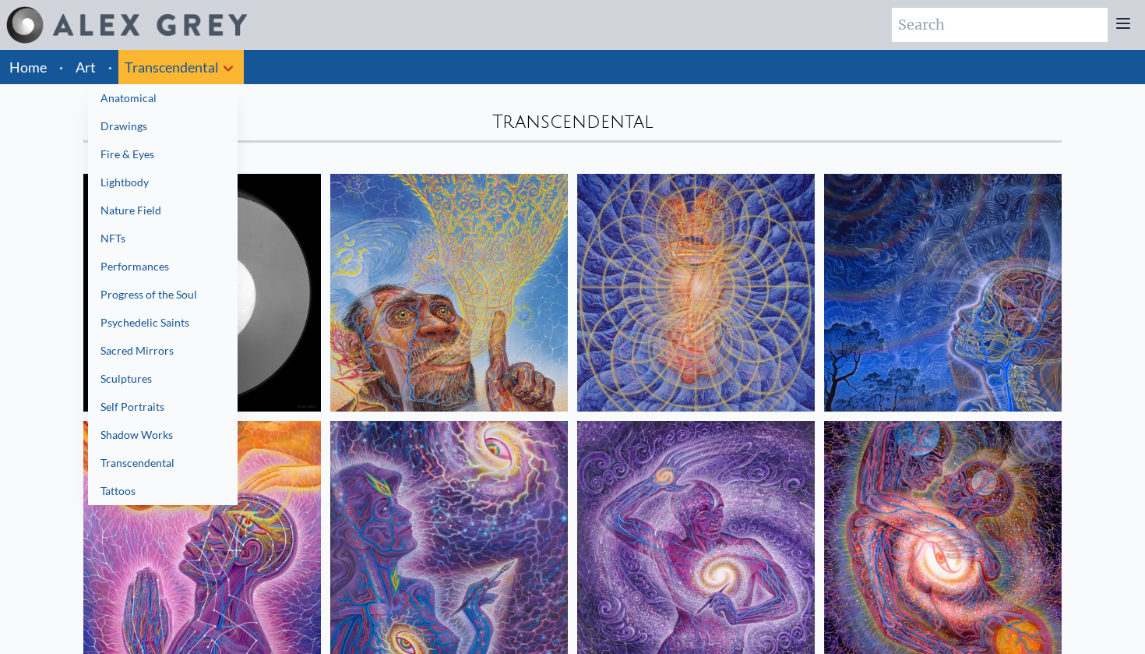
click at [164, 492] on link "Tattoos" at bounding box center [163, 491] width 150 height 28
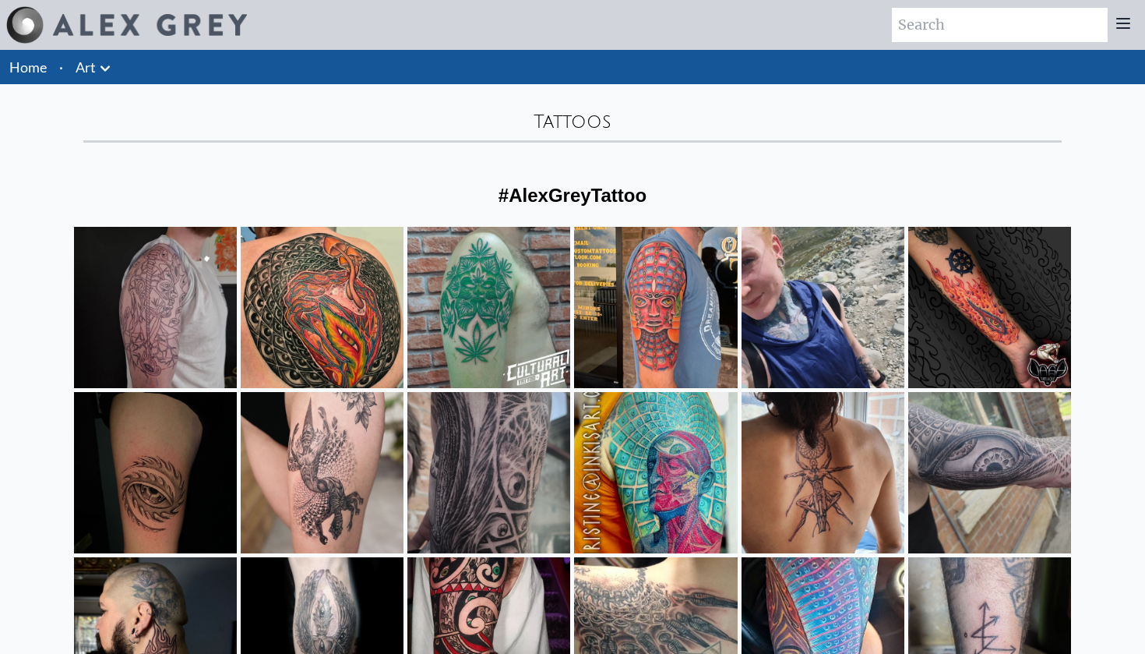
click at [104, 69] on icon at bounding box center [105, 67] width 9 height 5
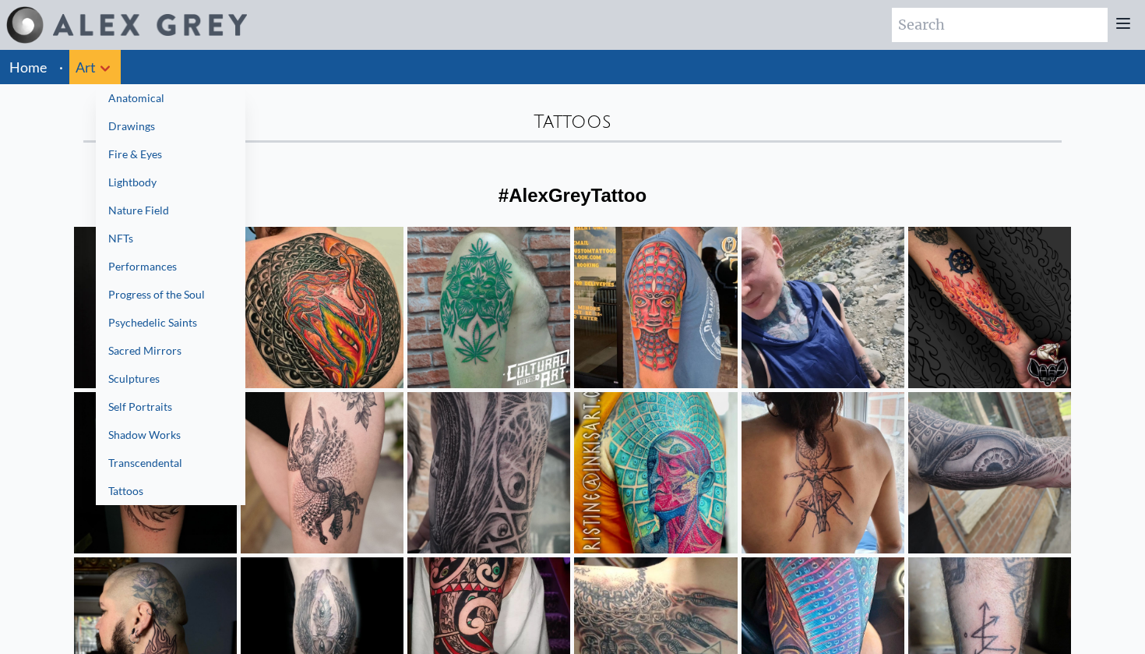
click at [185, 330] on link "Psychedelic Saints" at bounding box center [171, 323] width 150 height 28
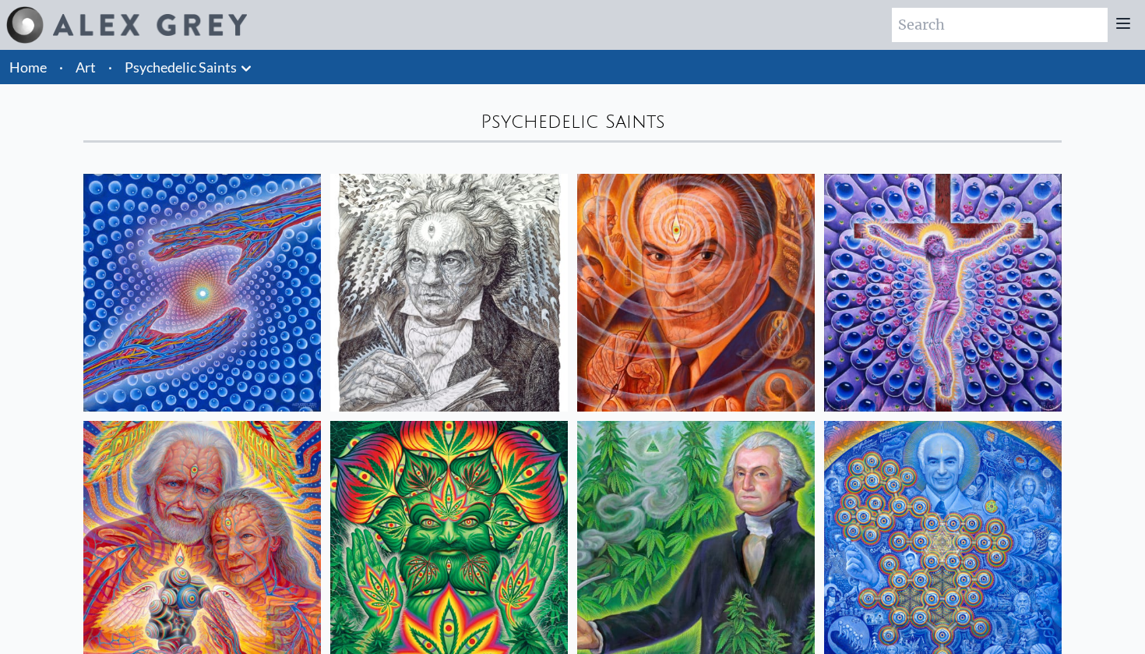
click at [244, 75] on icon at bounding box center [246, 68] width 19 height 19
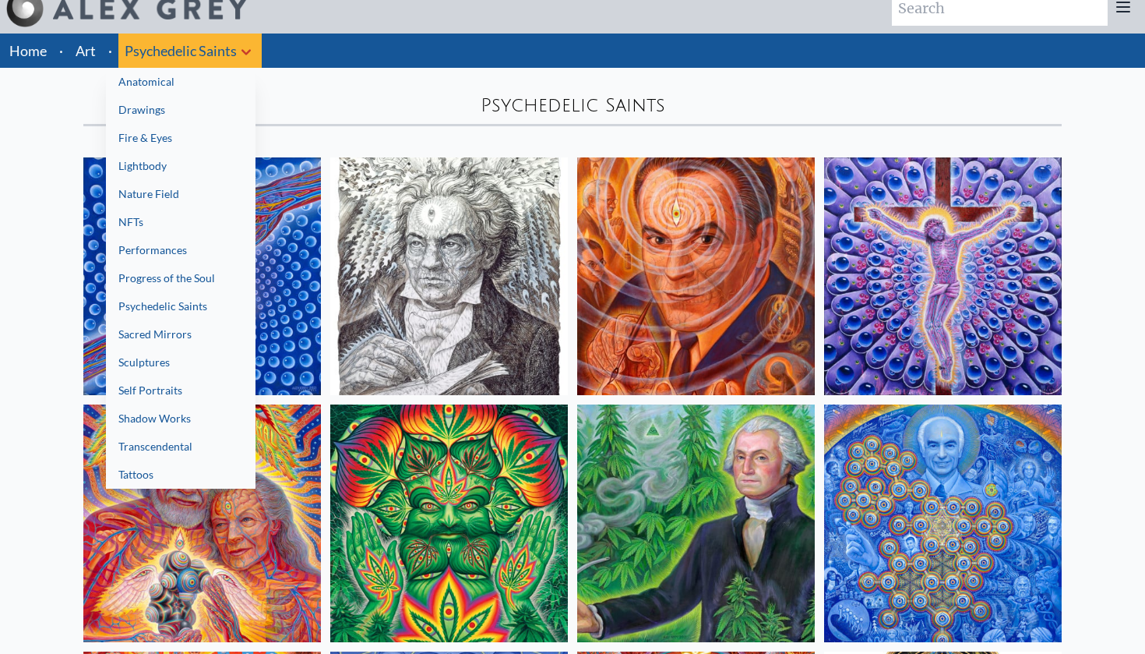
scroll to position [23, 0]
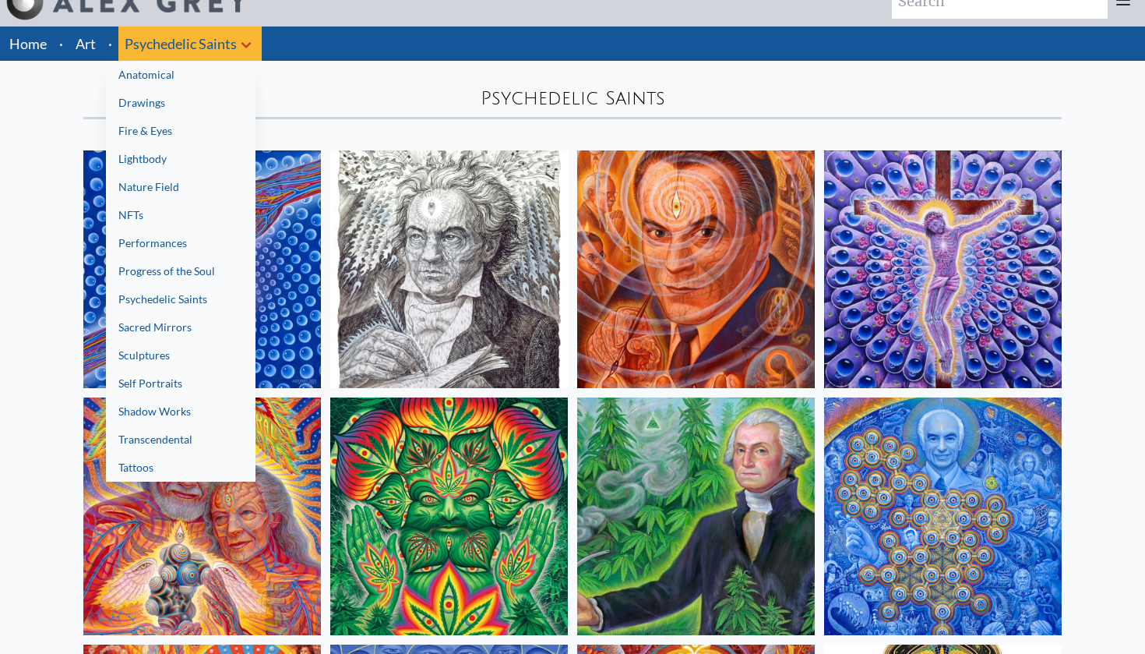
click at [158, 208] on link "NFTs" at bounding box center [181, 215] width 150 height 28
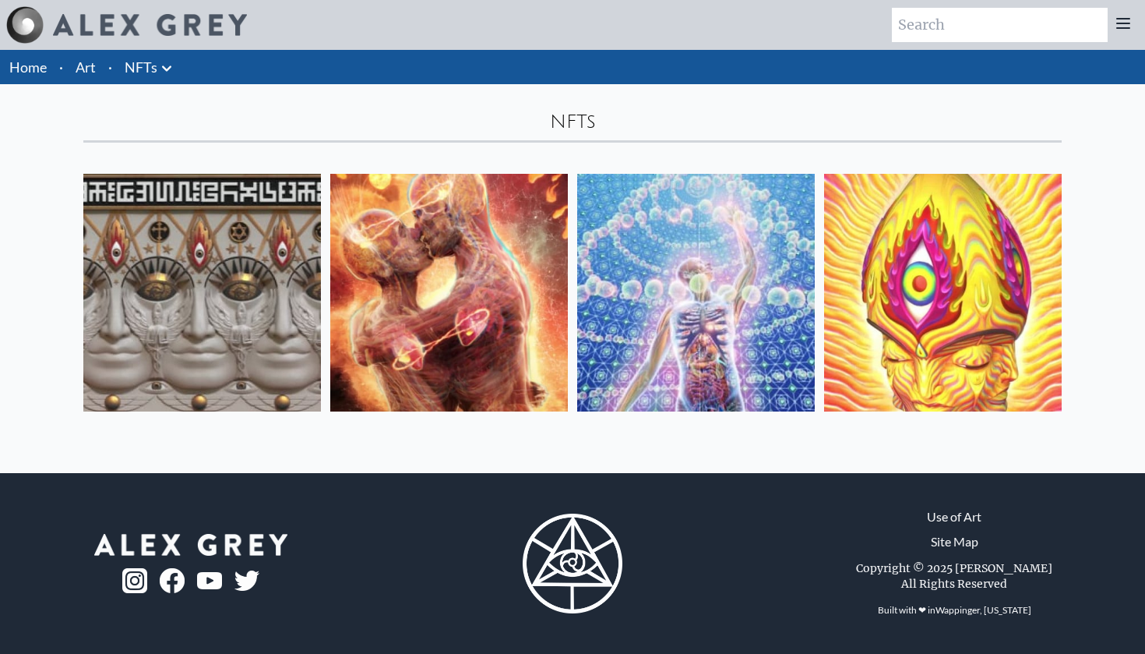
click at [214, 273] on img at bounding box center [202, 293] width 238 height 238
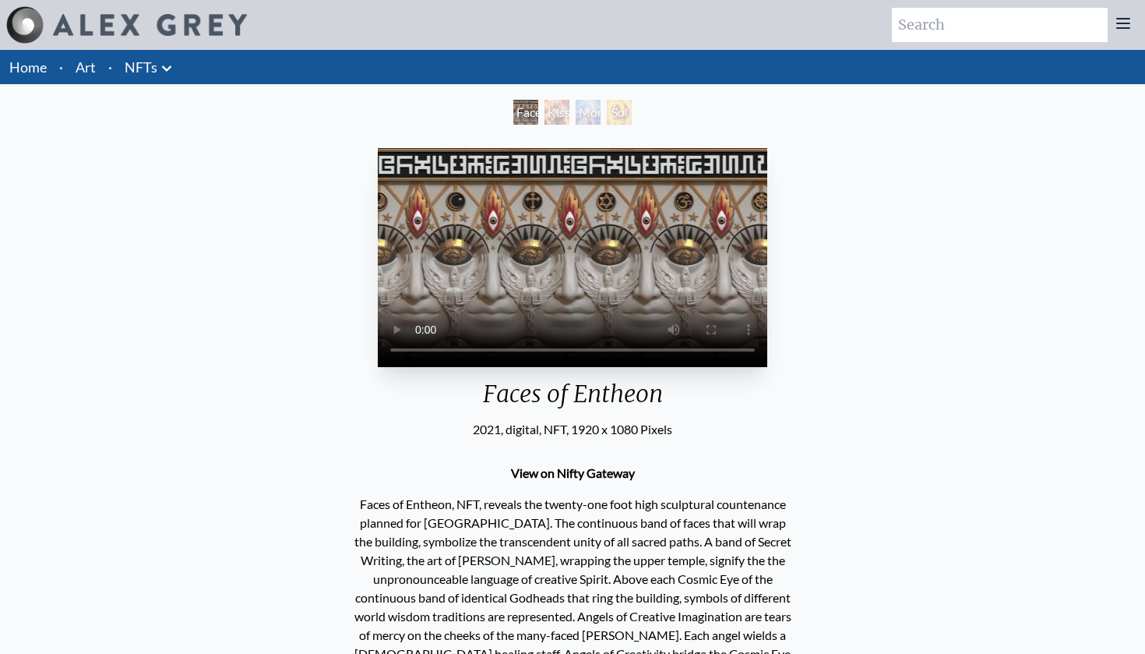
scroll to position [33, 0]
